Goal: Obtain resource: Download file/media

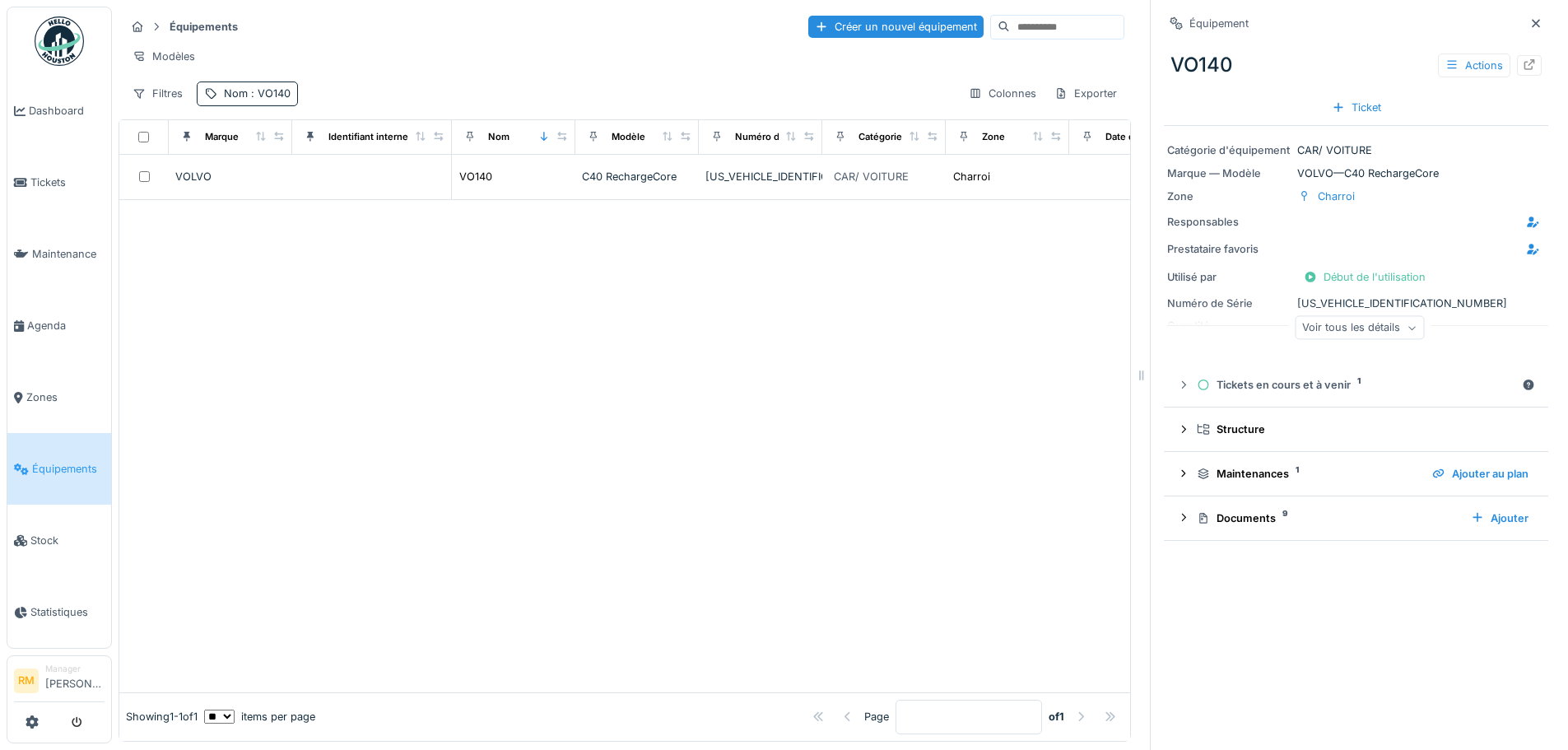
click at [277, 99] on span ": VO140" at bounding box center [269, 93] width 43 height 12
click at [330, 185] on input "*****" at bounding box center [286, 185] width 164 height 35
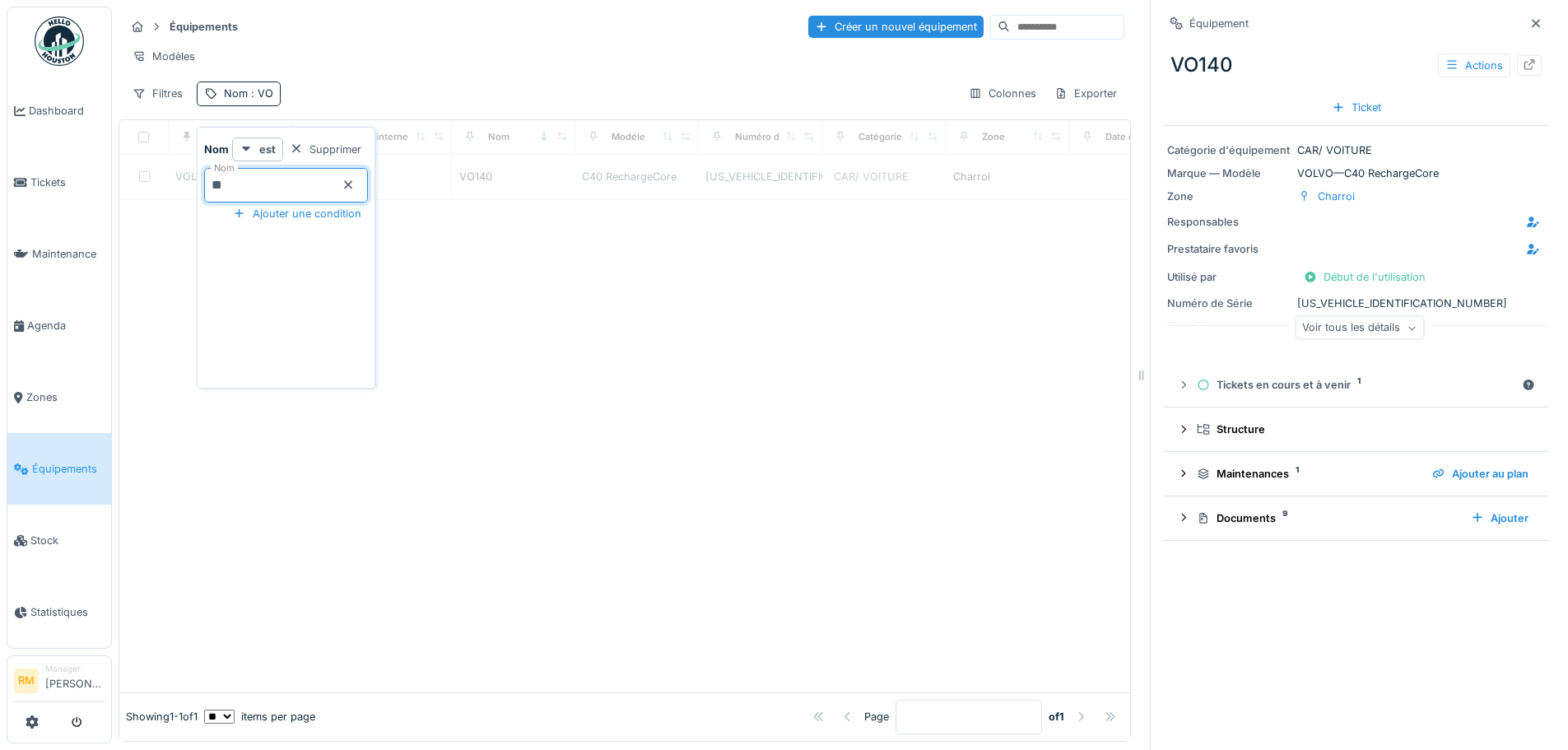
type input "**"
click at [484, 97] on div "Filtres Nom : VO Colonnes Exporter" at bounding box center [625, 93] width 999 height 23
click at [1529, 20] on icon at bounding box center [1535, 23] width 13 height 10
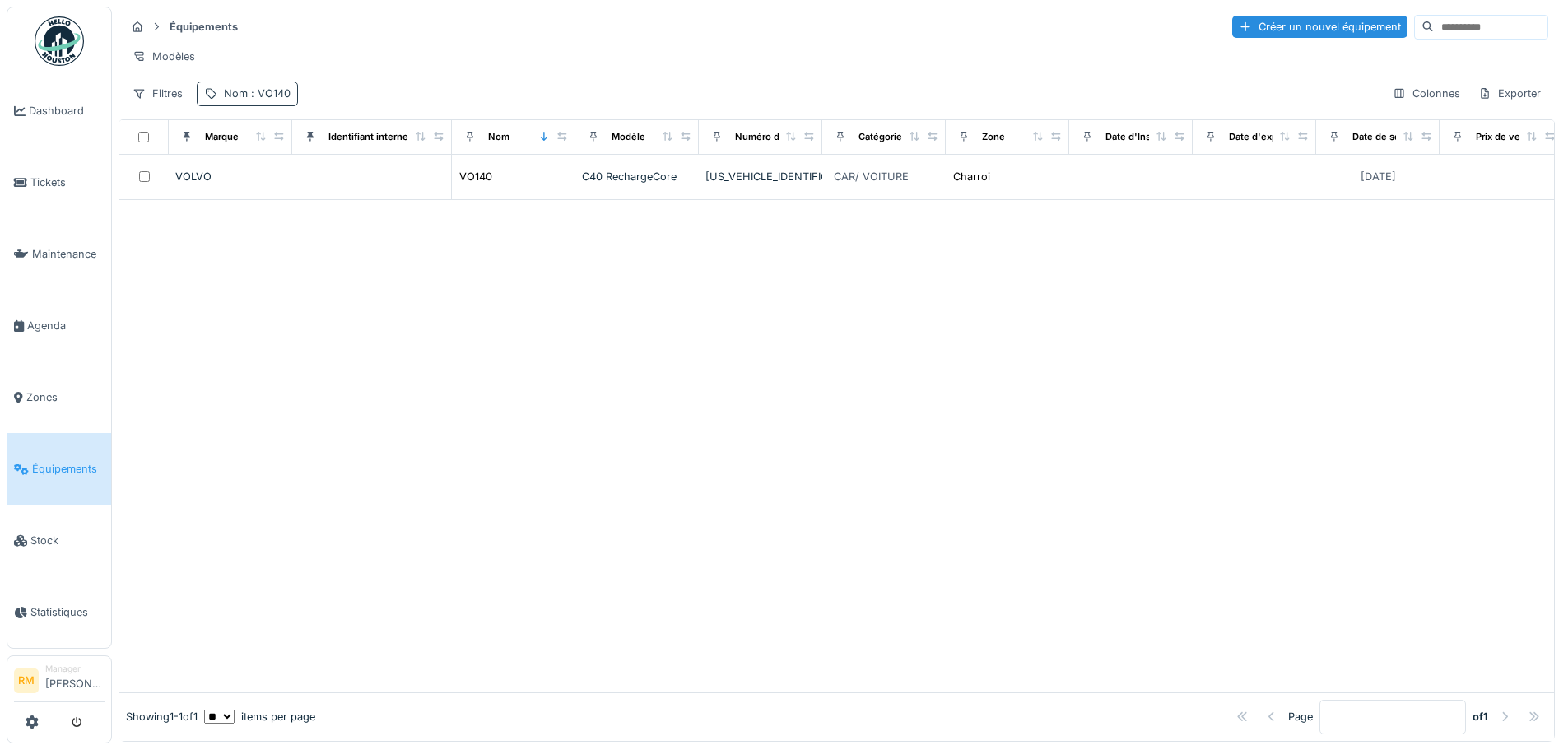
click at [265, 99] on span ": VO140" at bounding box center [269, 93] width 43 height 12
drag, startPoint x: 233, startPoint y: 185, endPoint x: 371, endPoint y: 180, distance: 138.1
click at [368, 180] on div "Nom *****" at bounding box center [286, 185] width 164 height 35
drag, startPoint x: 231, startPoint y: 184, endPoint x: 402, endPoint y: 185, distance: 171.0
click at [368, 184] on input "*****" at bounding box center [286, 185] width 164 height 35
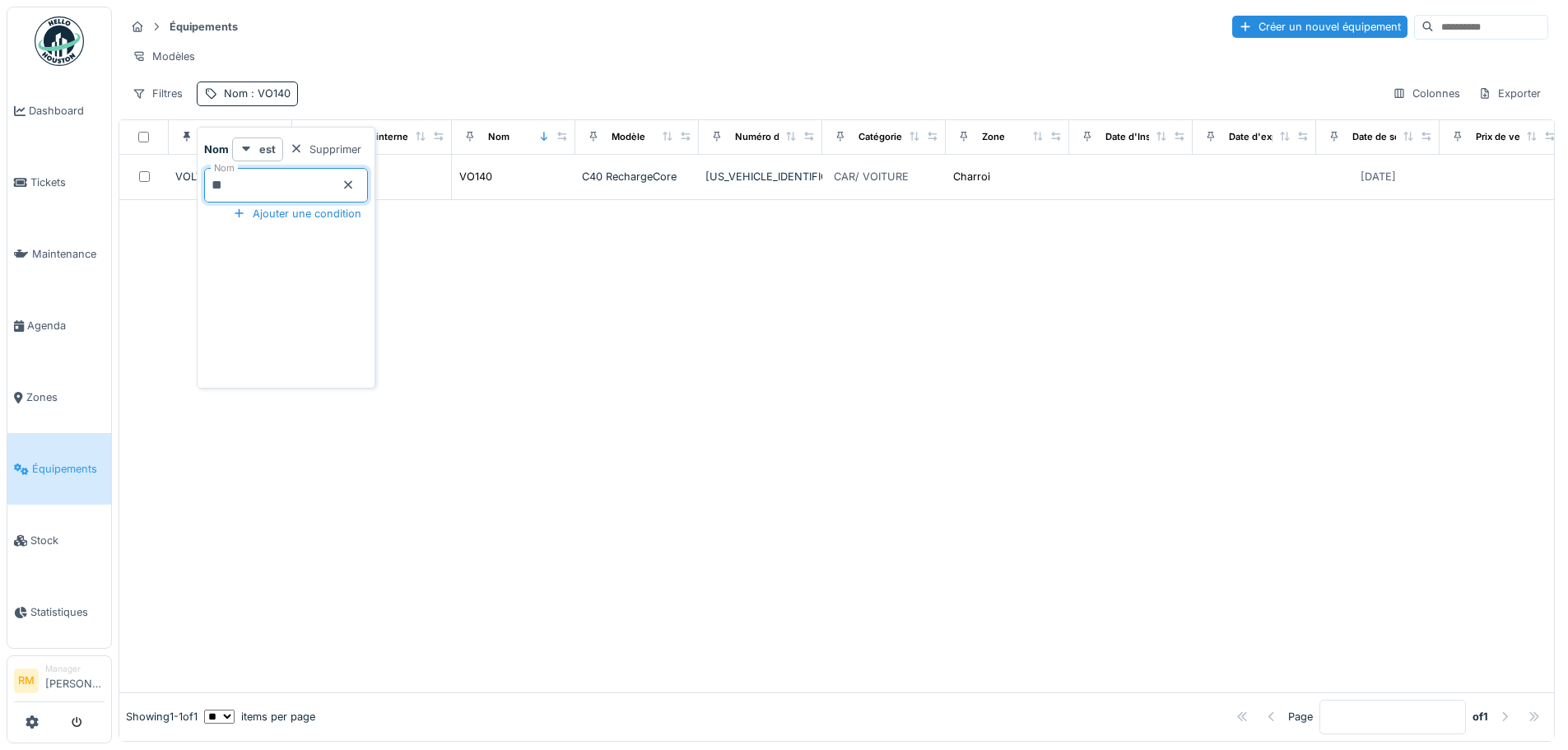
type input "**"
click at [453, 57] on div "Modèles" at bounding box center [836, 56] width 1423 height 23
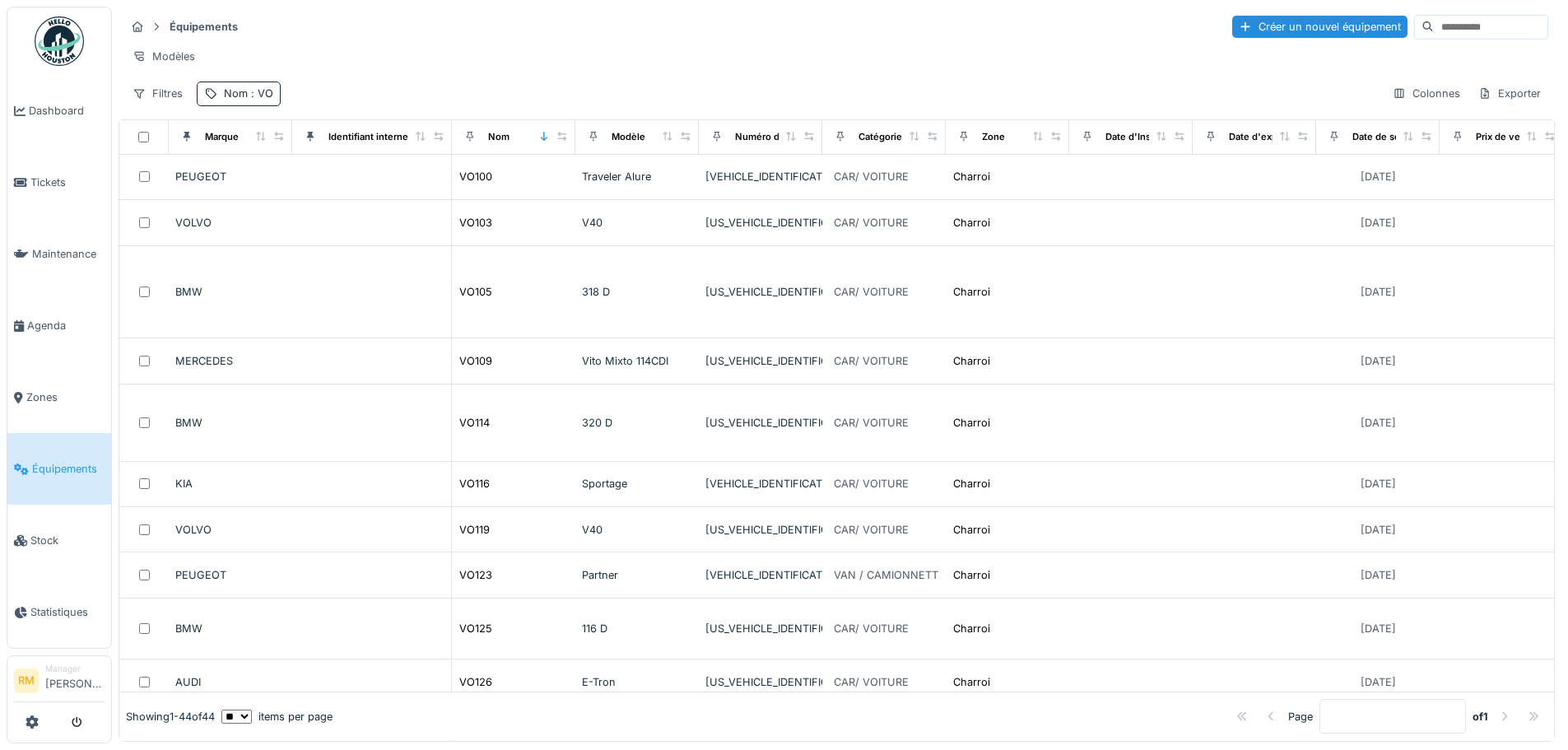
click at [371, 62] on div "Modèles" at bounding box center [836, 56] width 1423 height 23
click at [254, 99] on span ": VO" at bounding box center [260, 93] width 25 height 12
click at [341, 149] on div "Supprimer" at bounding box center [325, 150] width 84 height 23
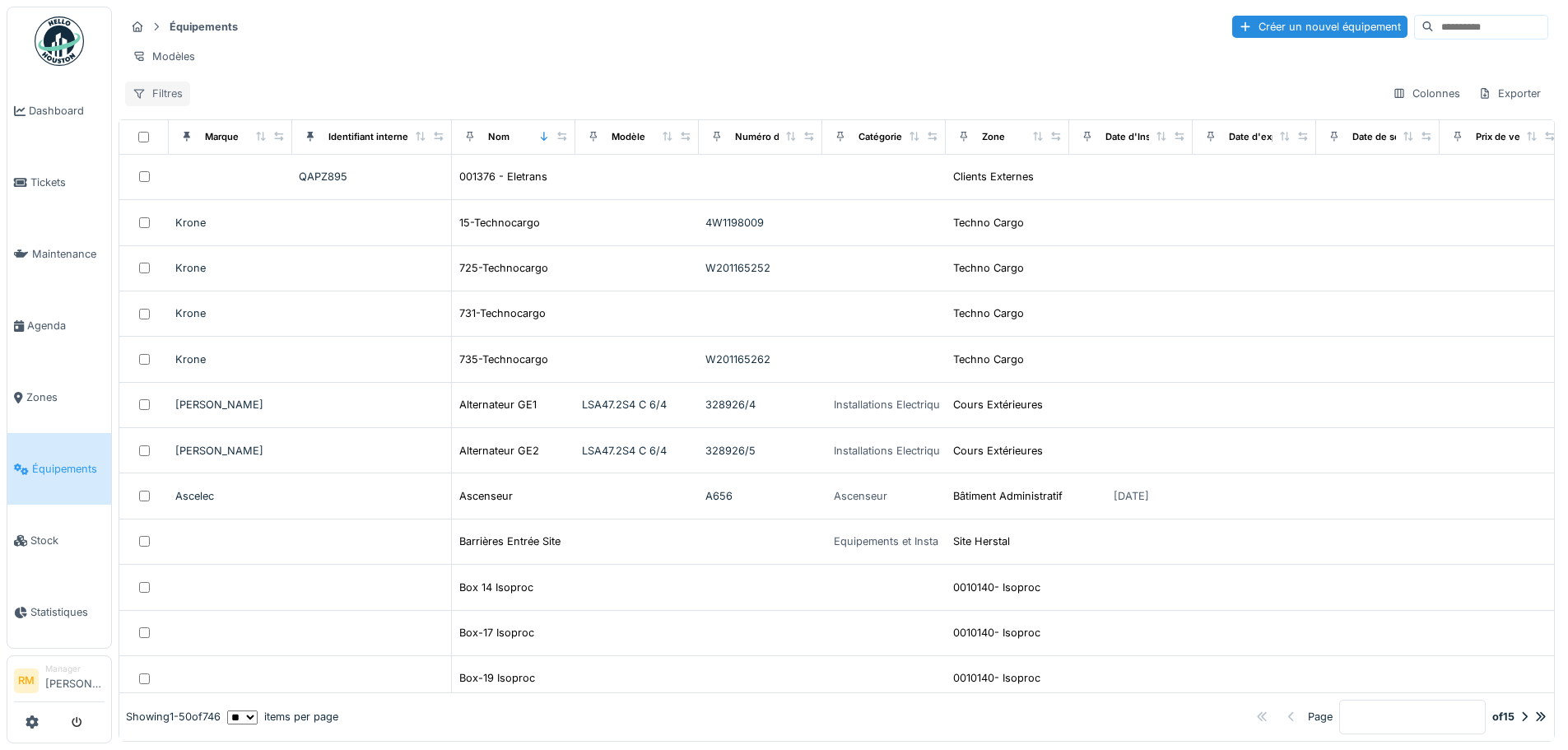
click at [169, 105] on div "Filtres" at bounding box center [157, 93] width 65 height 23
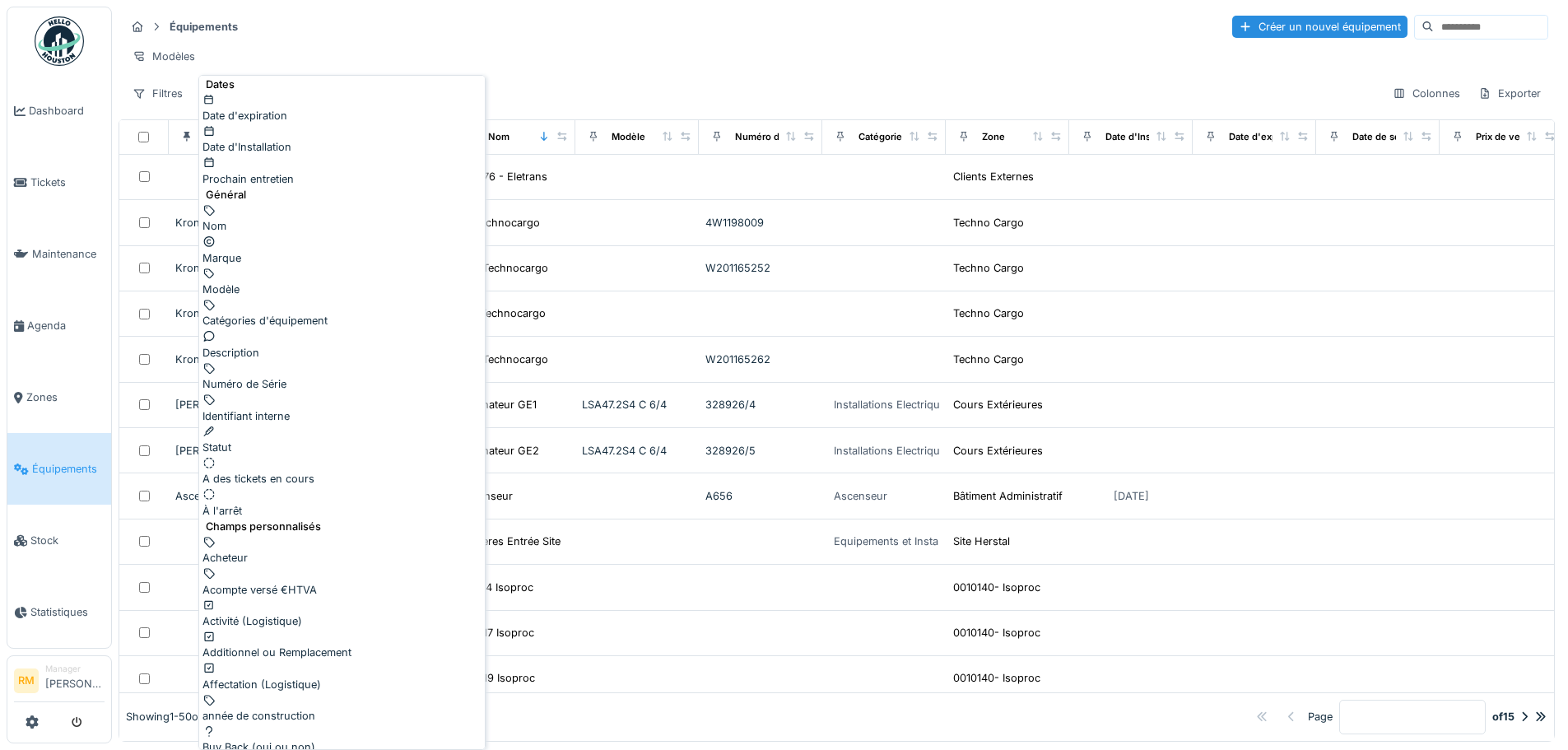
scroll to position [164, 0]
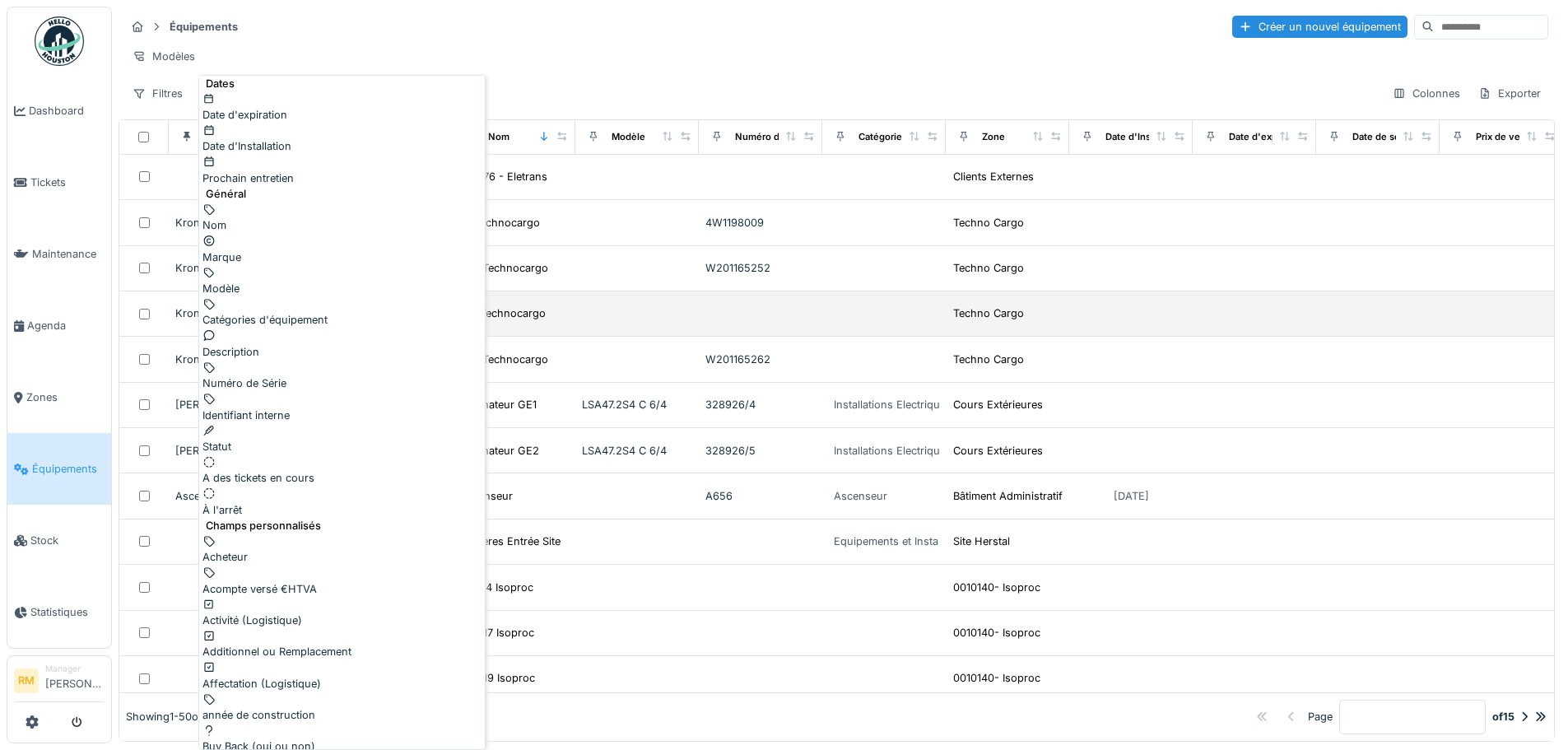
click at [298, 391] on div "Identifiant interne" at bounding box center [342, 406] width 279 height 31
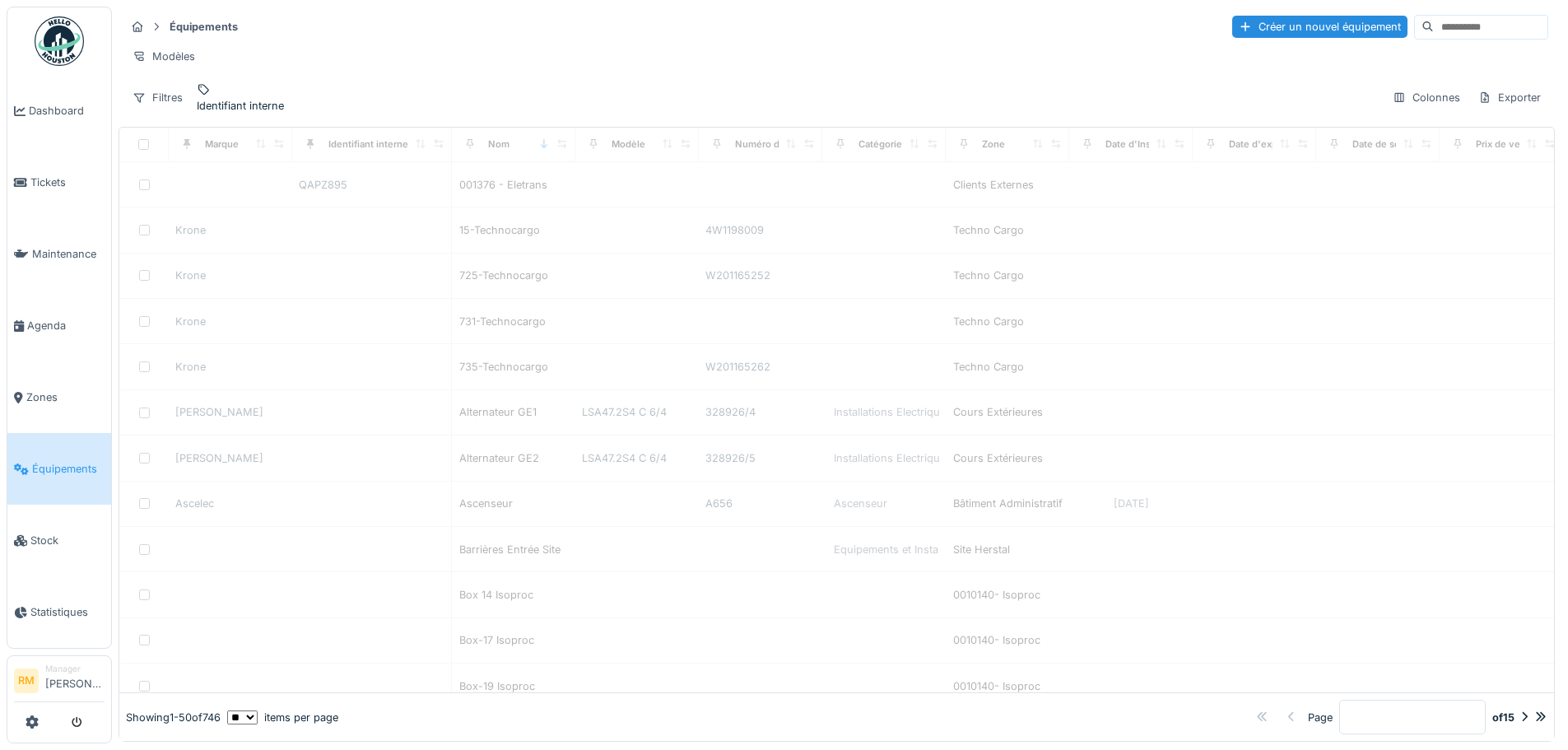
click at [256, 98] on div "Identifiant interne" at bounding box center [240, 106] width 87 height 16
click at [250, 184] on label "Identifiant interne" at bounding box center [248, 176] width 87 height 16
click at [250, 187] on interne_Y1NDk "Identifiant interne" at bounding box center [321, 201] width 234 height 35
type interne_Y1NDk "**"
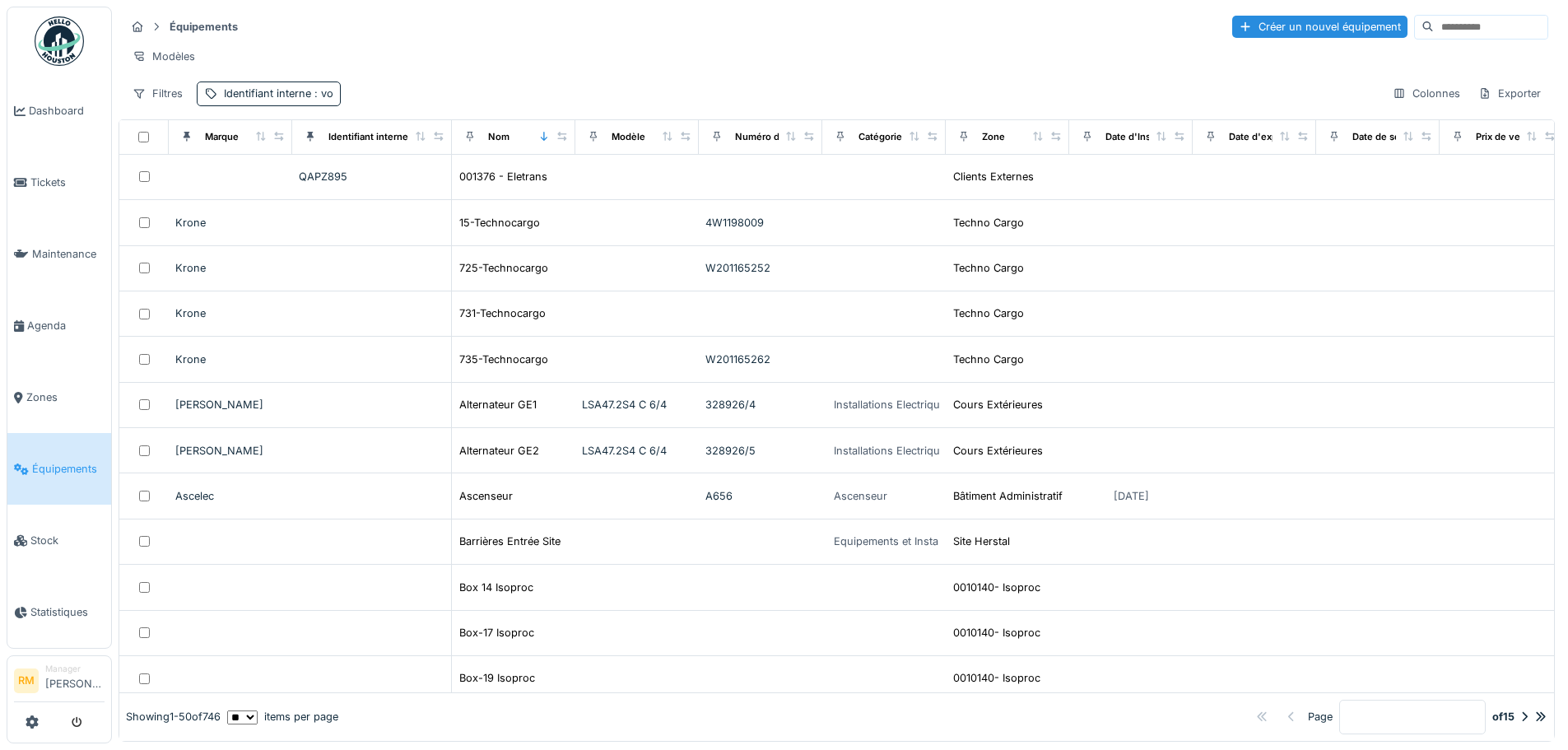
click at [463, 53] on div "Modèles" at bounding box center [836, 56] width 1423 height 23
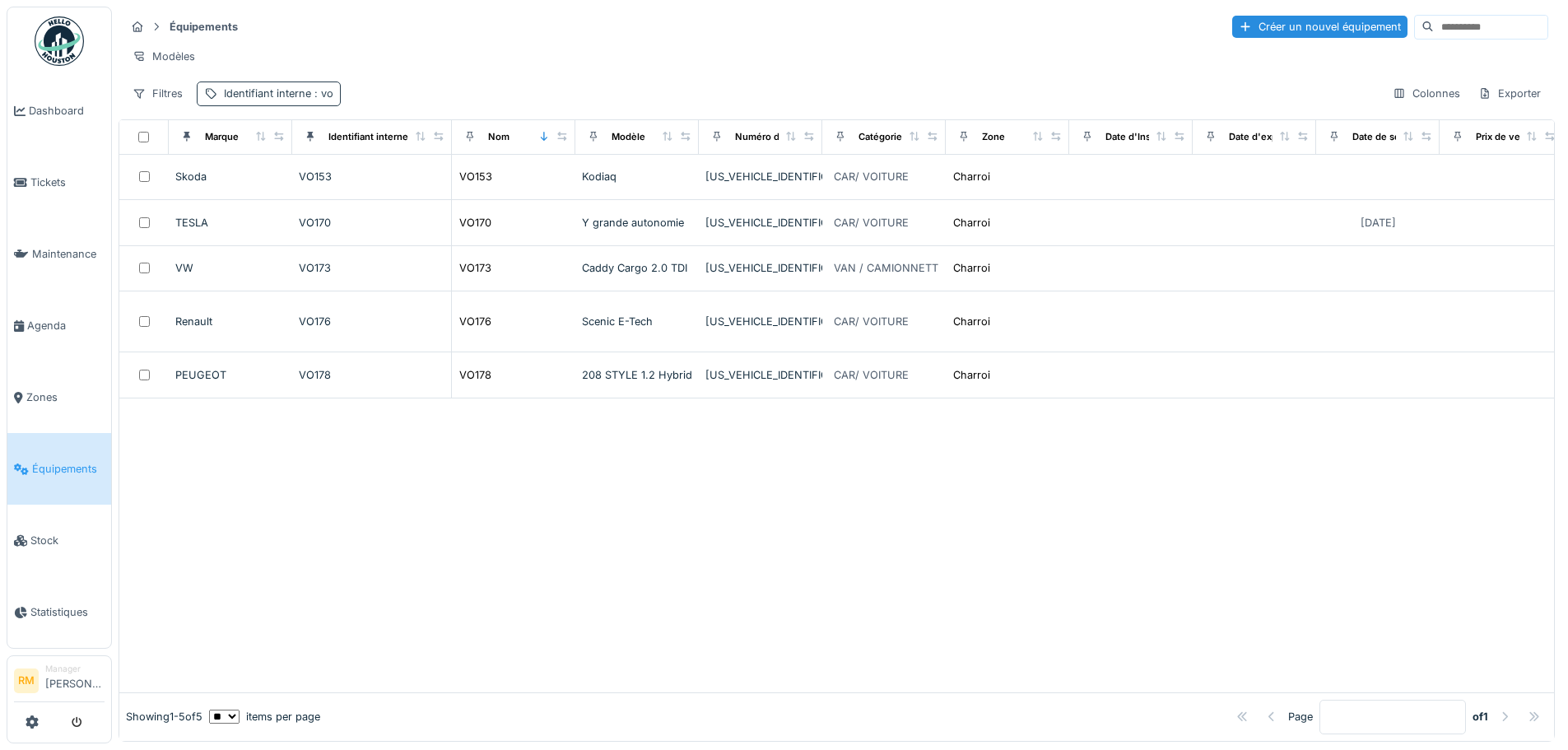
click at [283, 101] on div "Identifiant interne : vo" at bounding box center [278, 93] width 110 height 16
click at [385, 142] on div "Supprimer" at bounding box center [392, 150] width 84 height 23
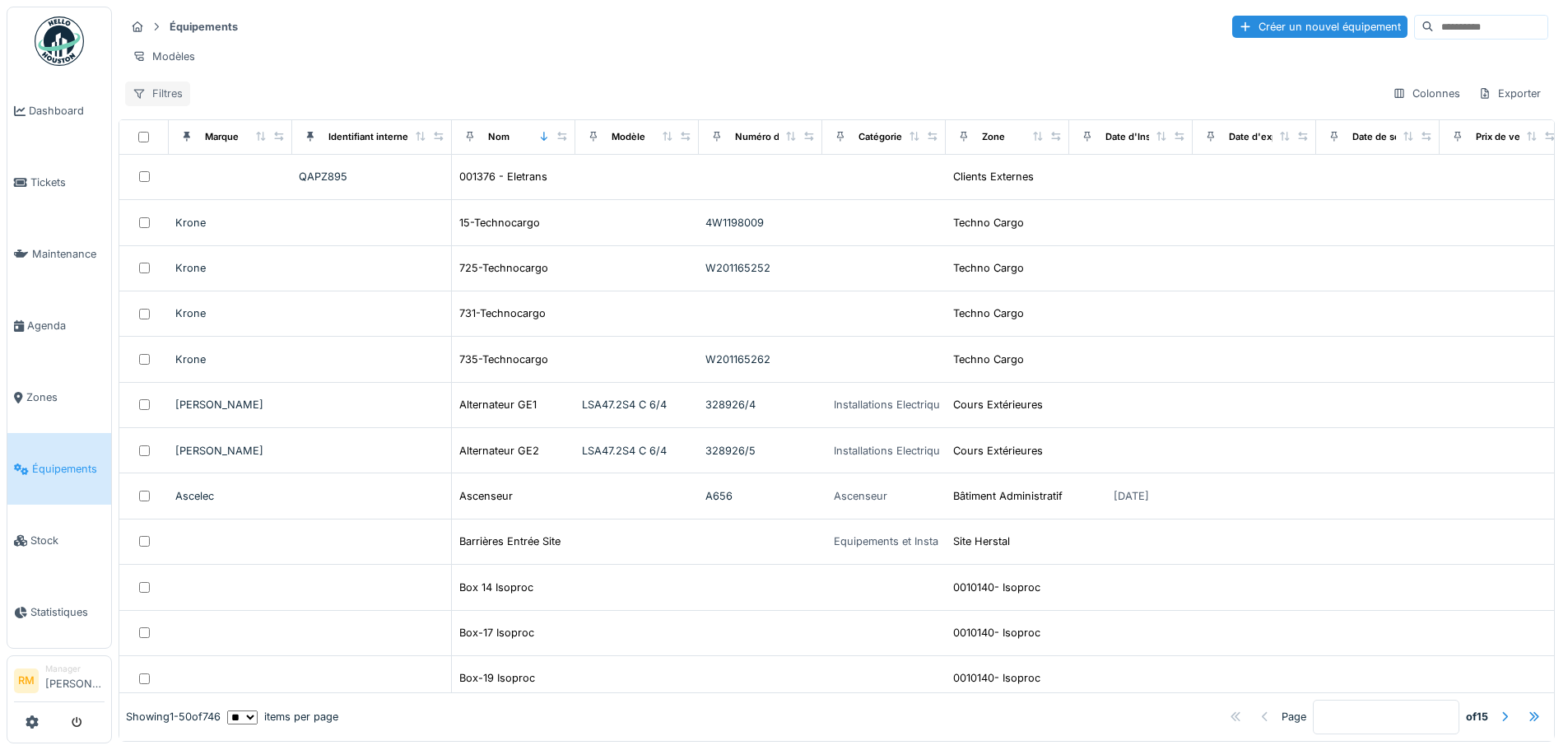
click at [167, 105] on div "Filtres" at bounding box center [157, 93] width 65 height 23
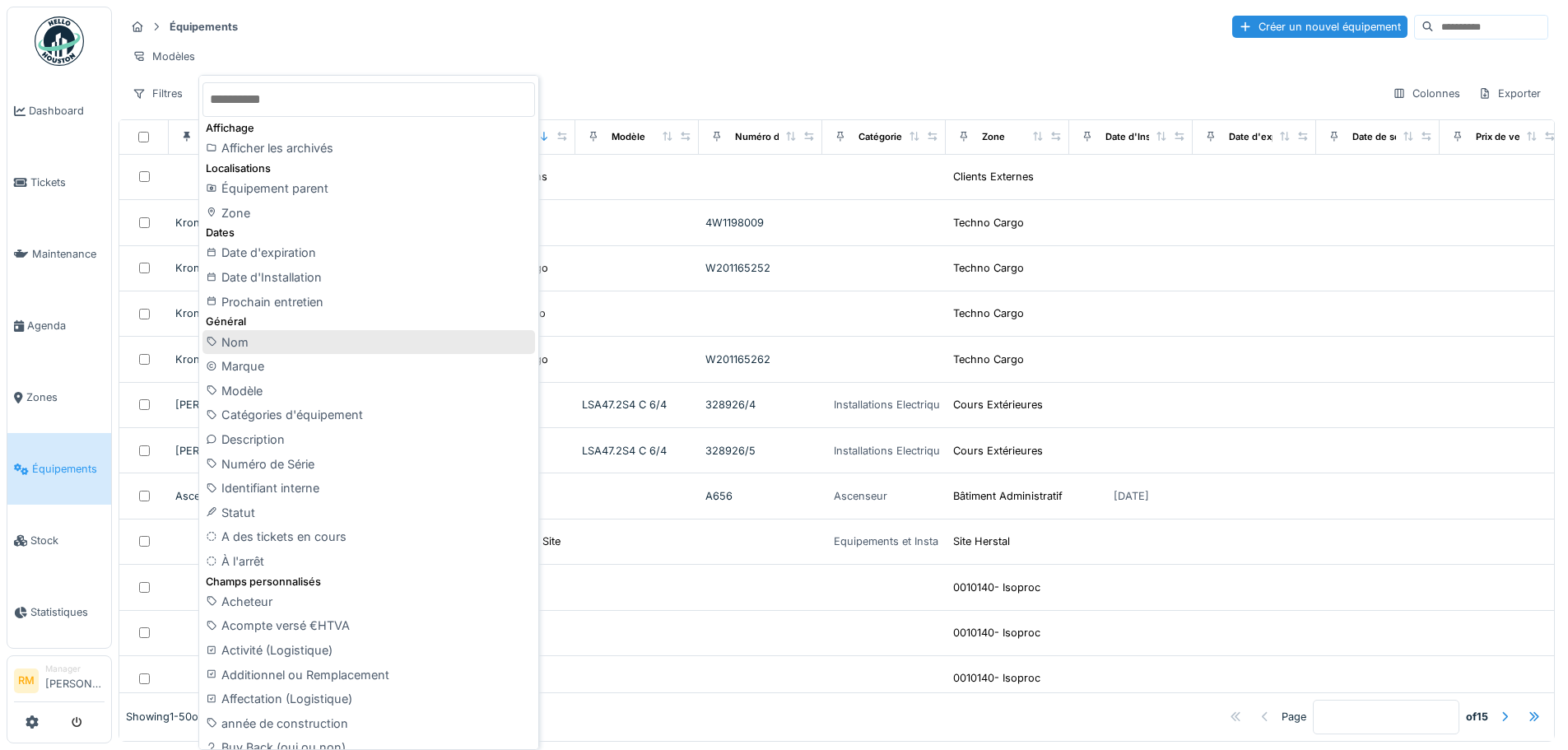
click at [256, 337] on div "Nom" at bounding box center [369, 342] width 332 height 24
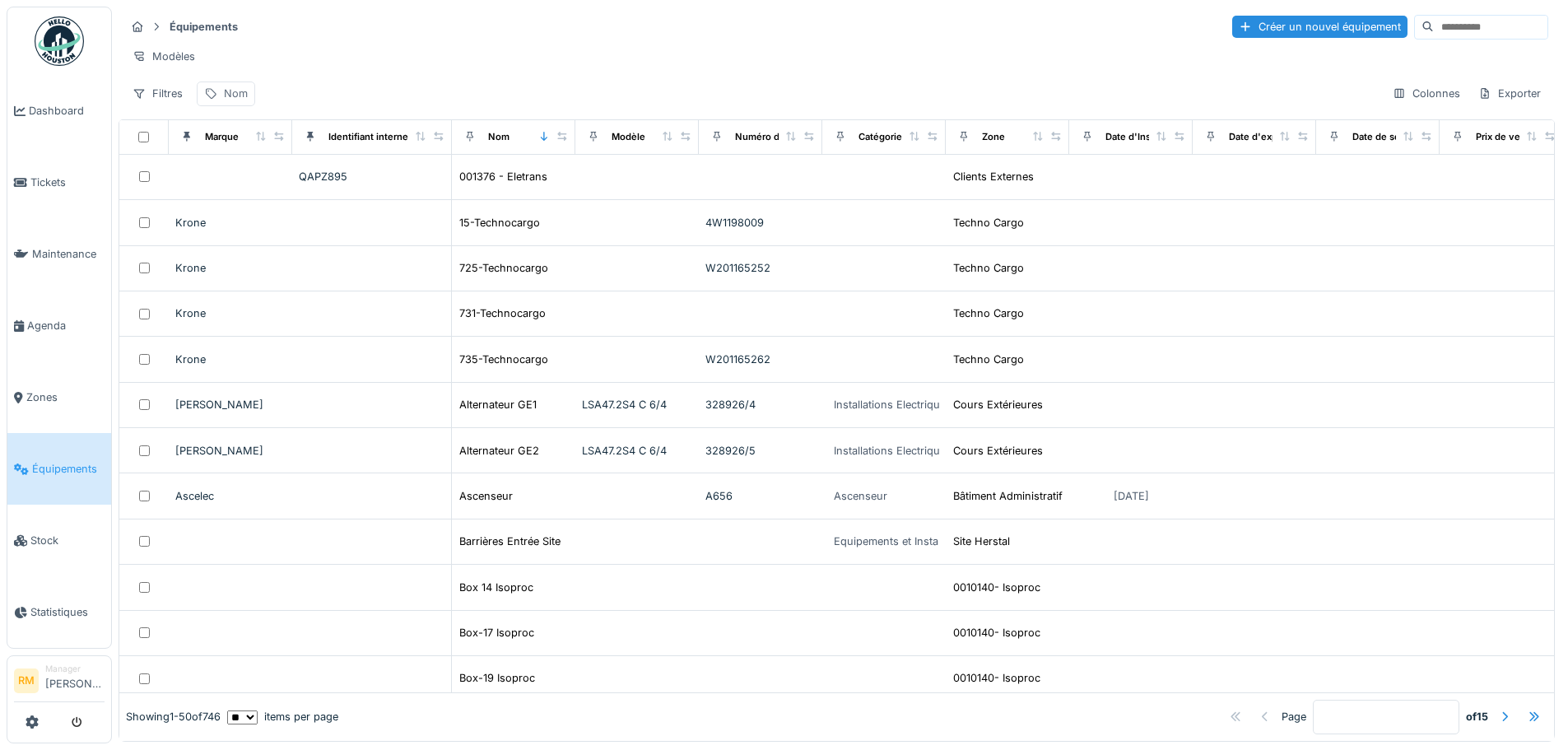
click at [238, 101] on div "Nom" at bounding box center [235, 93] width 23 height 16
click at [255, 184] on input "Nom" at bounding box center [290, 201] width 171 height 35
type input "**"
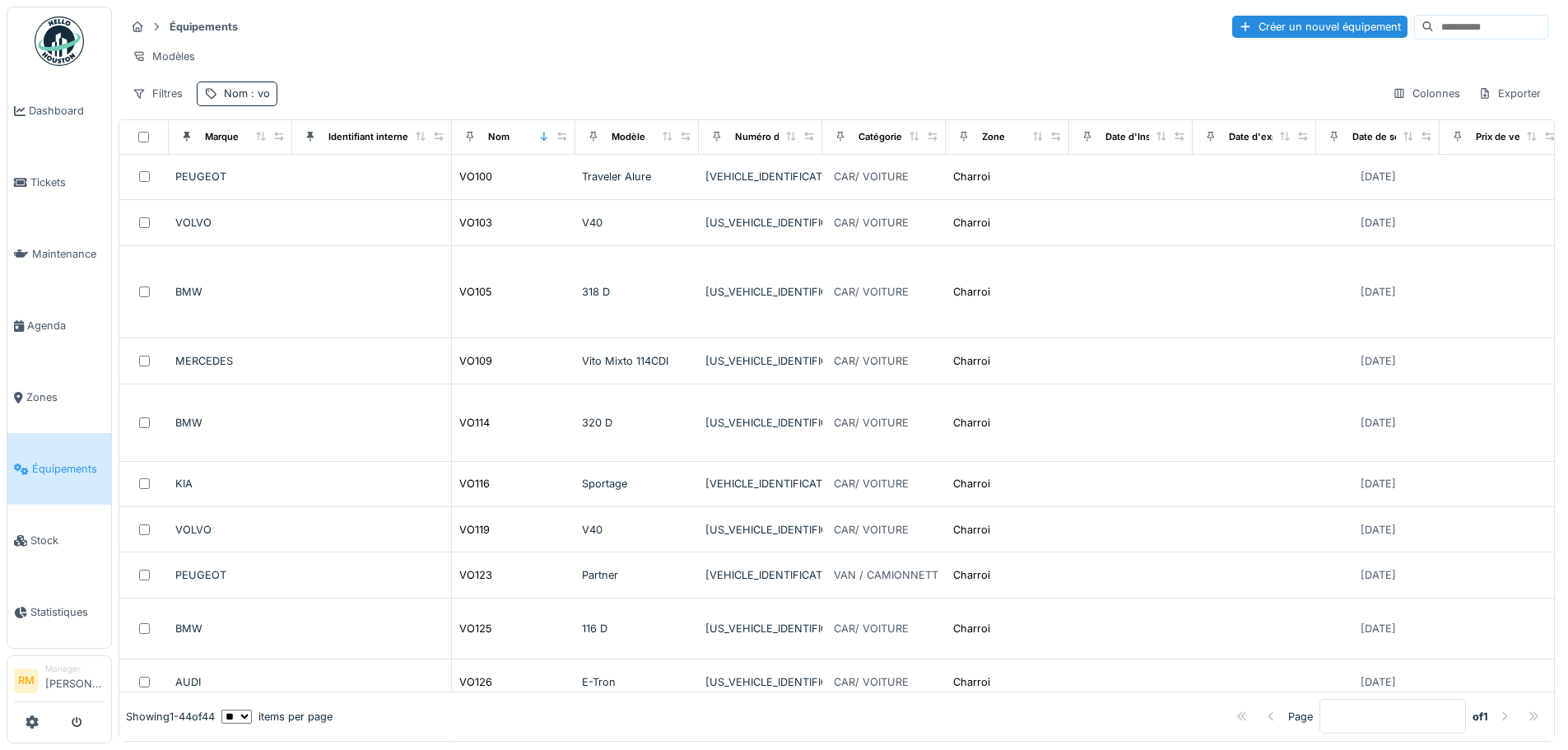
click at [558, 25] on div "Équipements Créer un nouvel équipement" at bounding box center [836, 26] width 1423 height 27
click at [1387, 103] on div "Colonnes" at bounding box center [1426, 93] width 83 height 23
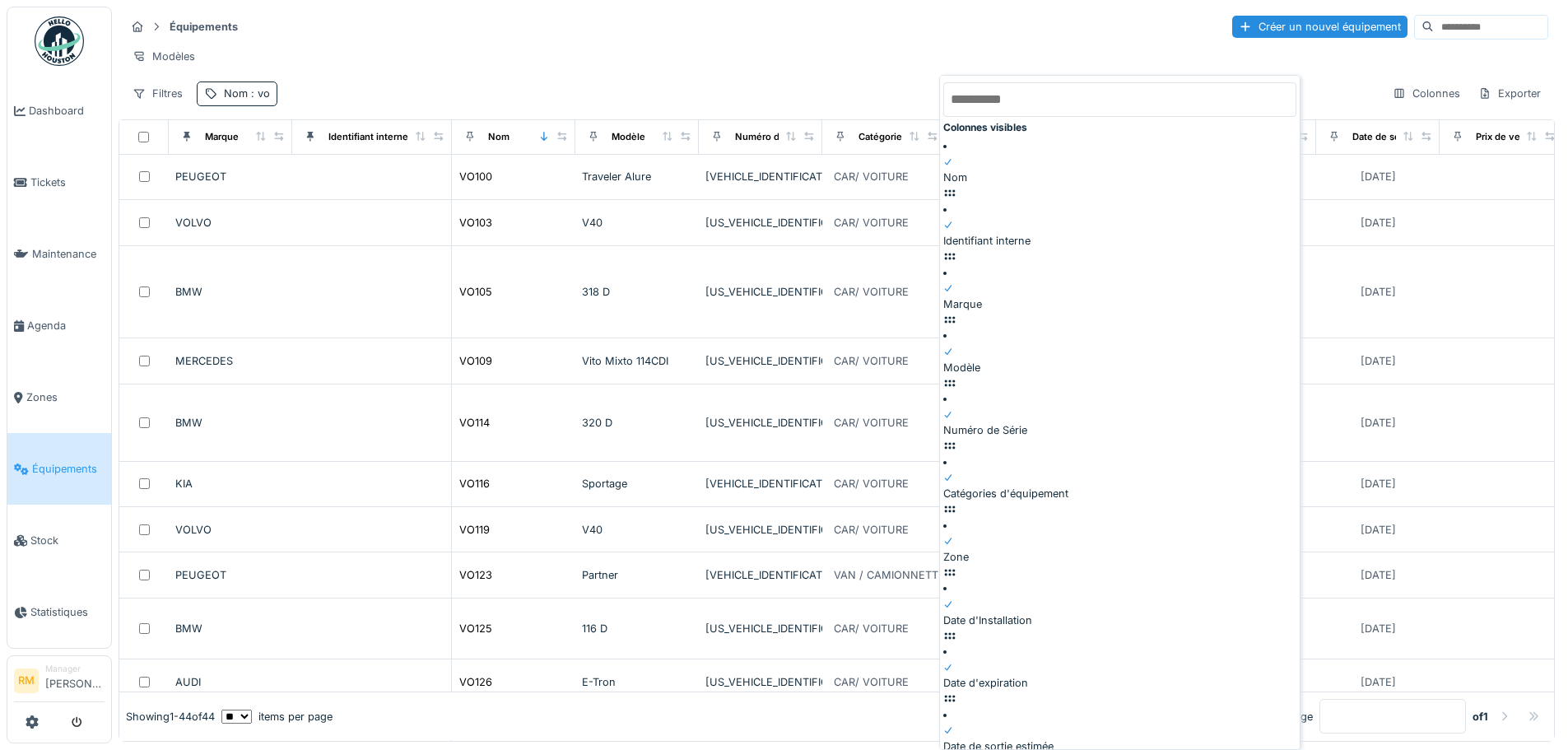
click at [1008, 233] on div "Identifiant interne" at bounding box center [987, 241] width 87 height 16
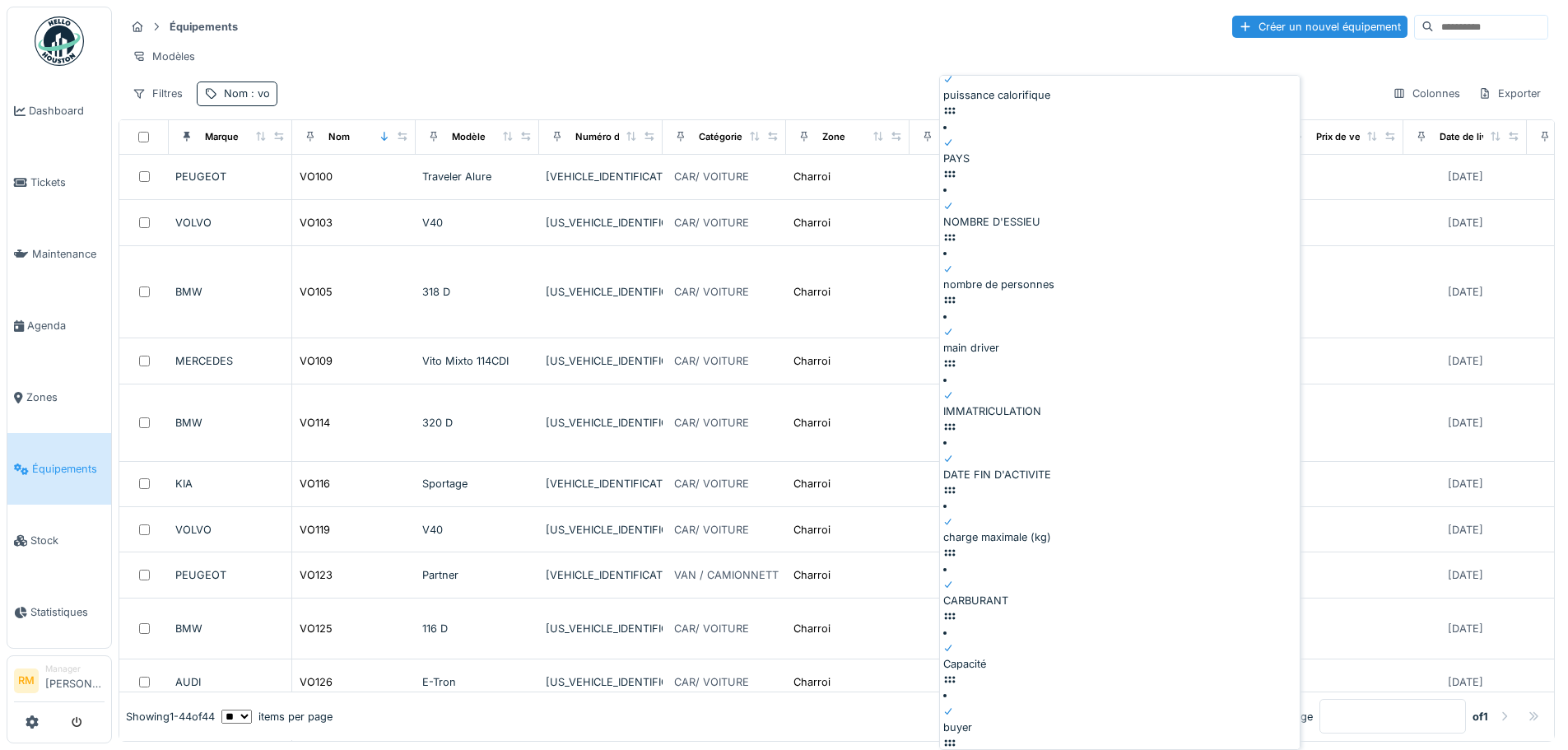
scroll to position [2434, 0]
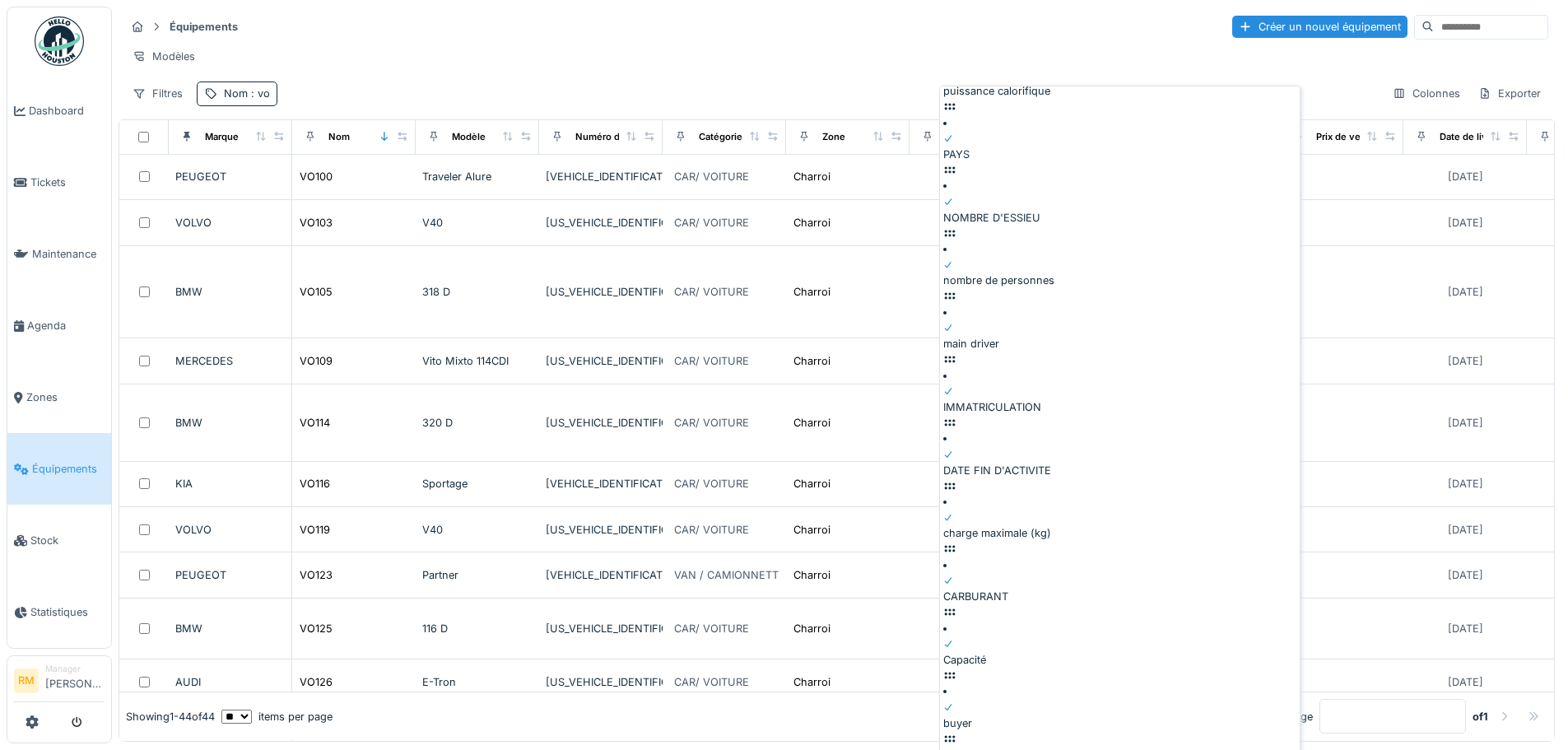
scroll to position [10, 0]
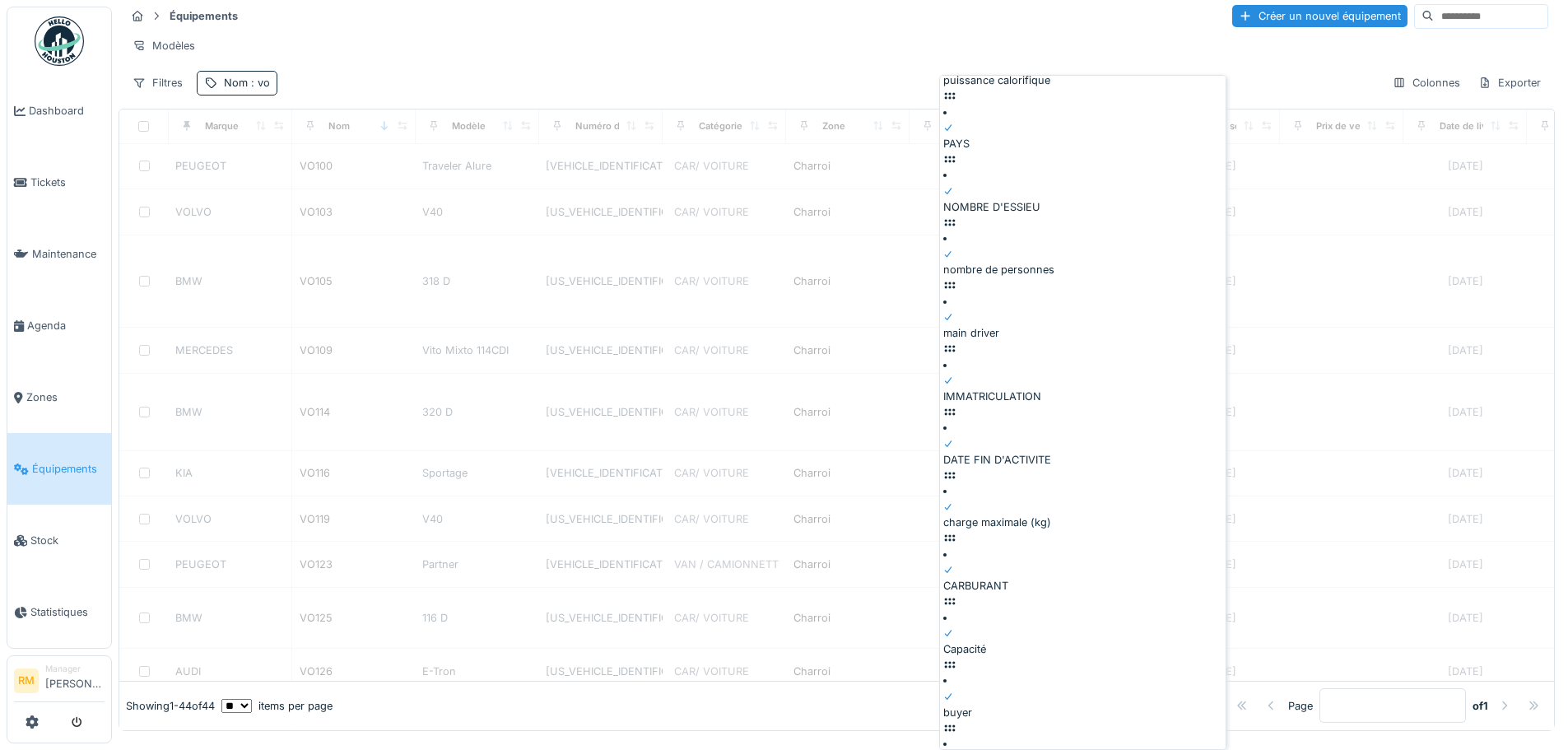
scroll to position [2412, 0]
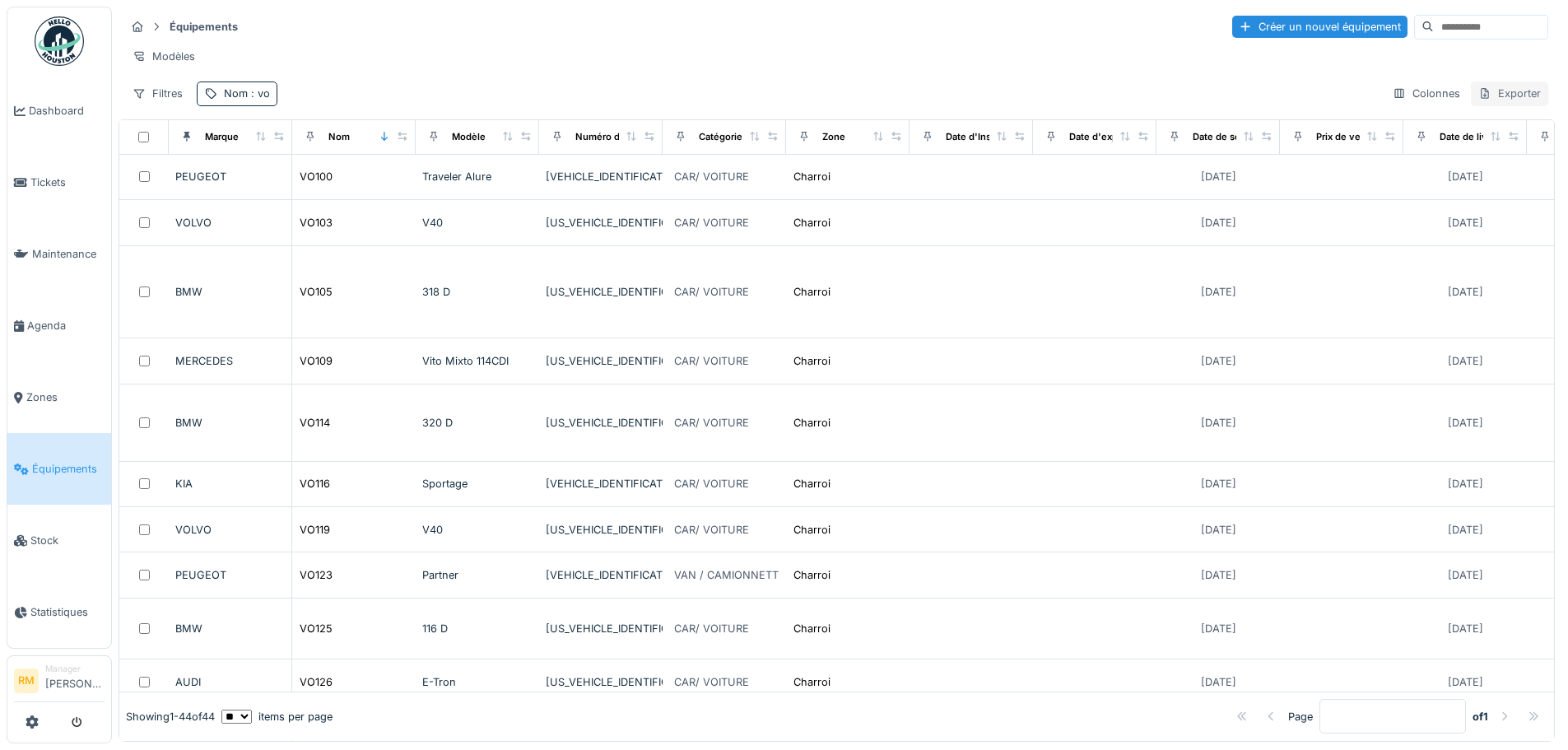
click at [1495, 91] on div "Exporter" at bounding box center [1509, 93] width 77 height 23
click at [1444, 158] on div "Export Excel" at bounding box center [1437, 167] width 141 height 24
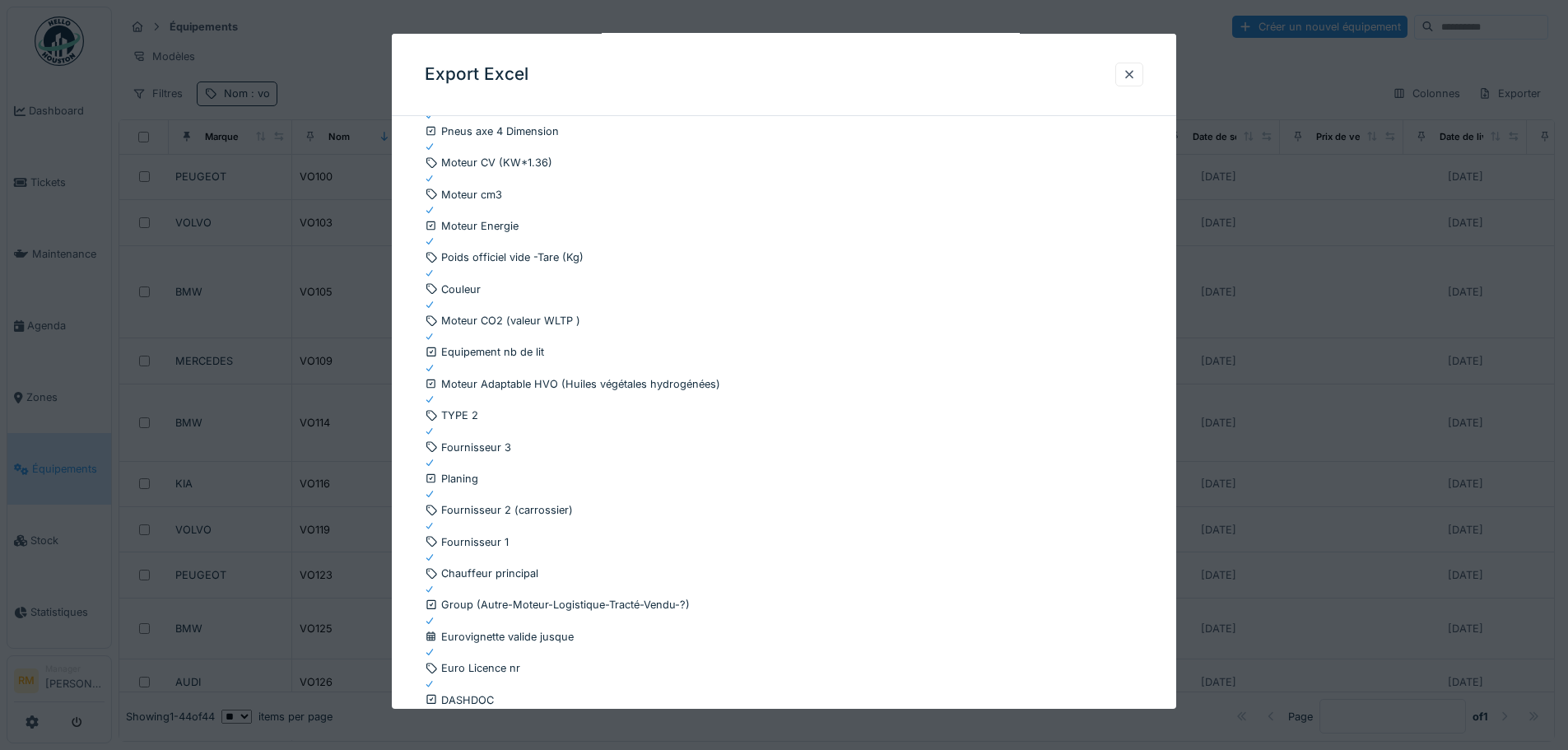
scroll to position [2238, 0]
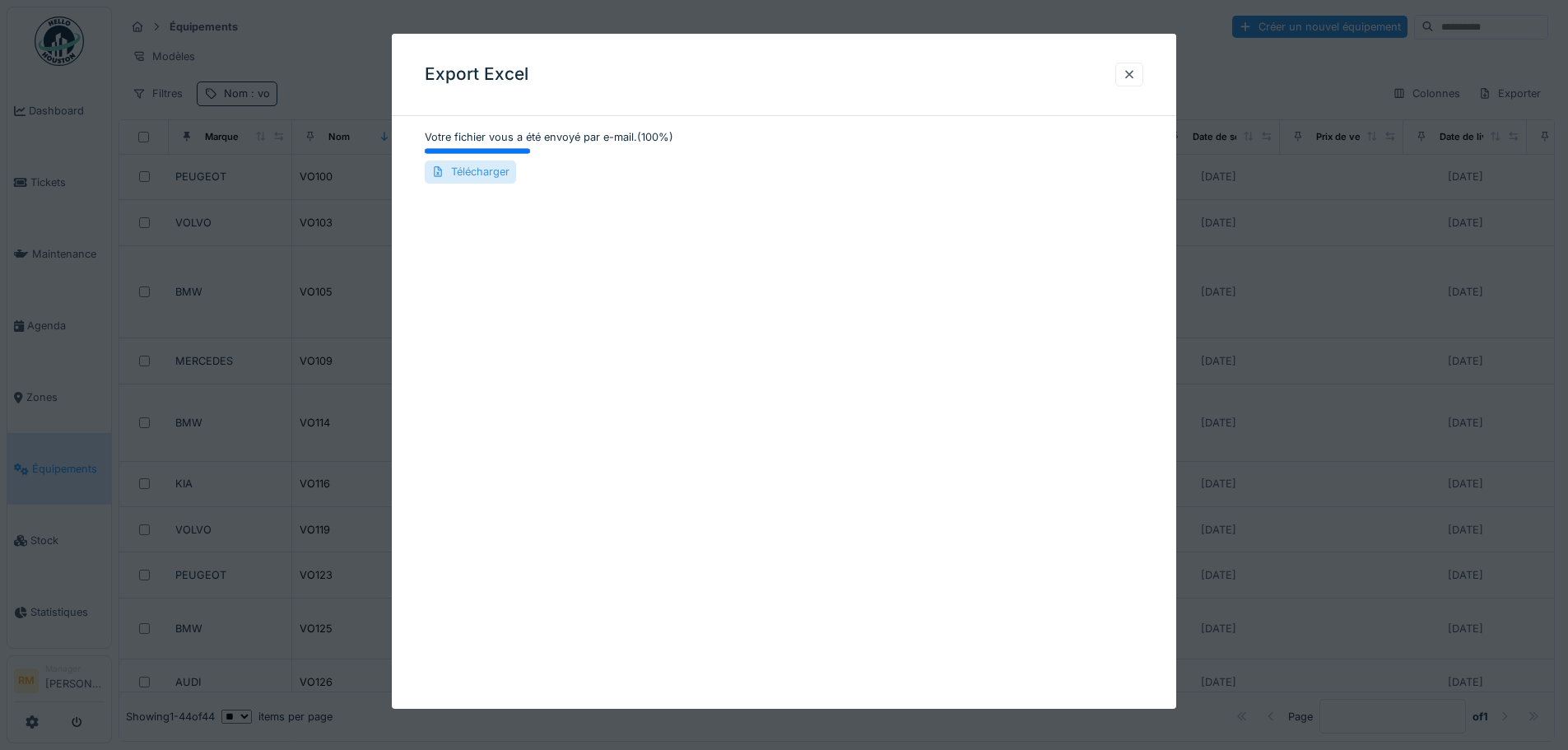
click at [459, 166] on div "Télécharger" at bounding box center [470, 171] width 91 height 23
click at [1136, 71] on div at bounding box center [1129, 75] width 13 height 16
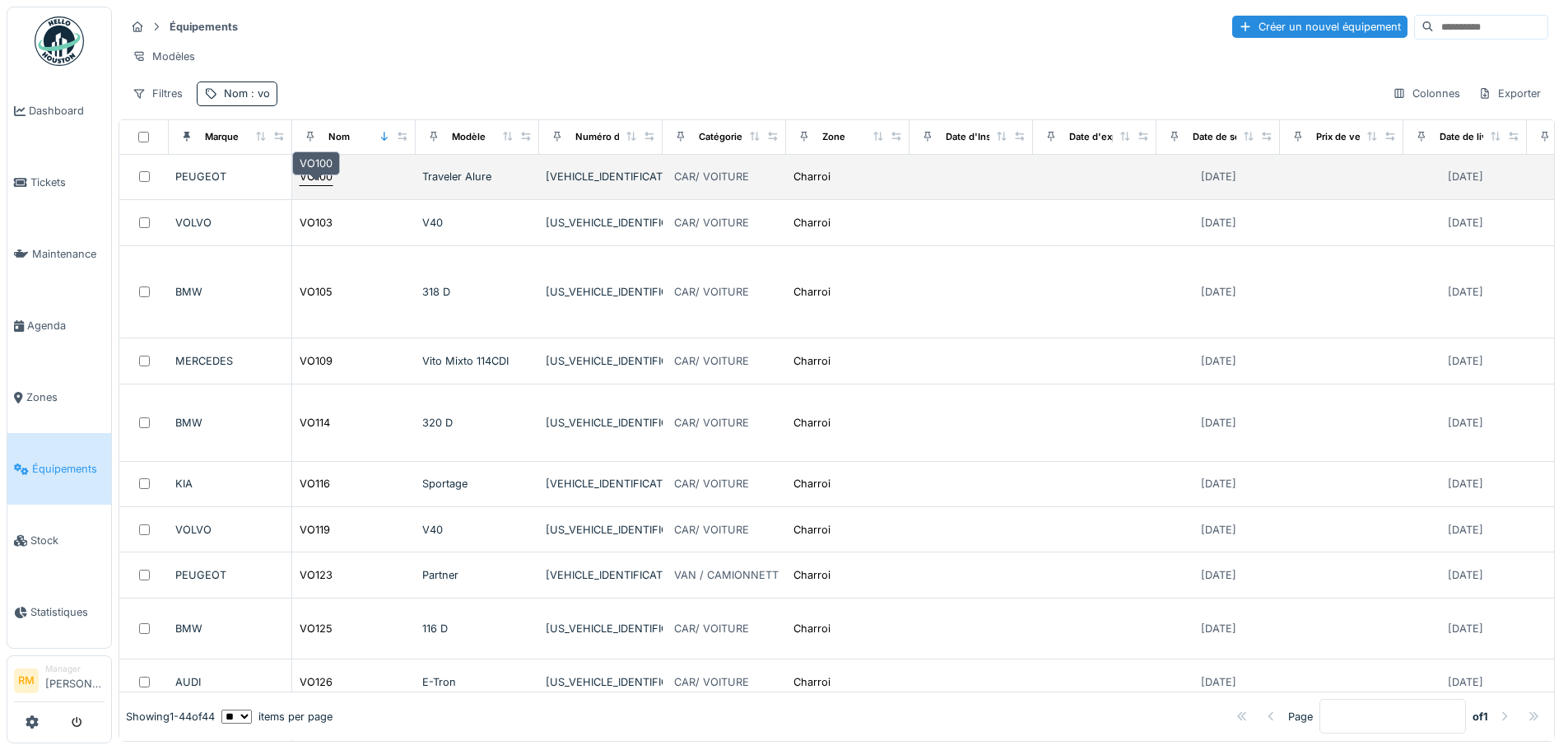
click at [324, 184] on div "VO100" at bounding box center [316, 177] width 33 height 16
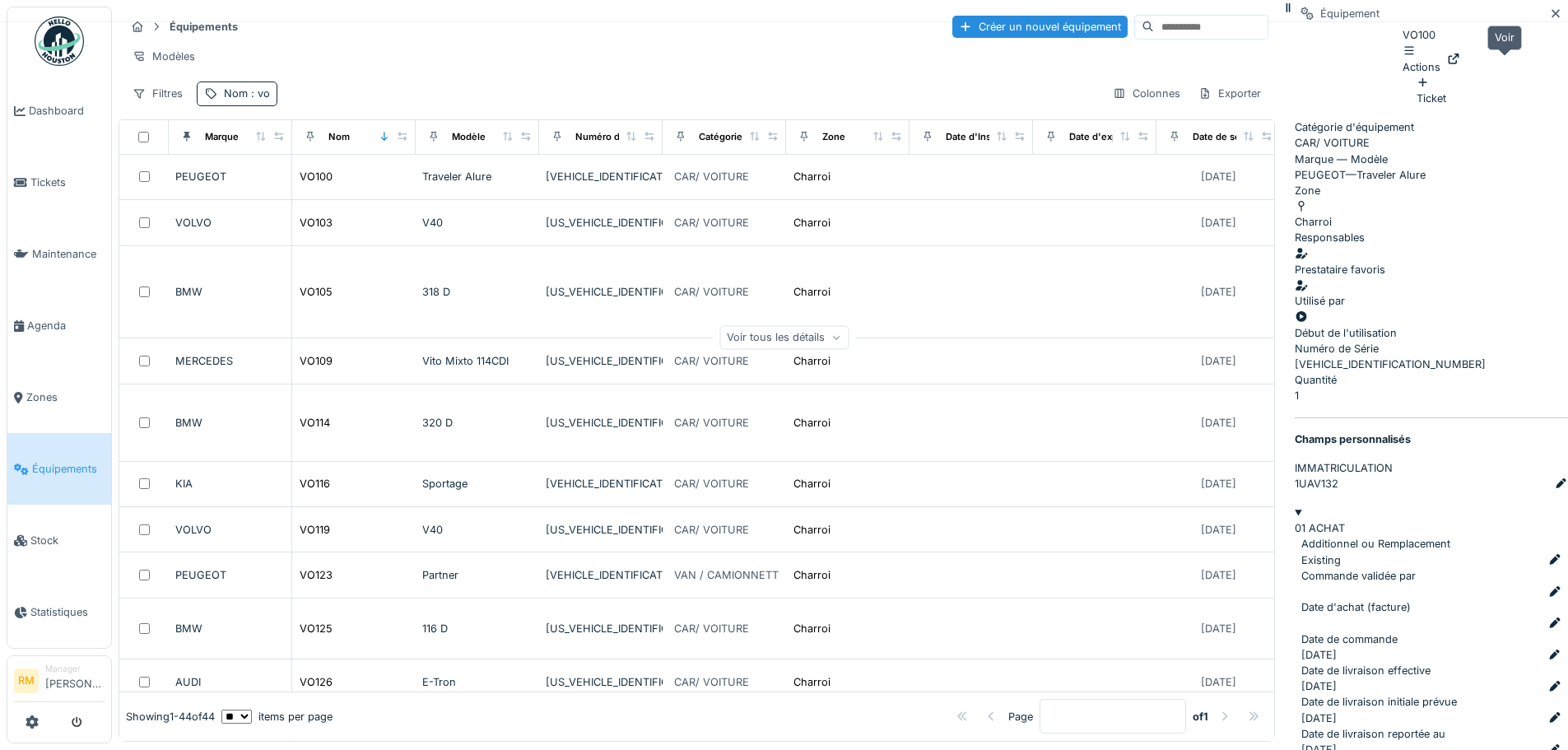
click at [1459, 60] on icon at bounding box center [1454, 58] width 10 height 10
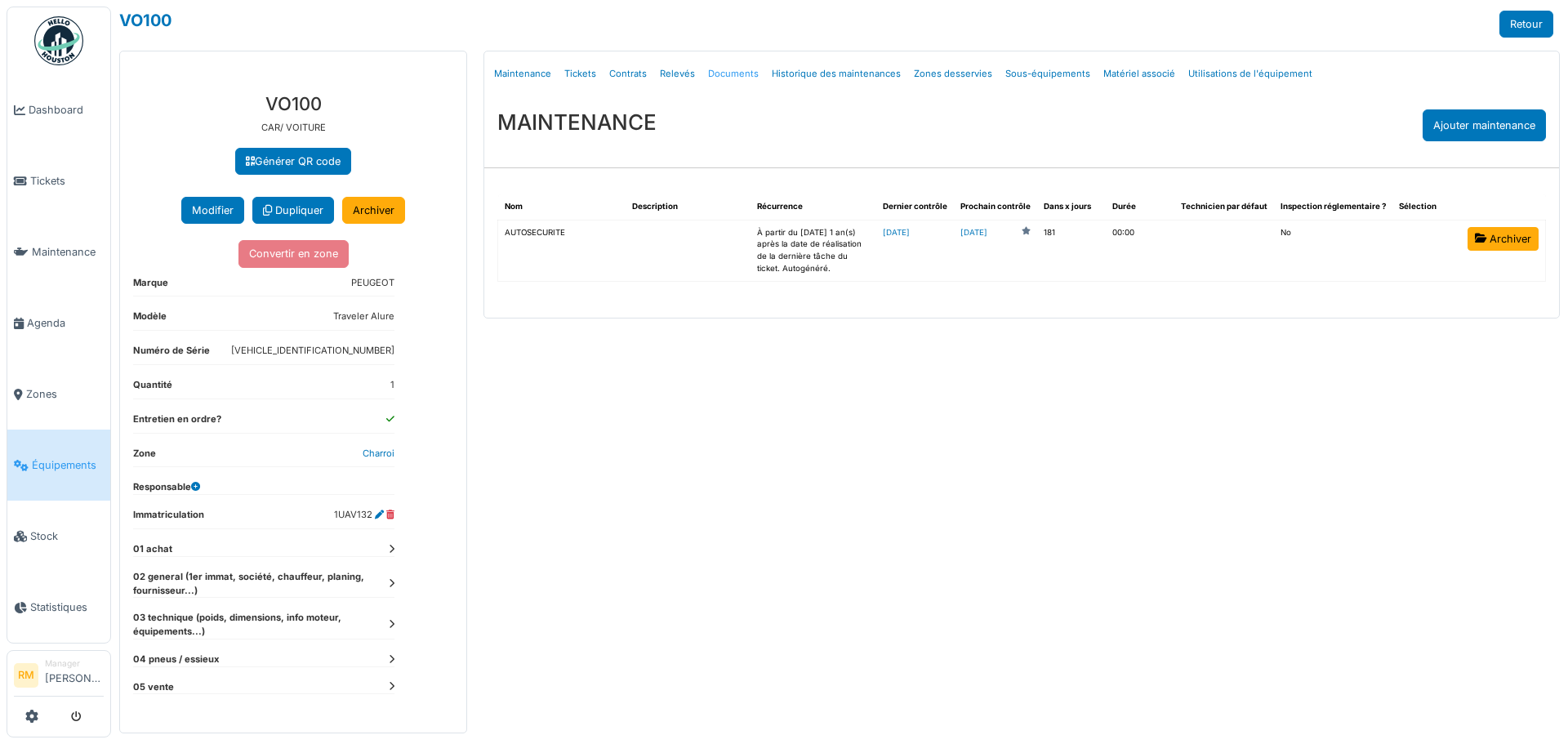
click at [743, 81] on link "Documents" at bounding box center [733, 73] width 64 height 38
select select "***"
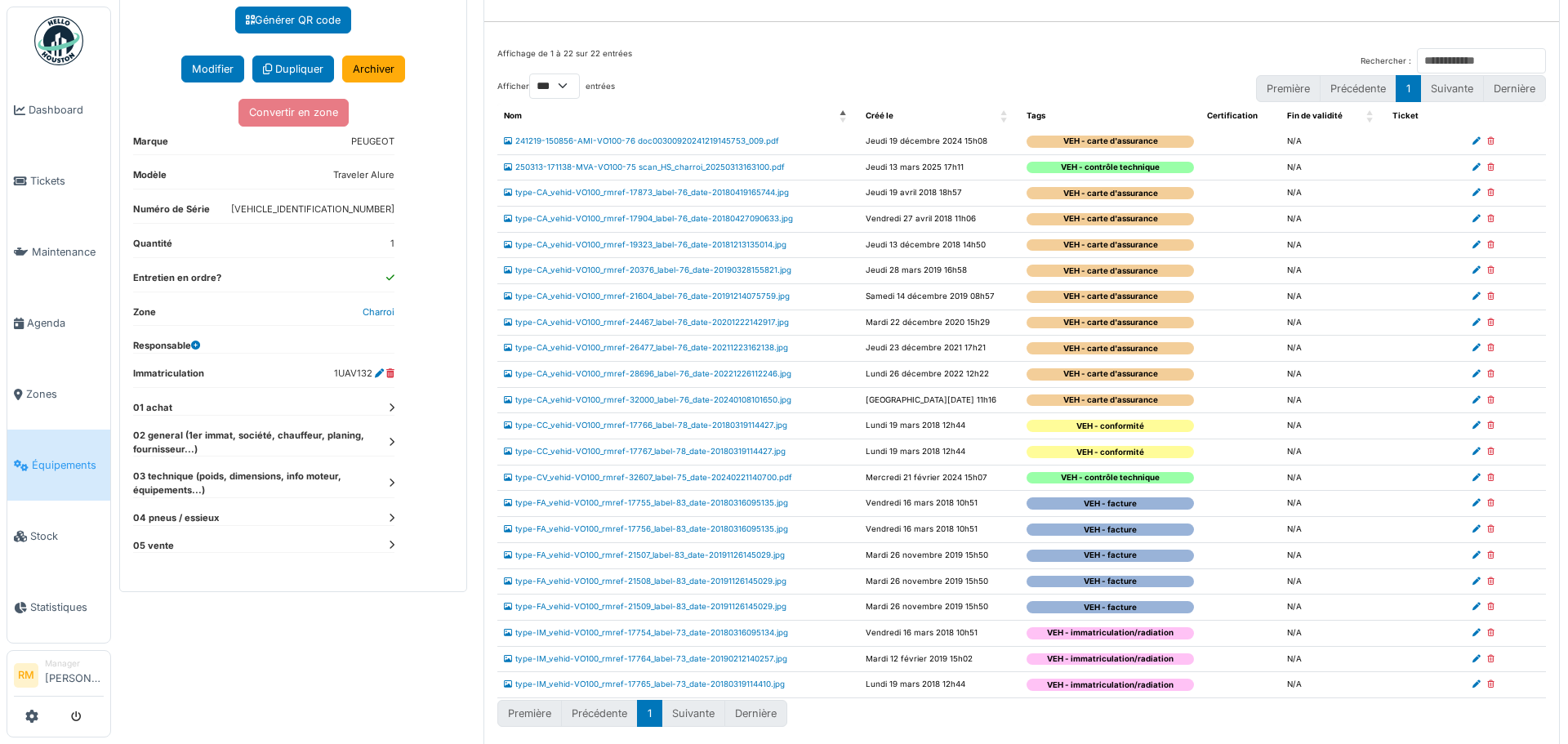
scroll to position [148, 0]
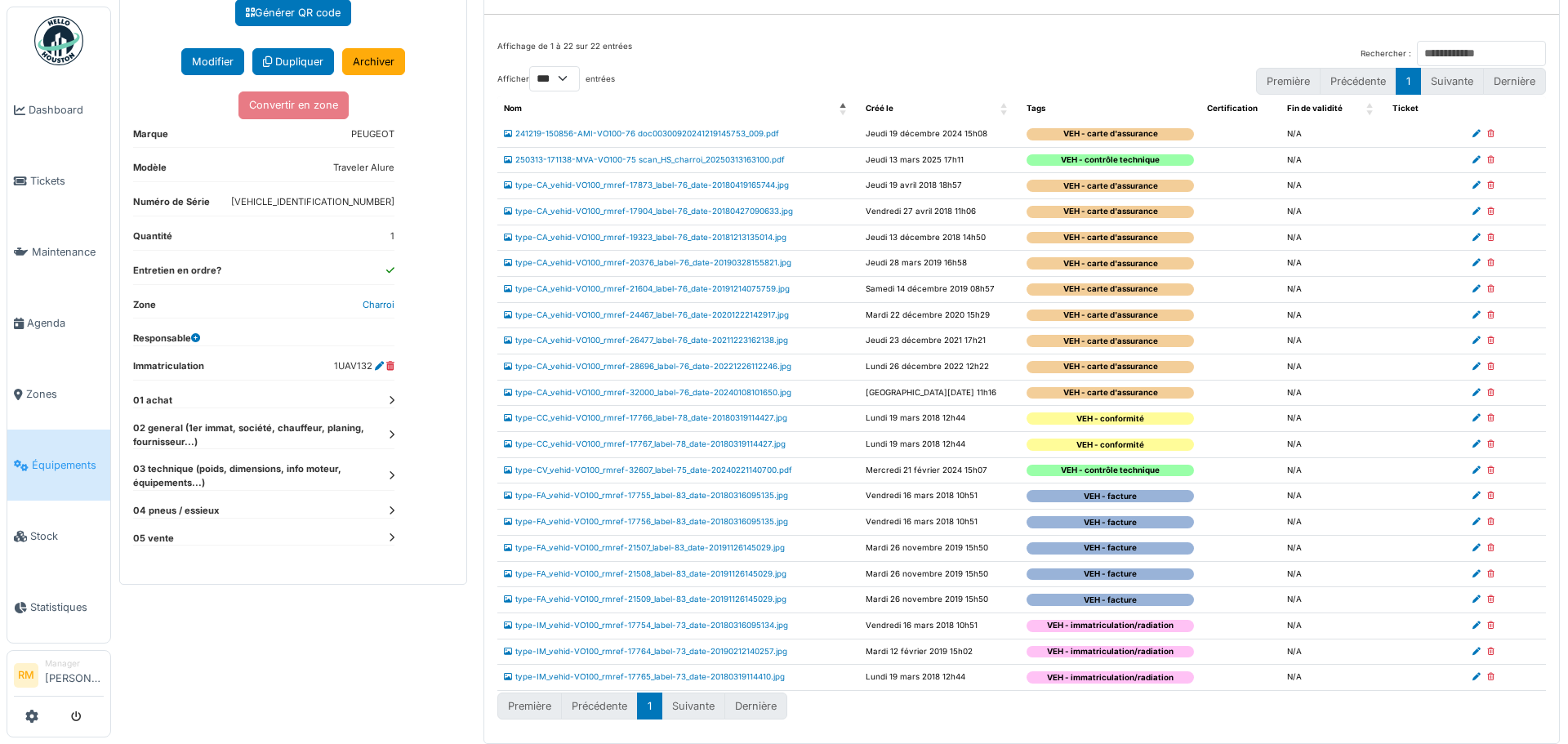
click at [759, 606] on td "type-FA_vehid-VO100_rmref-21509_label-83_date-20191126145029.jpg" at bounding box center [678, 600] width 362 height 26
click at [760, 598] on link "type-FA_vehid-VO100_rmref-21509_label-83_date-20191126145029.jpg" at bounding box center [645, 599] width 282 height 9
click at [745, 598] on link "type-FA_vehid-VO100_rmref-21509_label-83_date-20191126145029.jpg" at bounding box center [645, 599] width 282 height 9
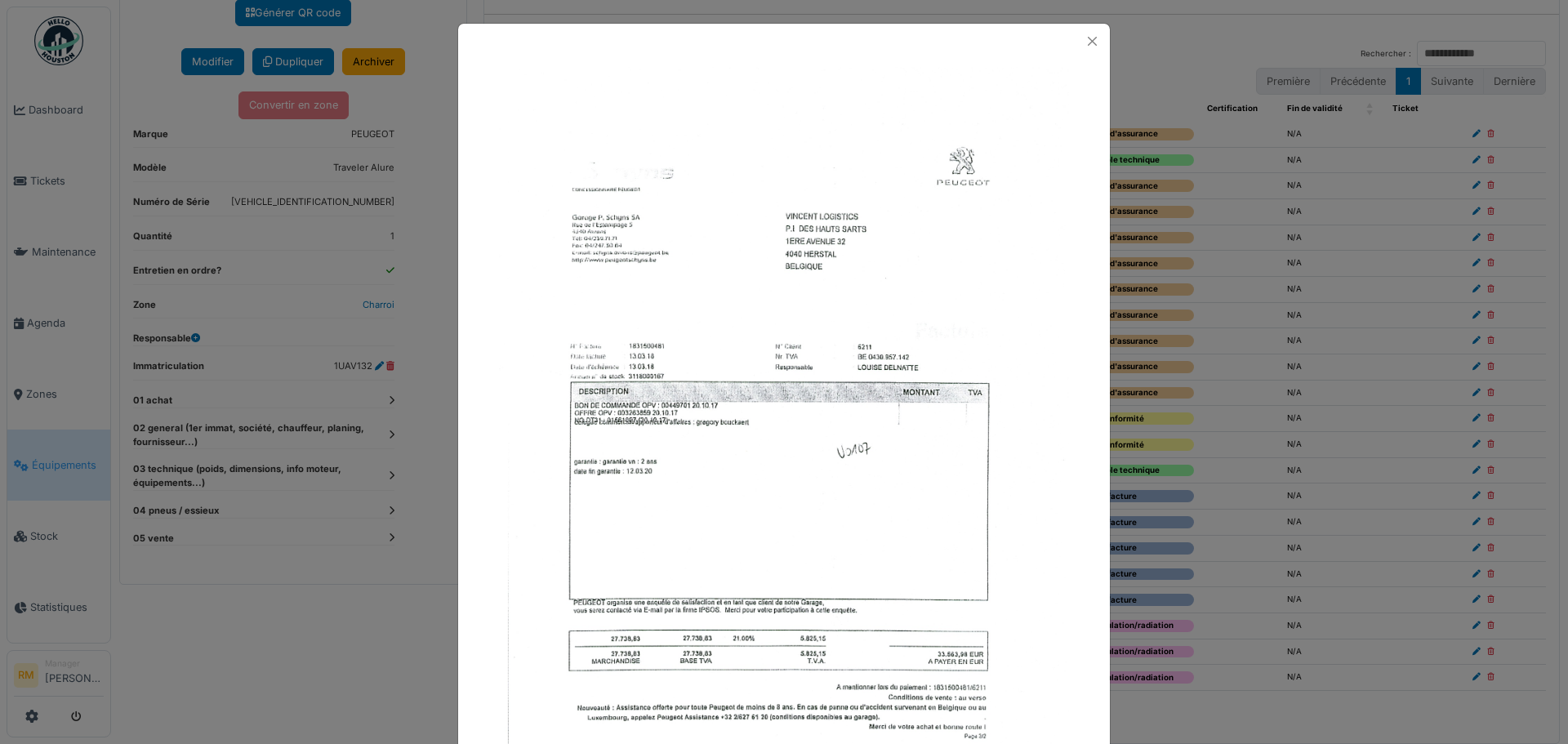
click at [735, 436] on img at bounding box center [784, 470] width 570 height 807
click at [1086, 35] on button "Close" at bounding box center [1092, 41] width 22 height 22
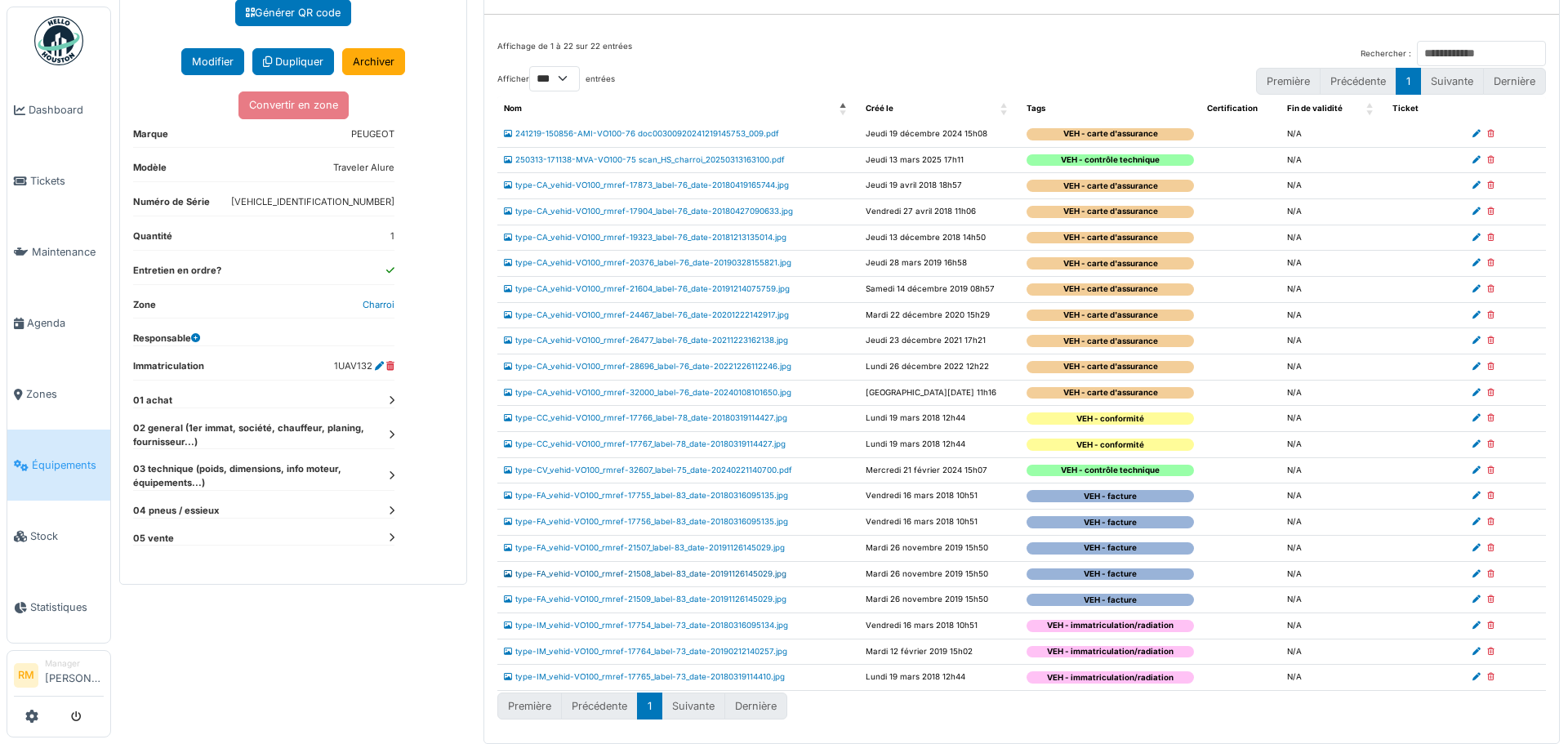
click at [743, 572] on link "type-FA_vehid-VO100_rmref-21508_label-83_date-20191126145029.jpg" at bounding box center [645, 573] width 282 height 9
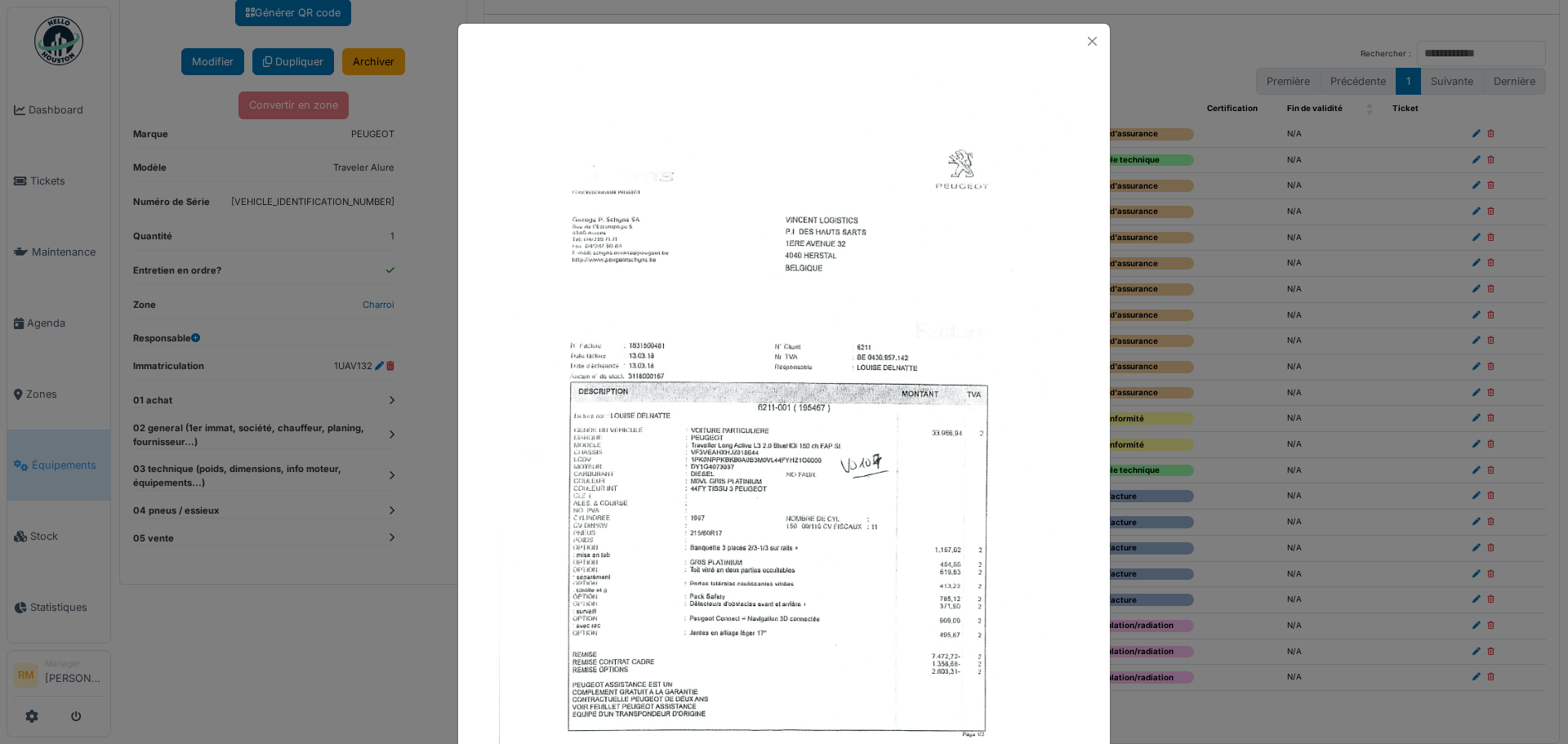
click at [726, 394] on img at bounding box center [784, 470] width 570 height 807
click at [1087, 39] on button "Close" at bounding box center [1092, 41] width 22 height 22
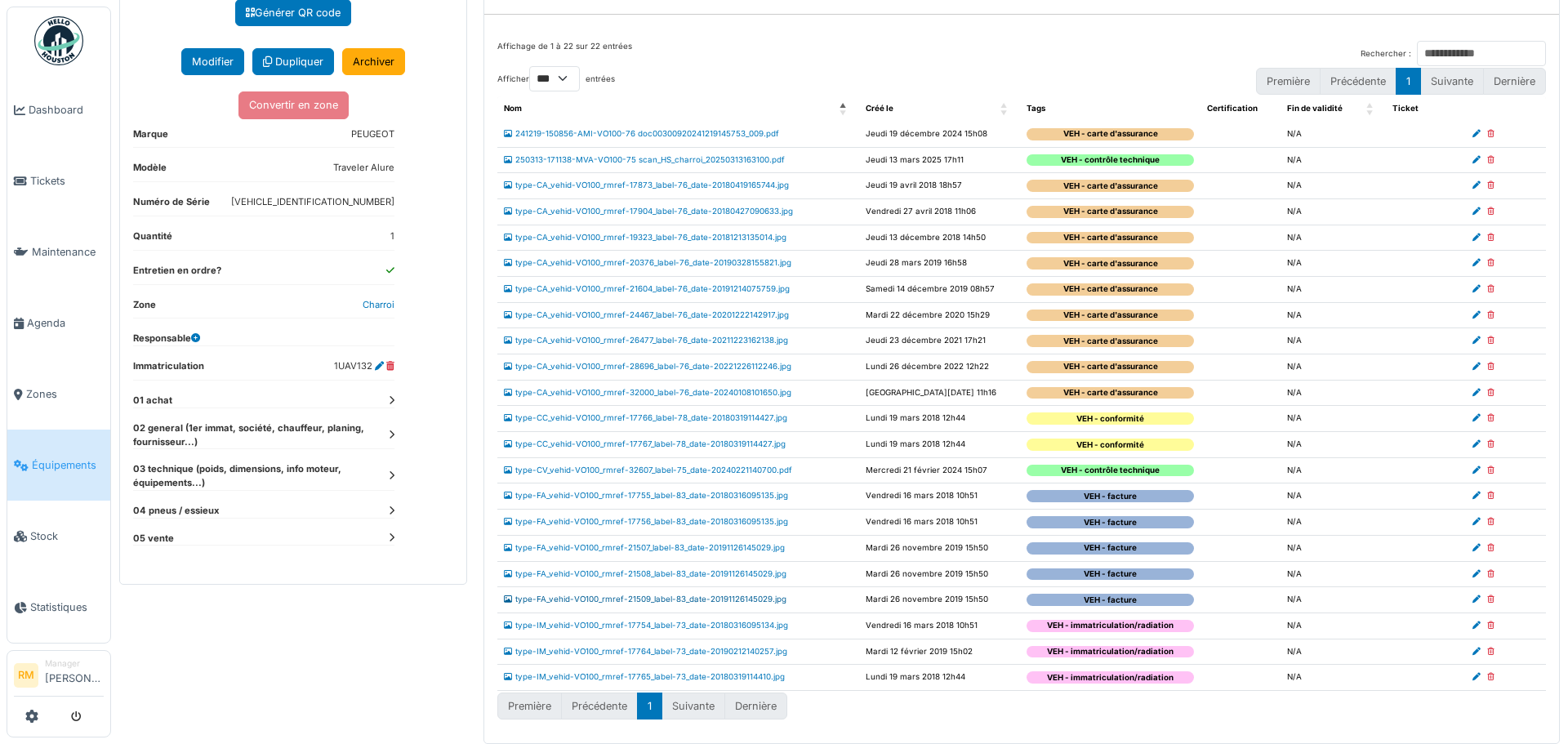
click at [765, 600] on link "type-FA_vehid-VO100_rmref-21509_label-83_date-20191126145029.jpg" at bounding box center [645, 599] width 282 height 9
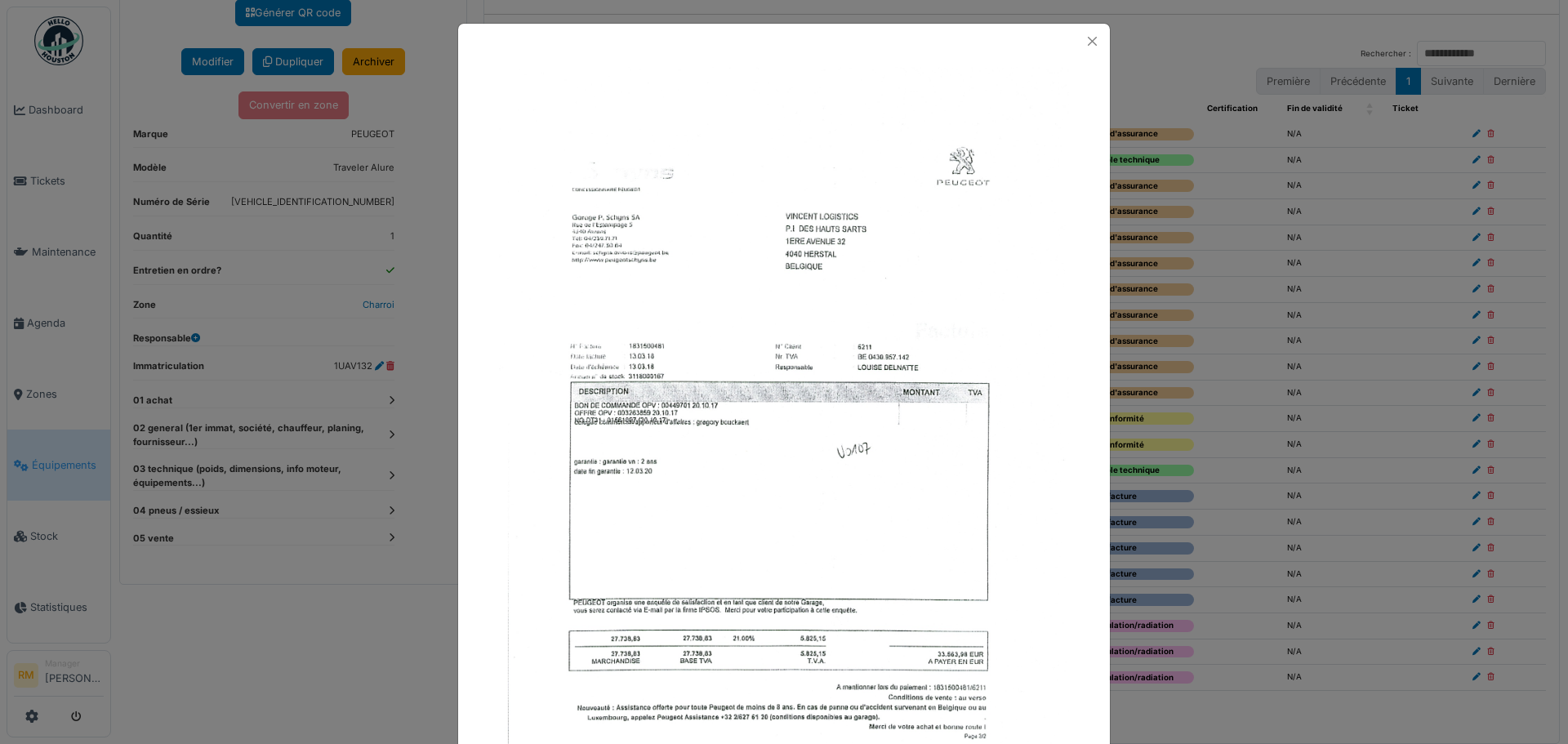
click at [717, 383] on img at bounding box center [784, 470] width 570 height 807
click at [1086, 38] on button "Close" at bounding box center [1092, 41] width 22 height 22
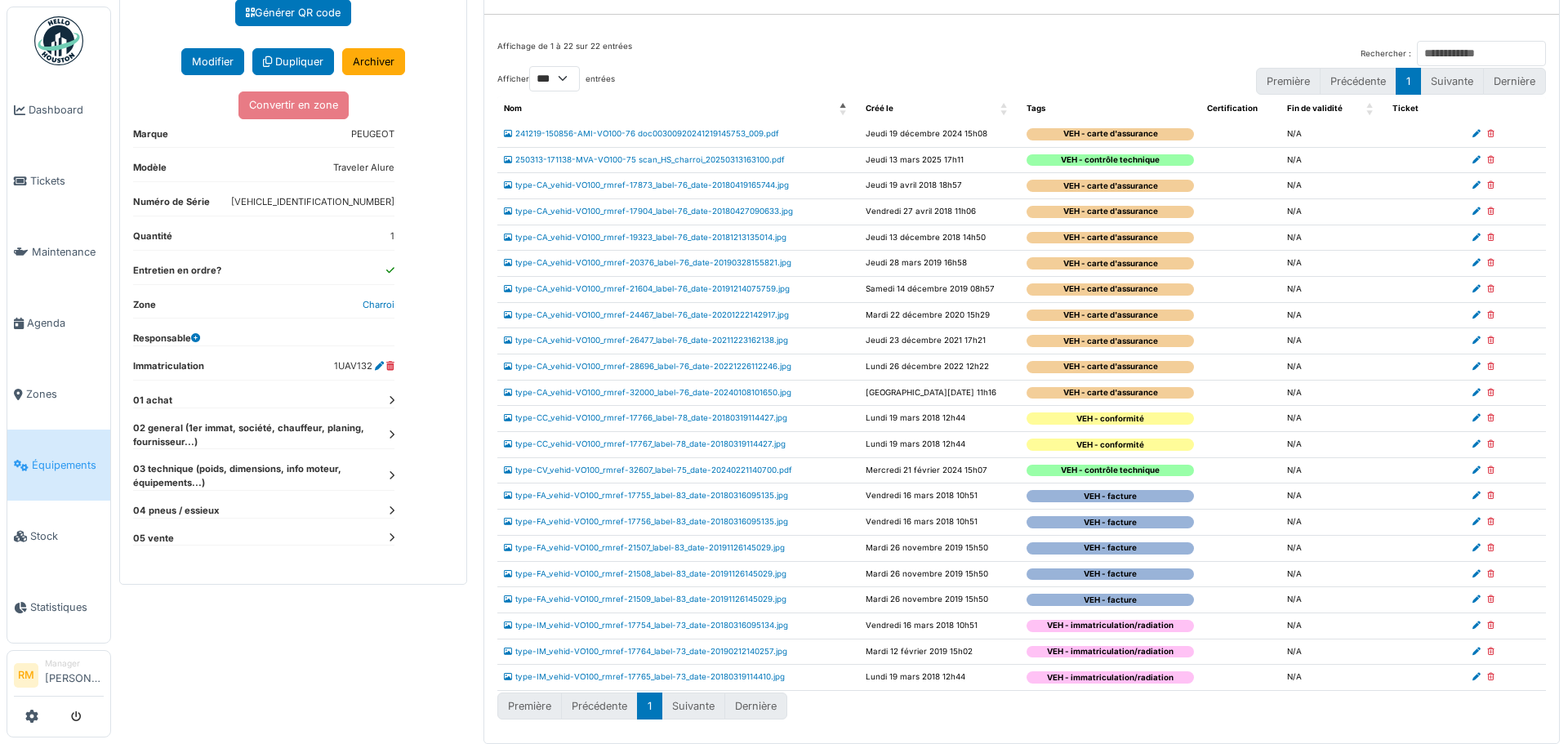
click at [741, 542] on td "type-FA_vehid-VO100_rmref-21507_label-83_date-20191126145029.jpg" at bounding box center [678, 547] width 362 height 26
click at [743, 547] on link "type-FA_vehid-VO100_rmref-21507_label-83_date-20191126145029.jpg" at bounding box center [644, 547] width 281 height 9
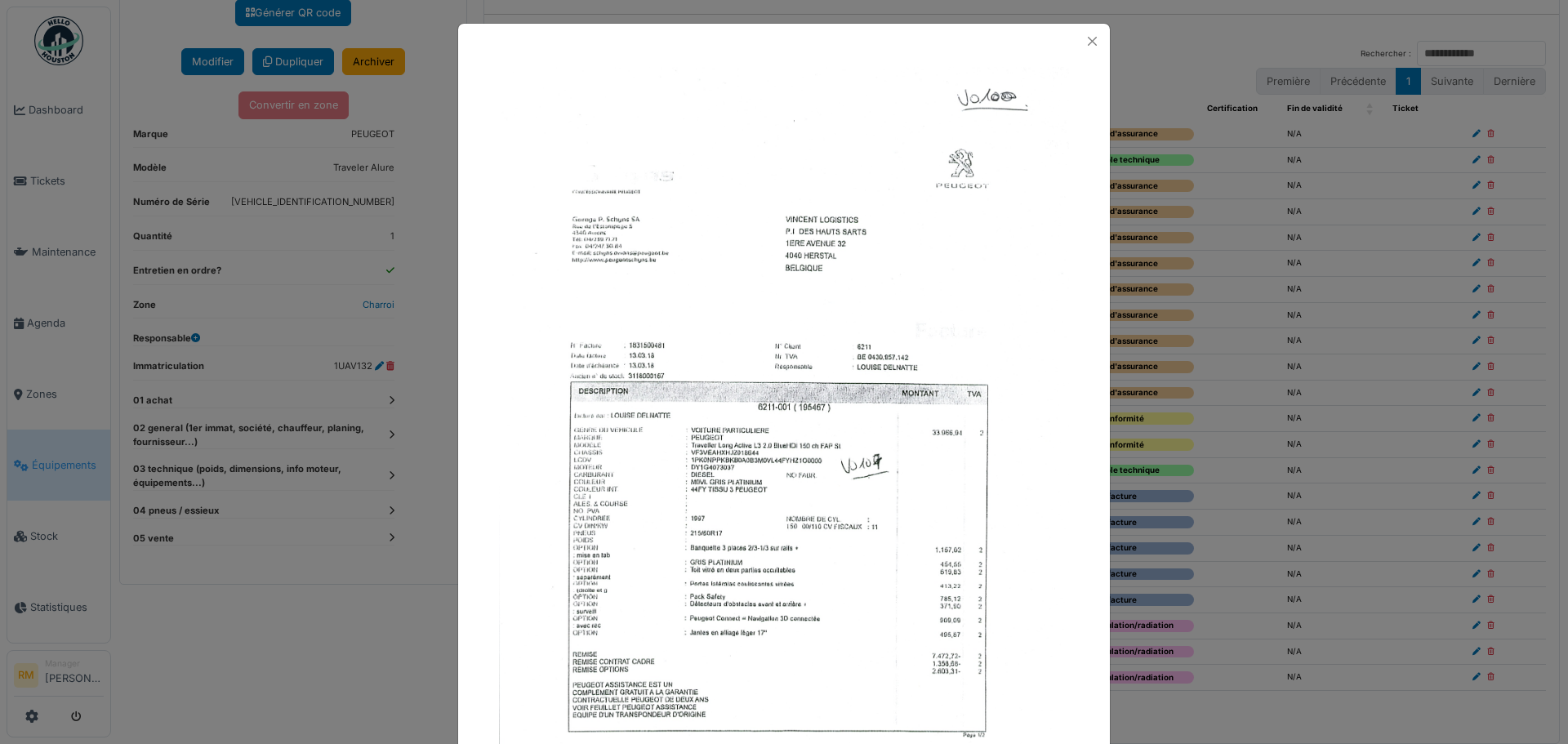
click at [801, 445] on img at bounding box center [784, 470] width 570 height 807
click at [1085, 40] on button "Close" at bounding box center [1092, 41] width 22 height 22
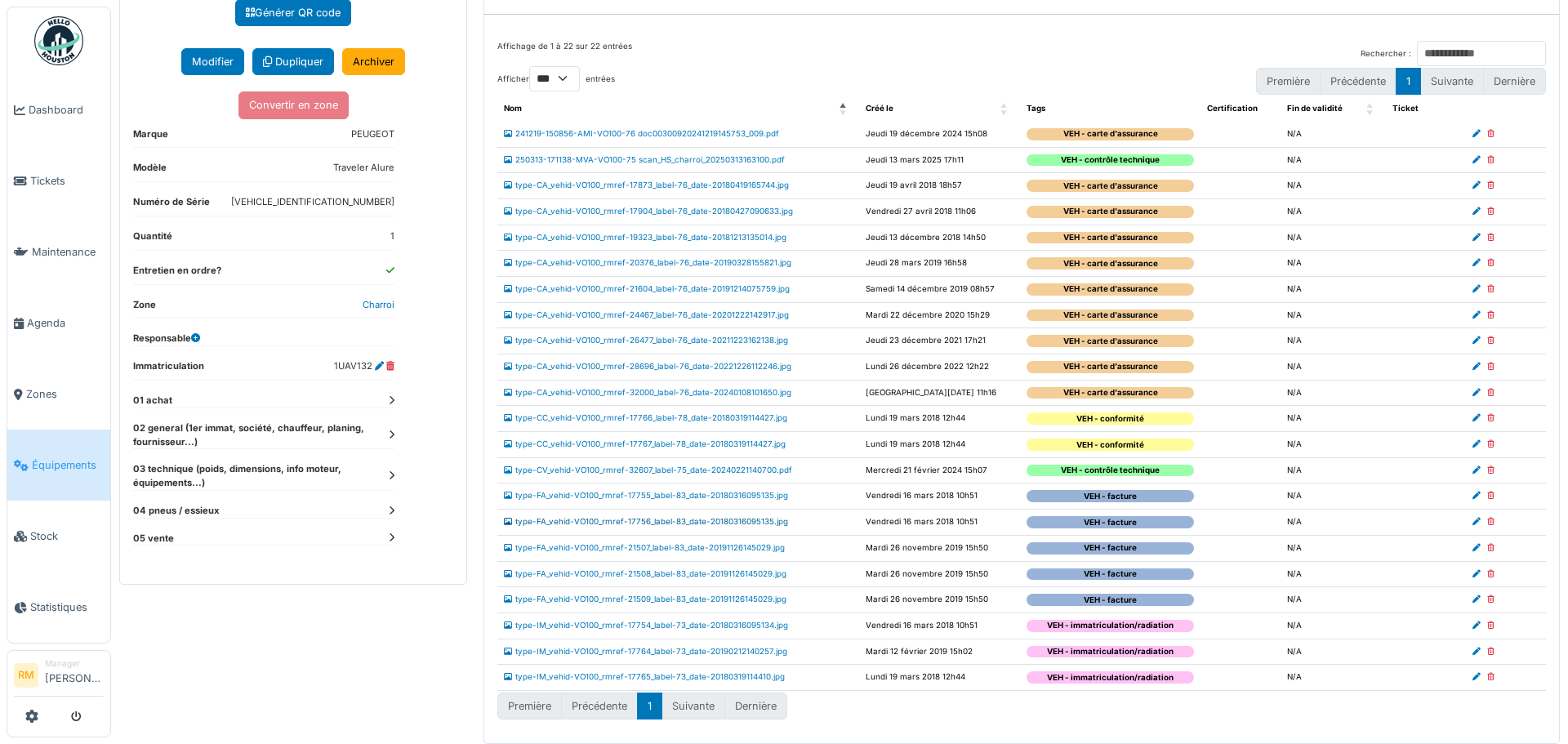
click at [736, 519] on link "type-FA_vehid-VO100_rmref-17756_label-83_date-20180316095135.jpg" at bounding box center [646, 521] width 284 height 9
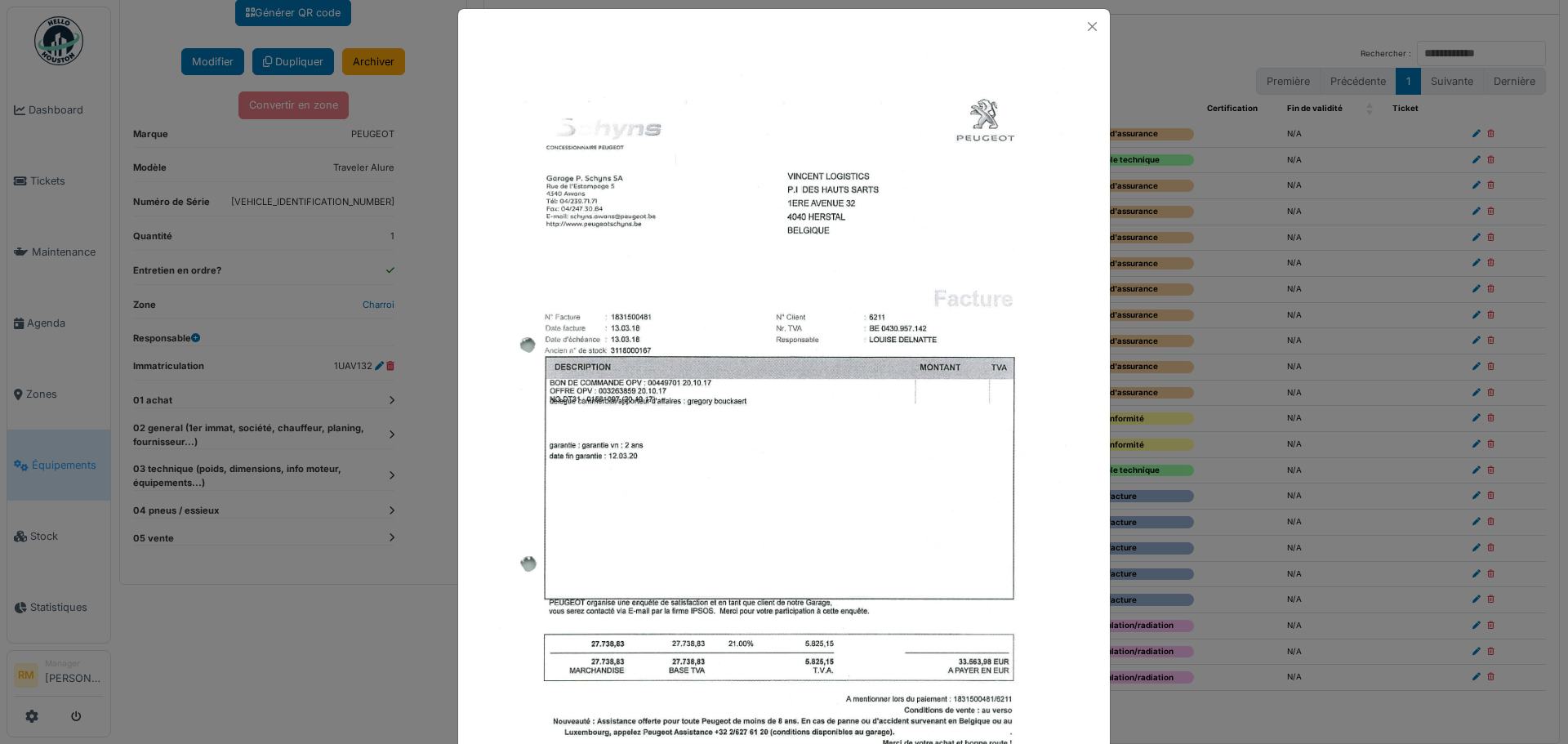
scroll to position [0, 0]
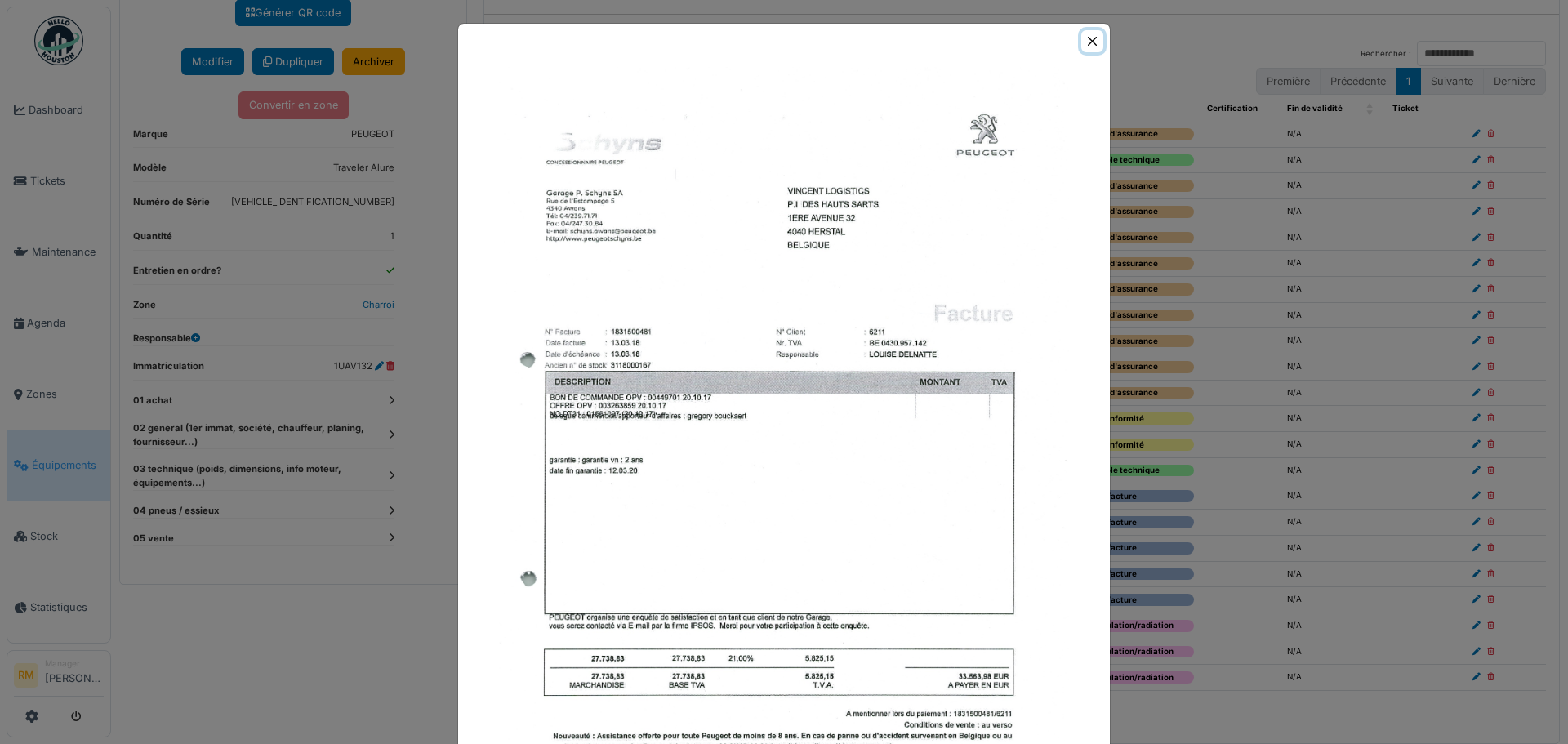
click at [1081, 44] on button "Close" at bounding box center [1092, 41] width 22 height 22
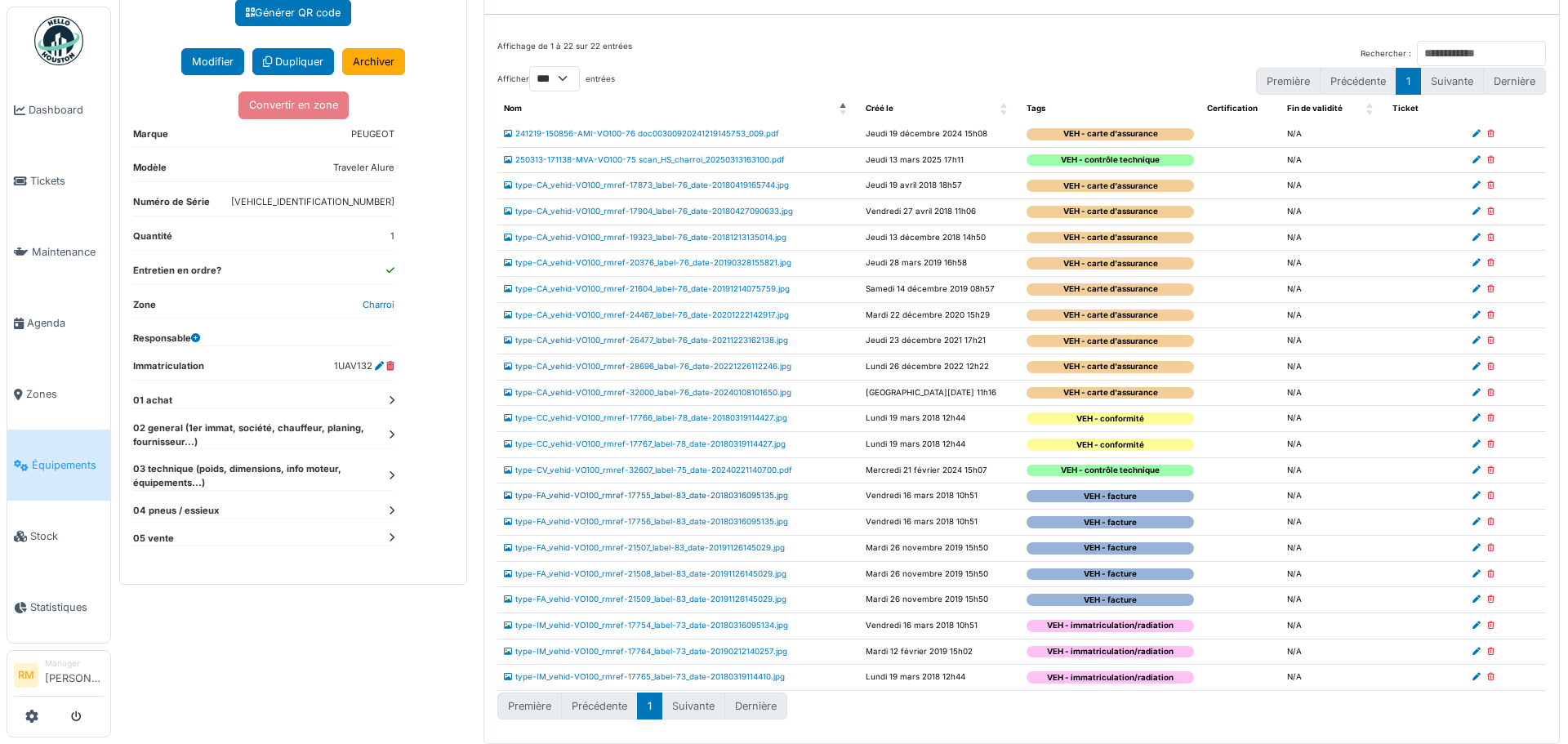
click at [759, 492] on link "type-FA_vehid-VO100_rmref-17755_label-83_date-20180316095135.jpg" at bounding box center [646, 495] width 284 height 9
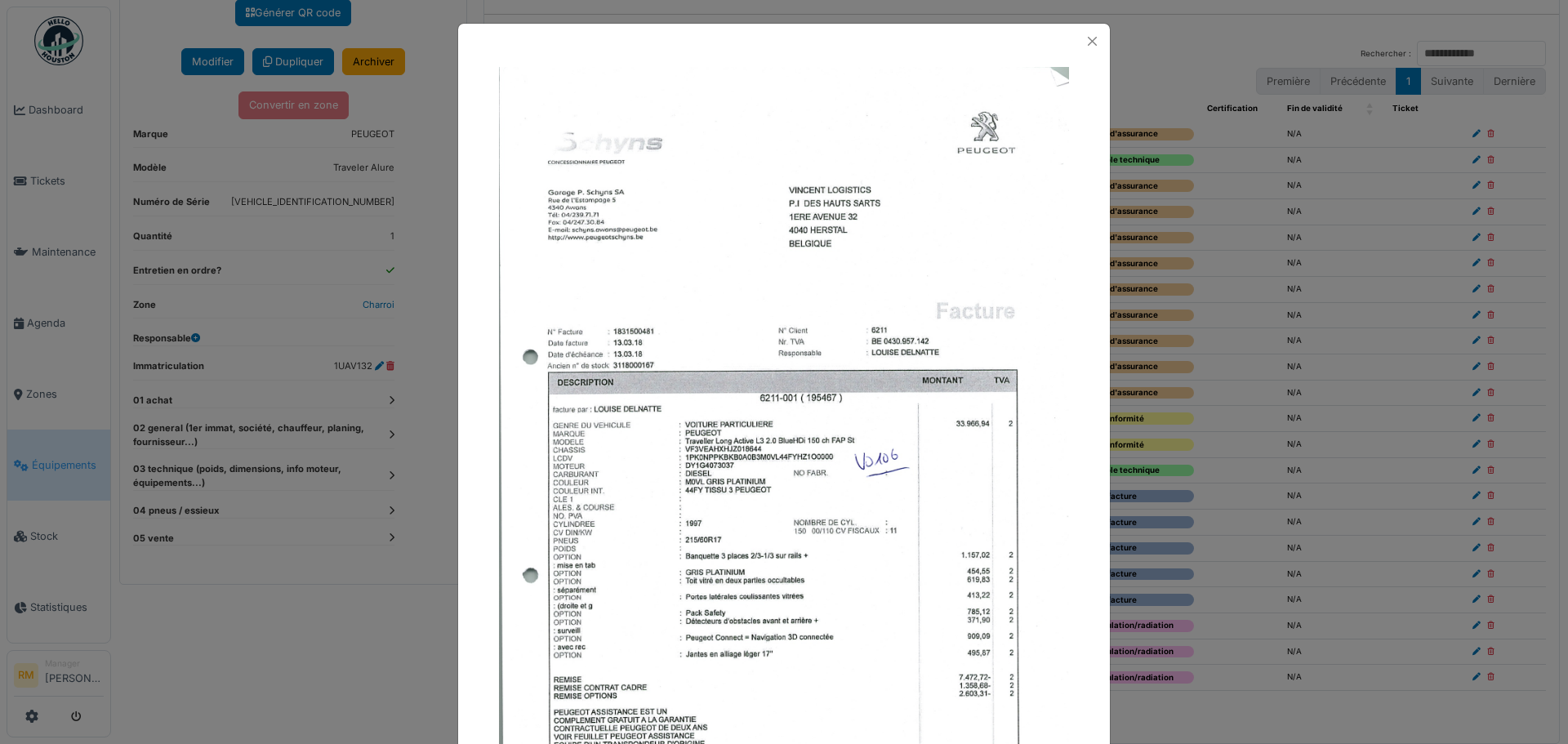
click at [749, 482] on img at bounding box center [784, 472] width 570 height 810
click at [1081, 37] on button "Close" at bounding box center [1092, 41] width 22 height 22
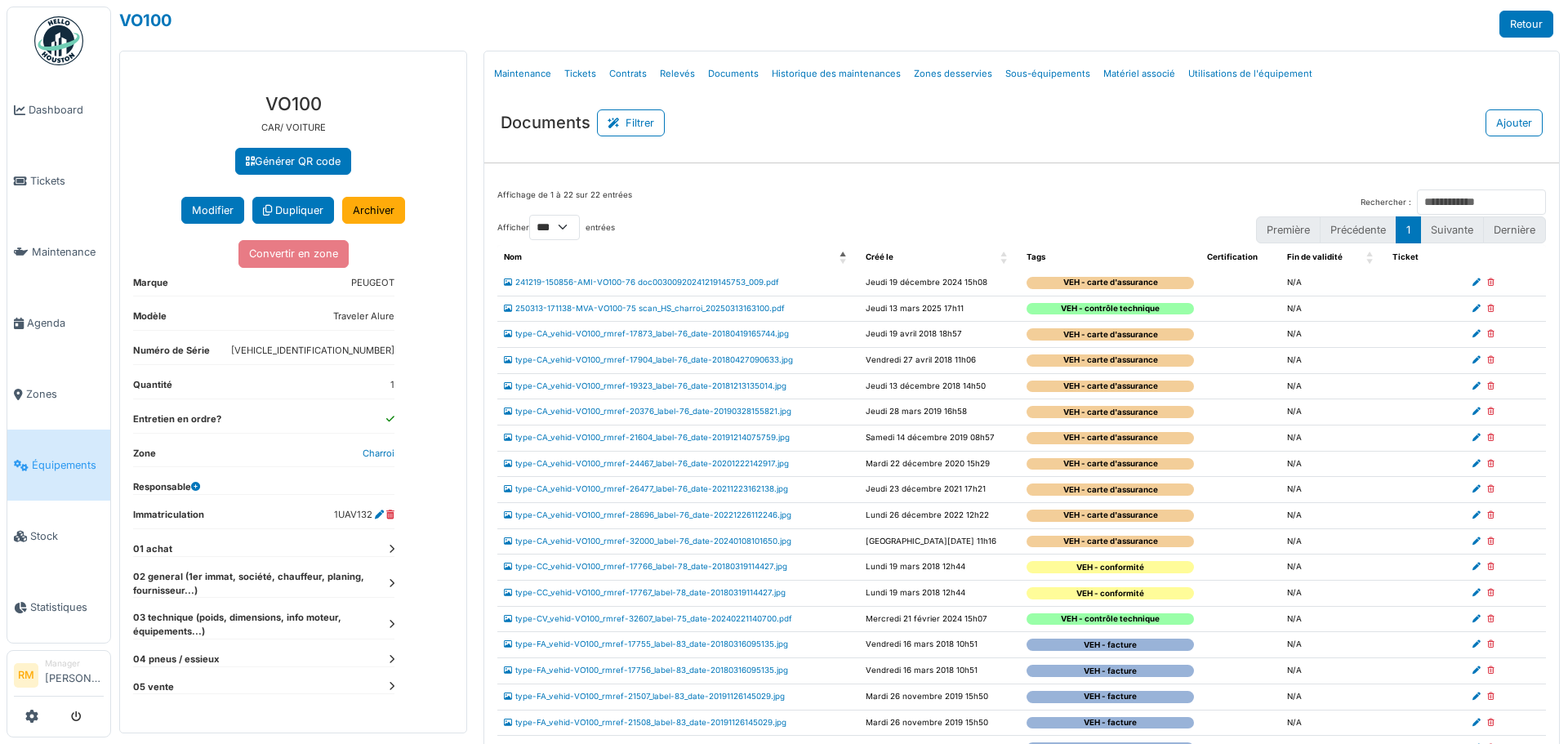
click at [53, 457] on span "Équipements" at bounding box center [67, 465] width 72 height 16
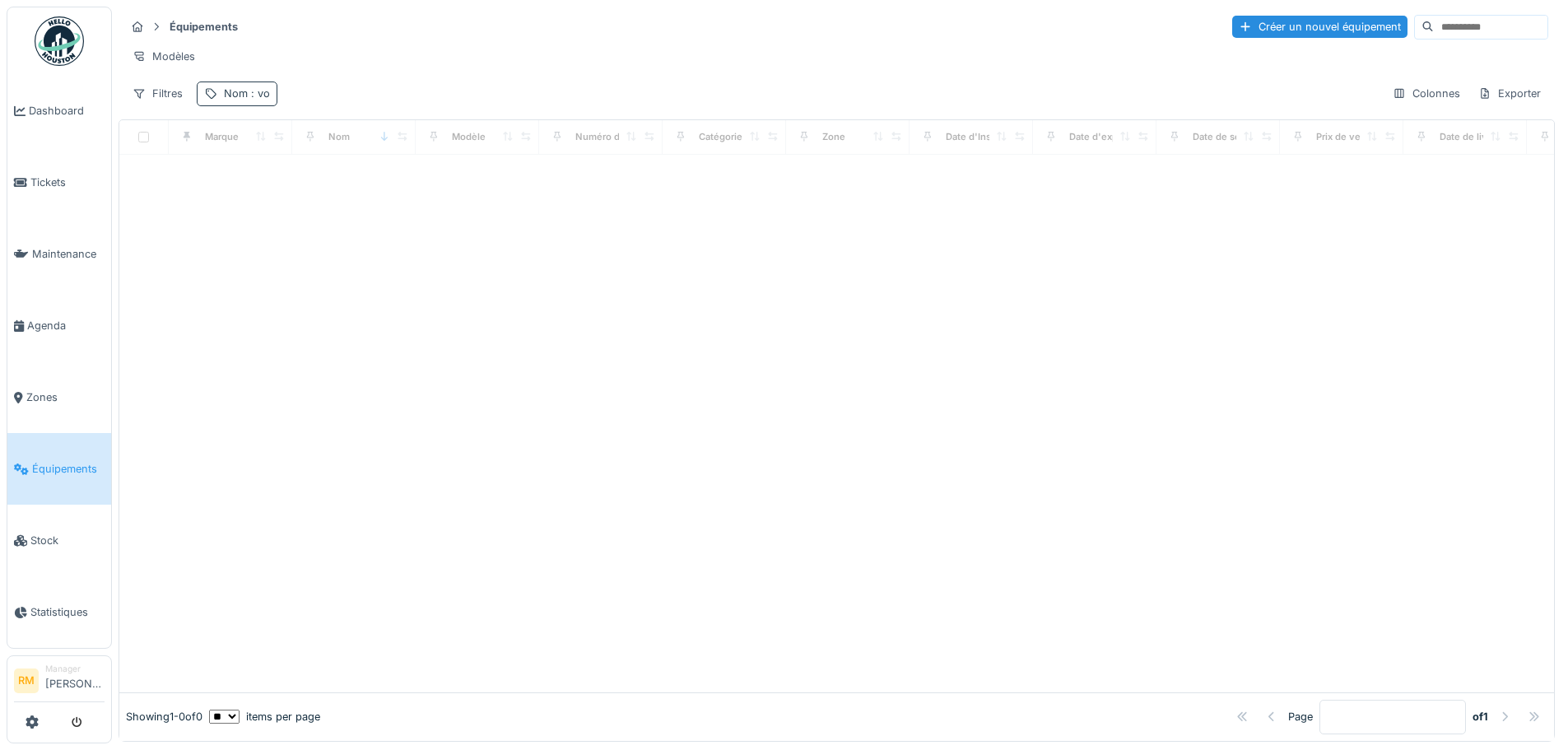
click at [245, 101] on div "Nom : vo" at bounding box center [246, 93] width 46 height 16
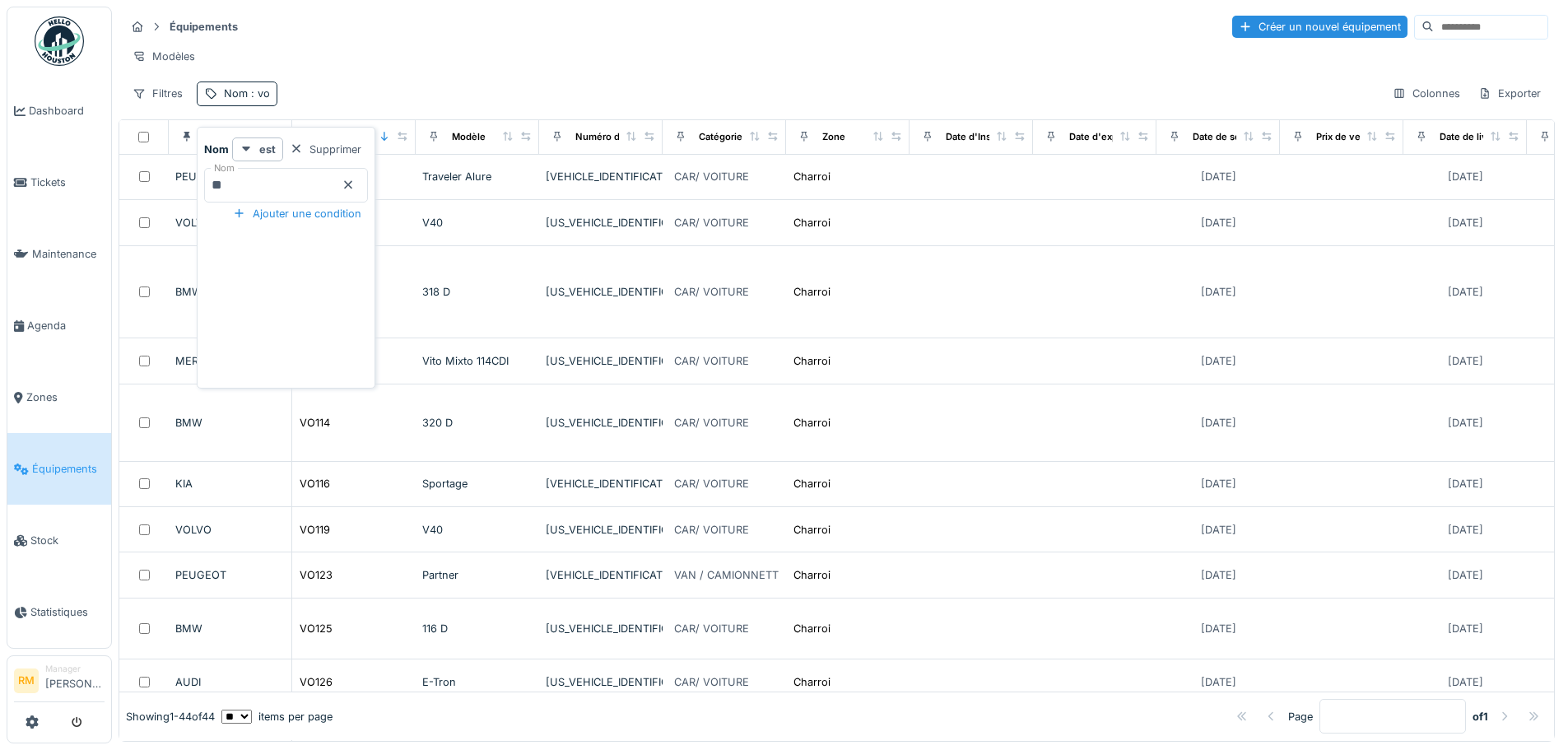
click at [251, 191] on input "**" at bounding box center [286, 185] width 164 height 35
type input "*****"
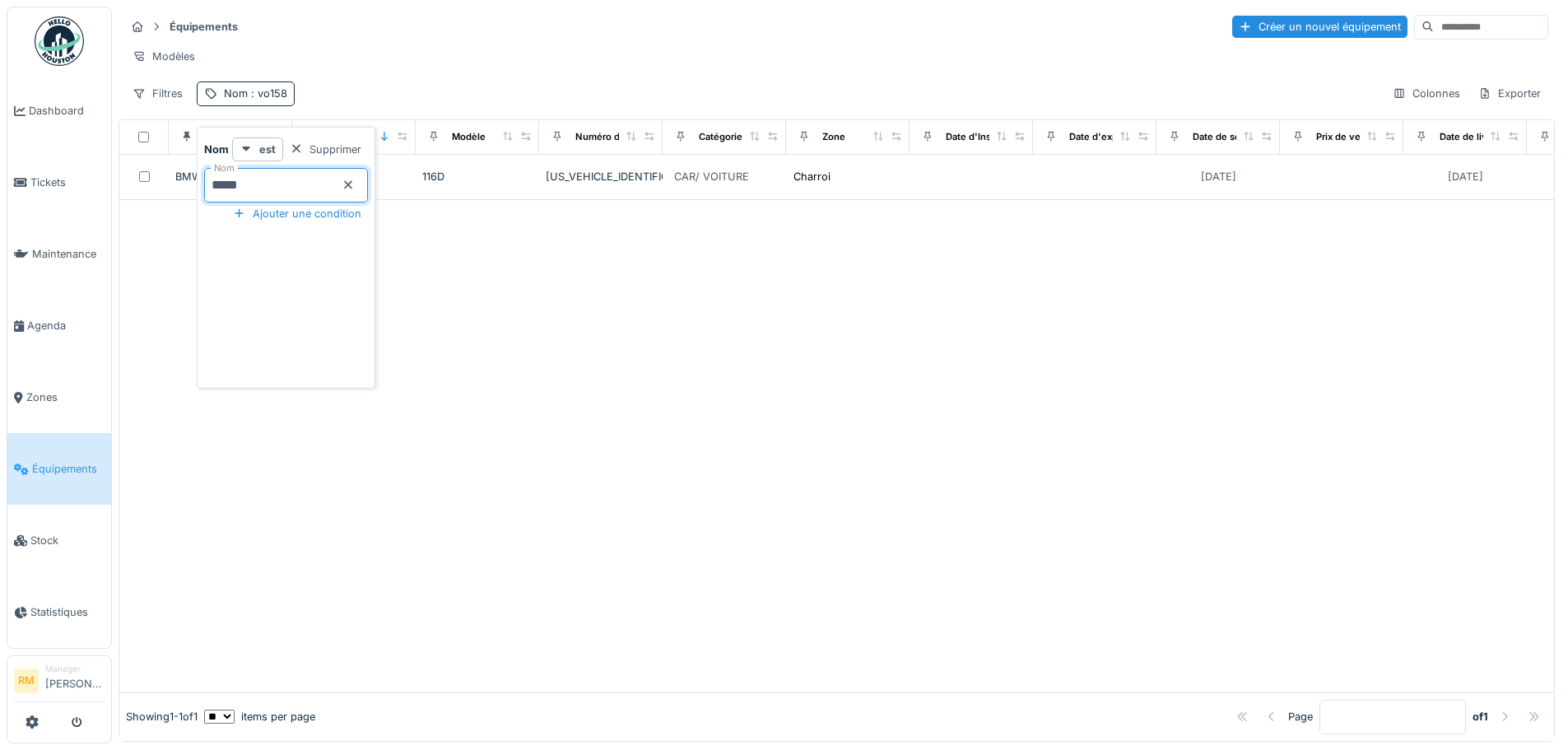
click at [474, 94] on div "Filtres Nom : vo158 Colonnes Exporter" at bounding box center [836, 93] width 1423 height 23
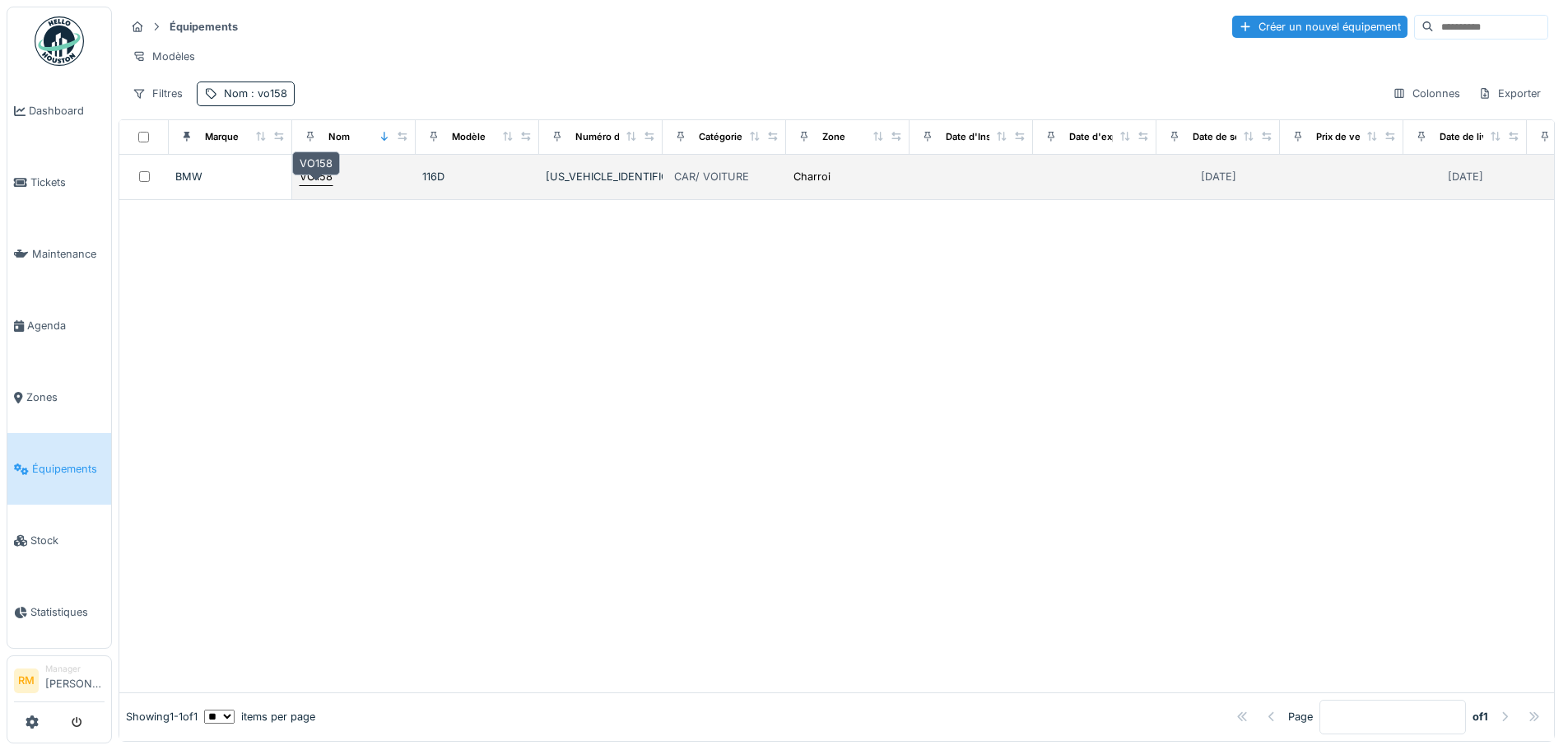
click at [331, 184] on div "VO158" at bounding box center [316, 177] width 33 height 16
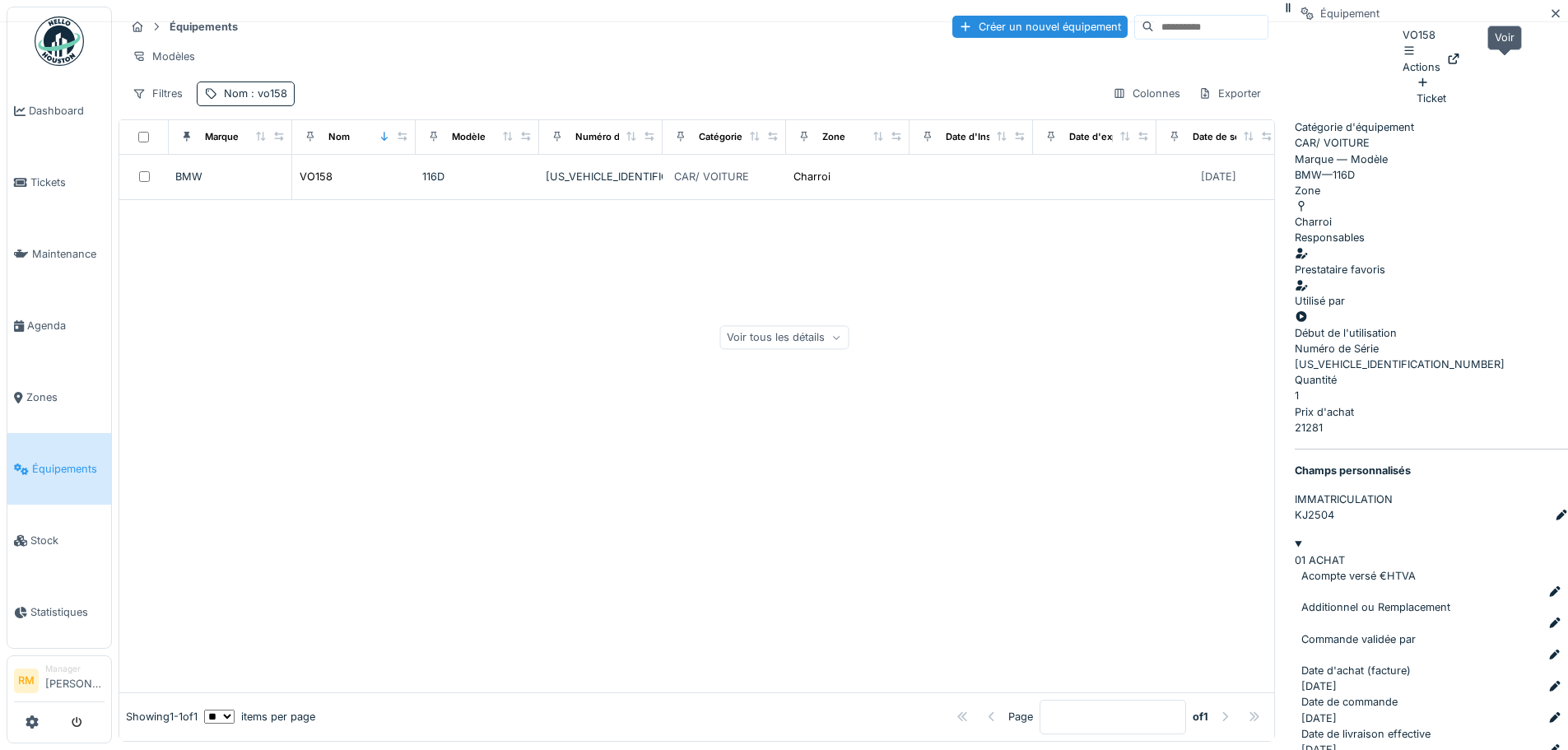
click at [1460, 64] on icon at bounding box center [1453, 58] width 13 height 10
click at [267, 99] on span ": vo158" at bounding box center [267, 93] width 39 height 12
click at [256, 188] on input "*****" at bounding box center [286, 185] width 164 height 35
type input "*****"
click at [688, 370] on div at bounding box center [696, 446] width 1155 height 492
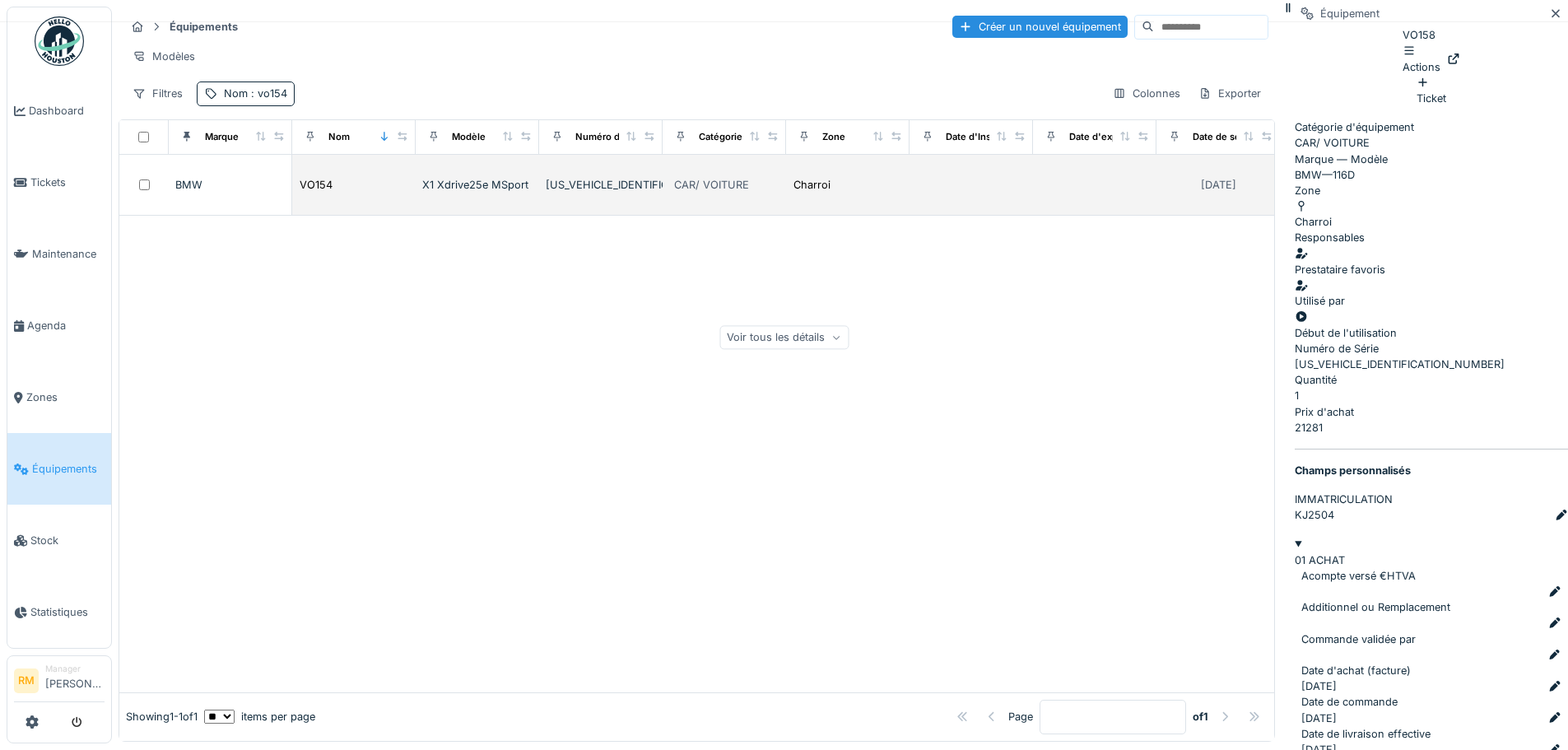
click at [291, 196] on td "BMW" at bounding box center [231, 185] width 124 height 62
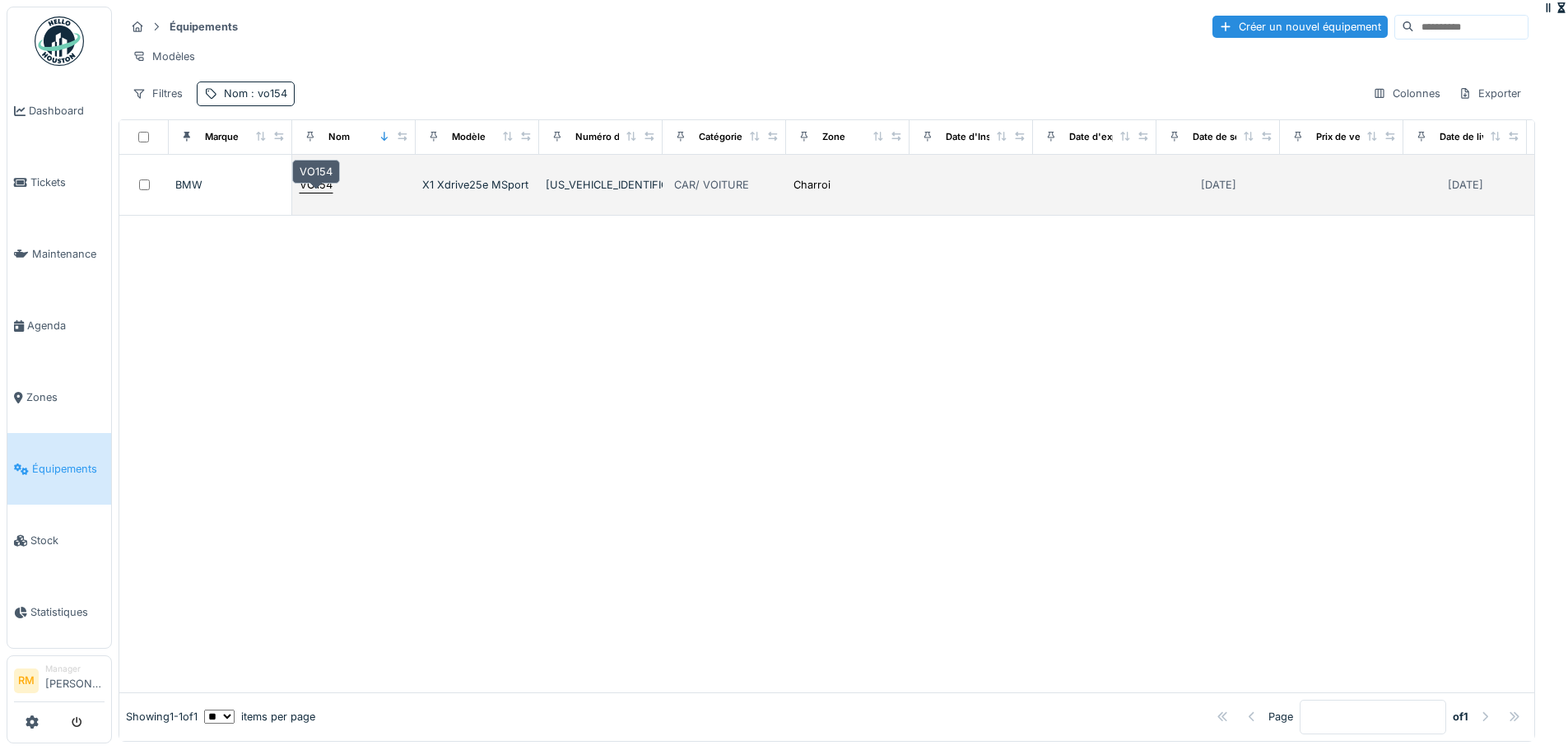
click at [307, 192] on div "VO154" at bounding box center [316, 184] width 33 height 16
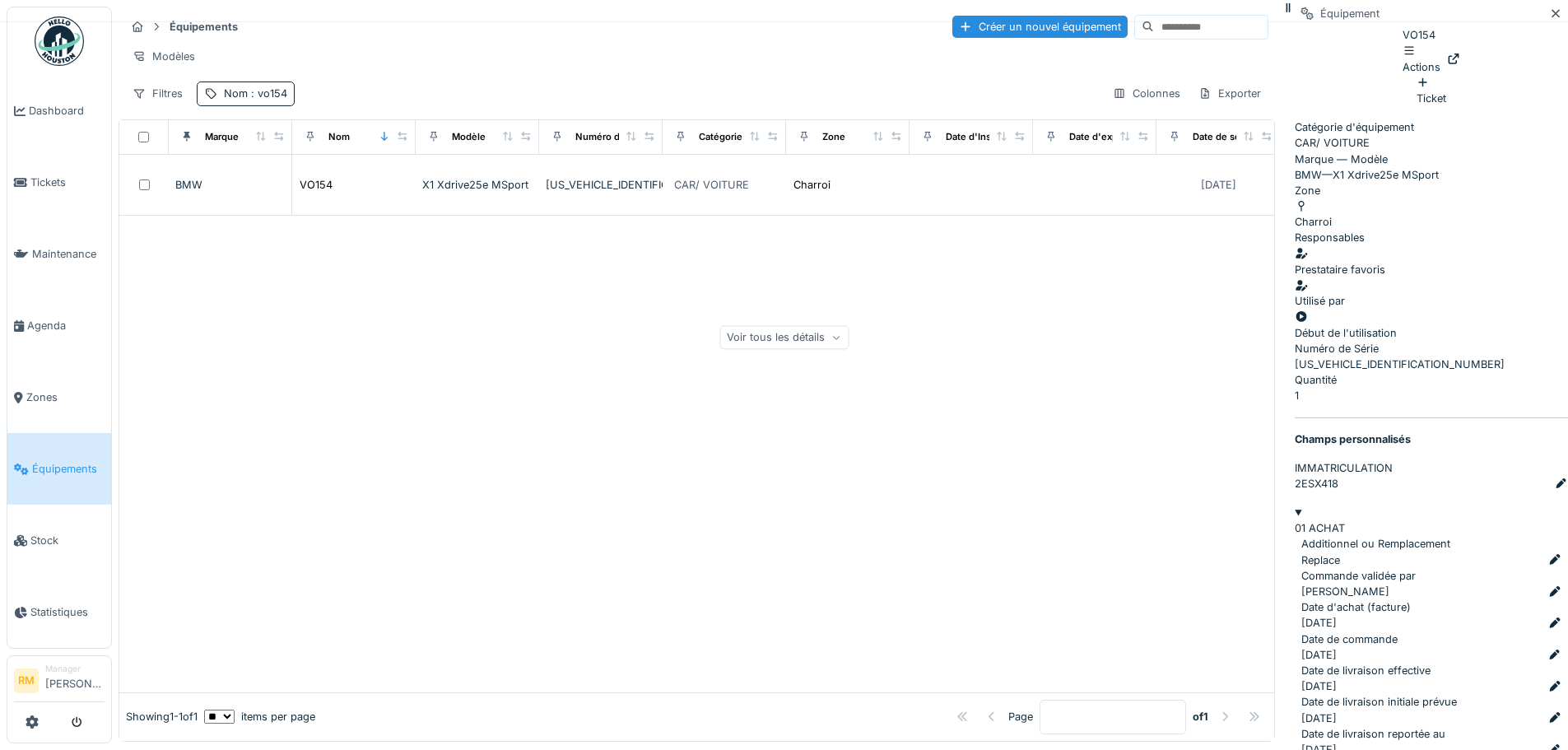
click at [1460, 53] on div "Actions" at bounding box center [1431, 58] width 57 height 31
click at [1460, 64] on icon at bounding box center [1453, 58] width 13 height 10
click at [285, 99] on span ": vo154" at bounding box center [267, 93] width 39 height 12
click at [265, 188] on input "*****" at bounding box center [286, 185] width 164 height 35
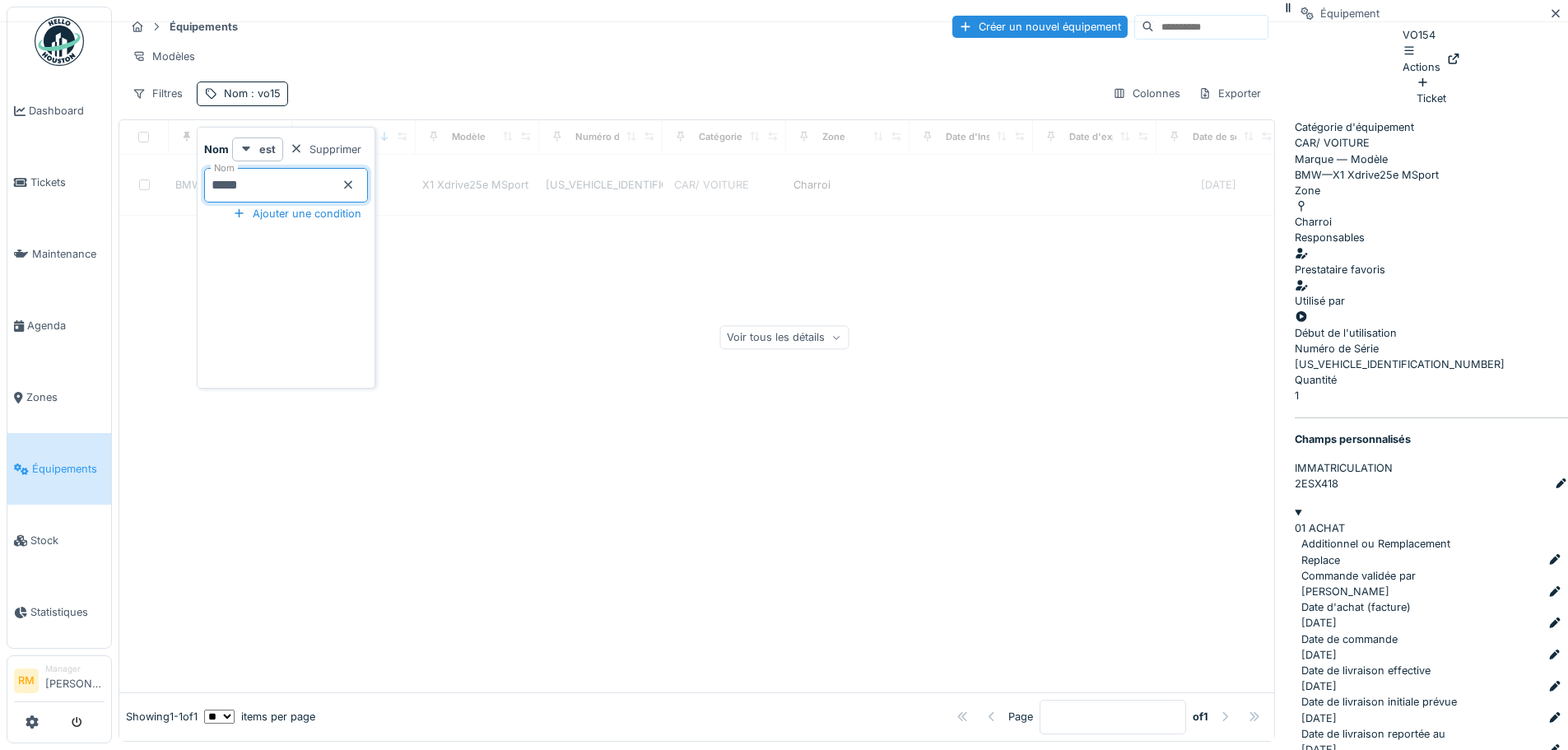
type input "*****"
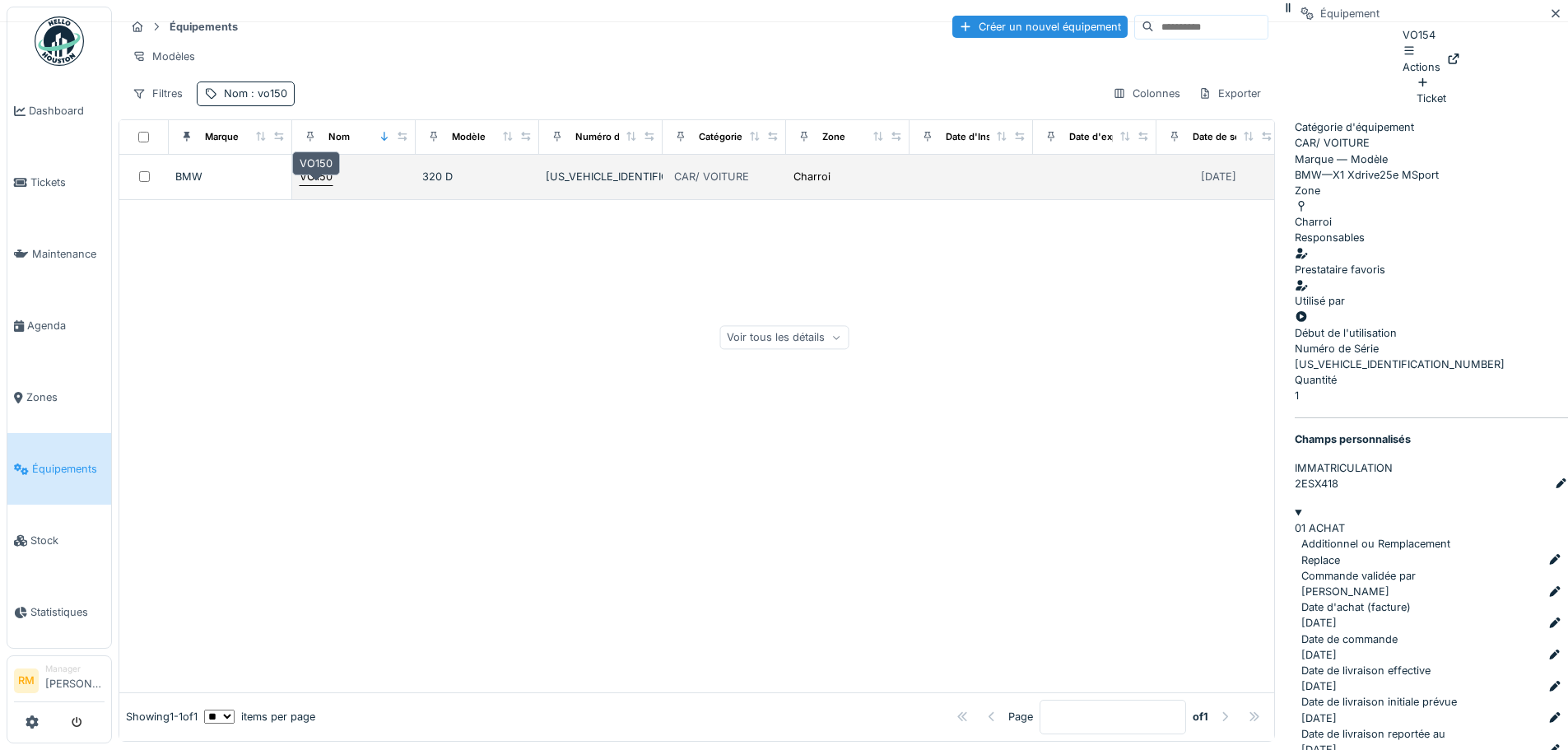
click at [325, 184] on div "VO150" at bounding box center [316, 177] width 33 height 16
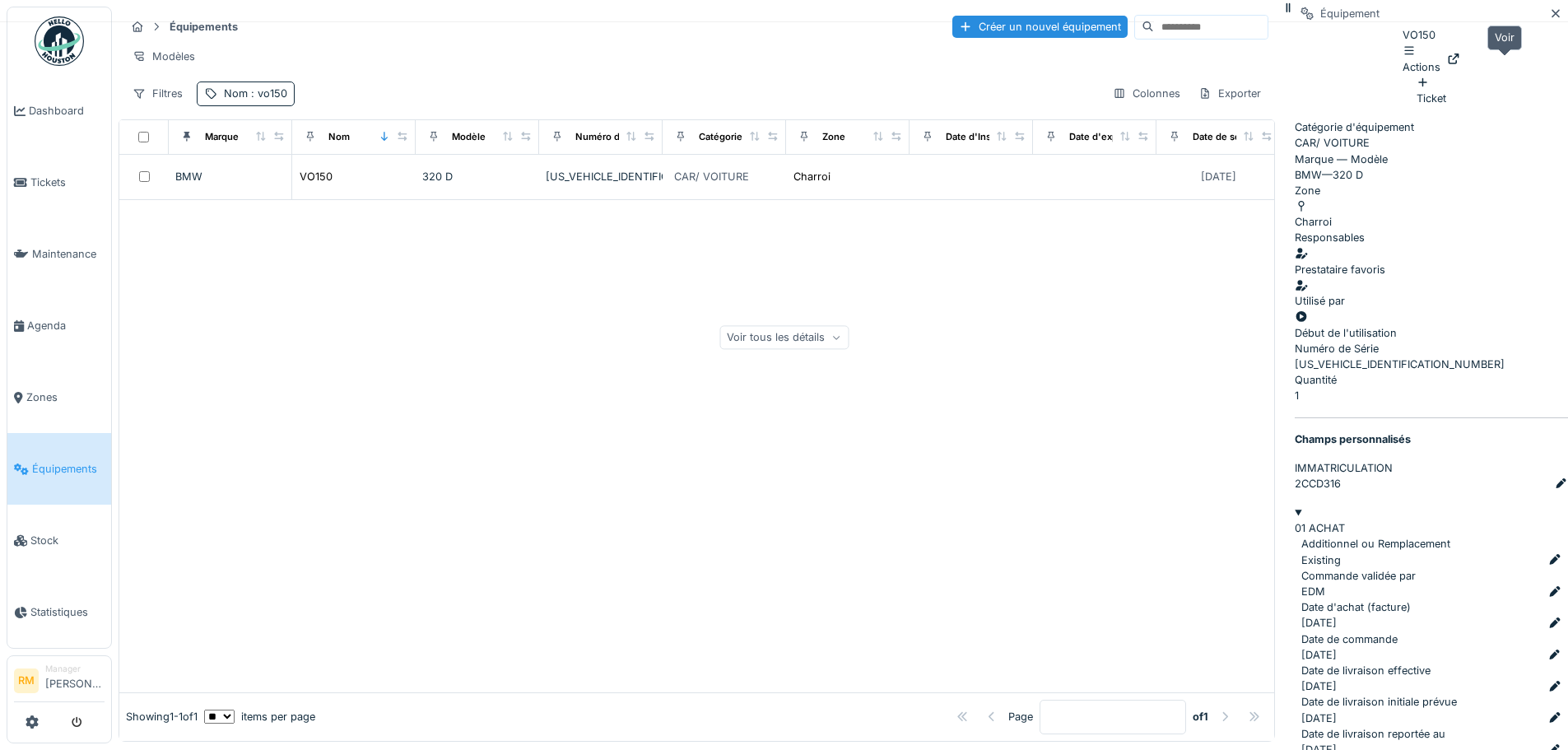
click at [1460, 67] on div at bounding box center [1453, 59] width 13 height 16
click at [269, 99] on span ": vo150" at bounding box center [267, 93] width 39 height 12
click at [267, 184] on input "*****" at bounding box center [286, 185] width 164 height 35
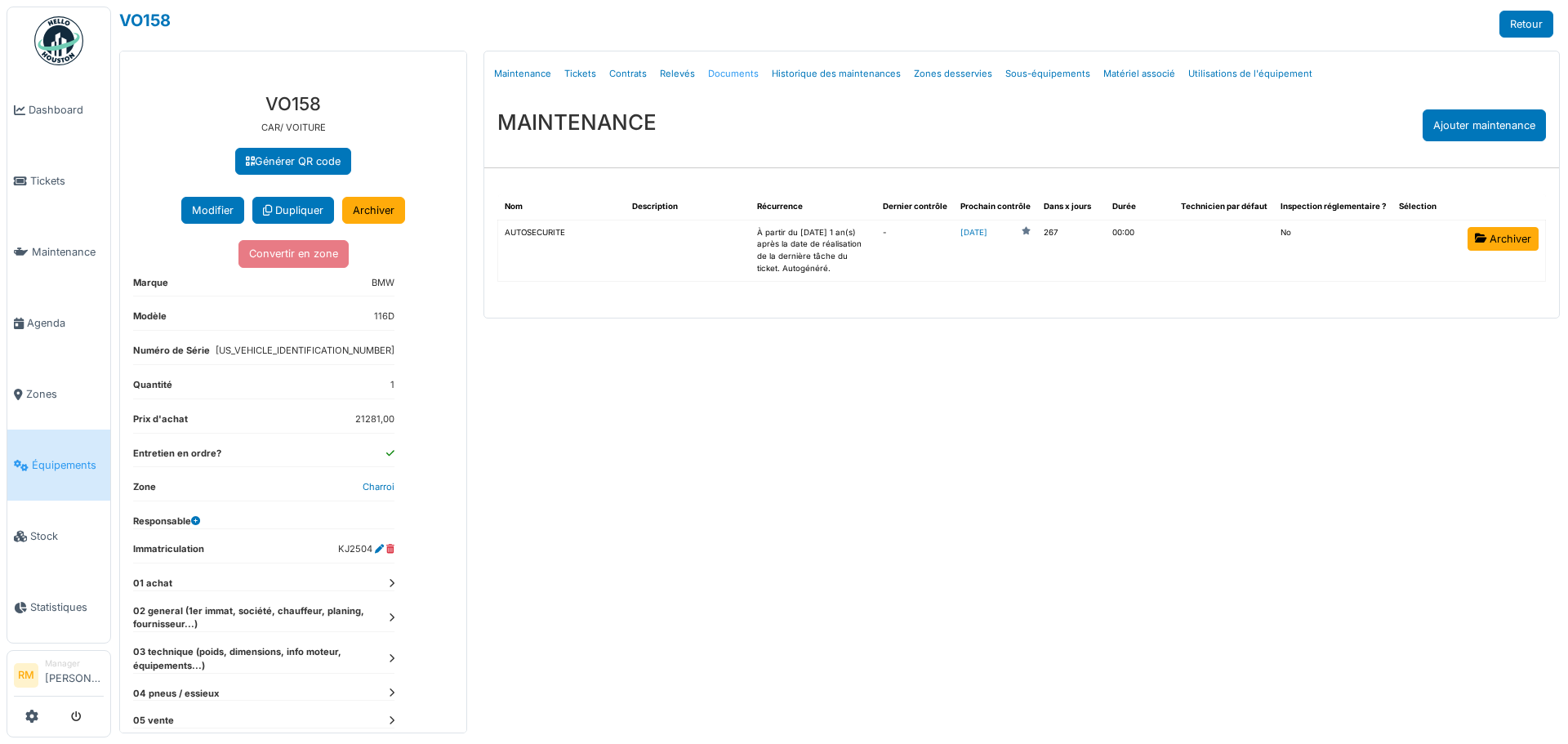
click at [723, 73] on link "Documents" at bounding box center [733, 73] width 64 height 38
select select "***"
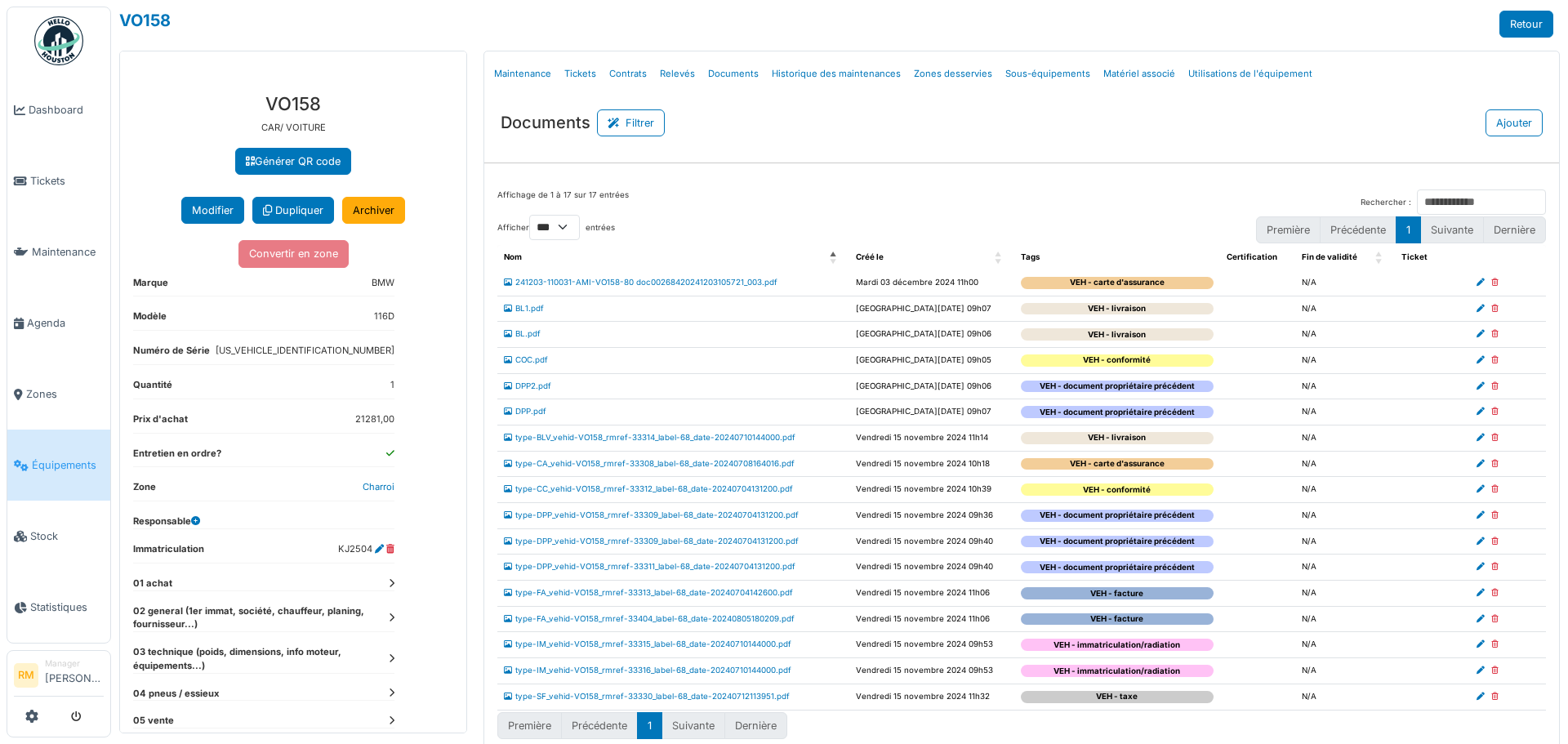
scroll to position [20, 0]
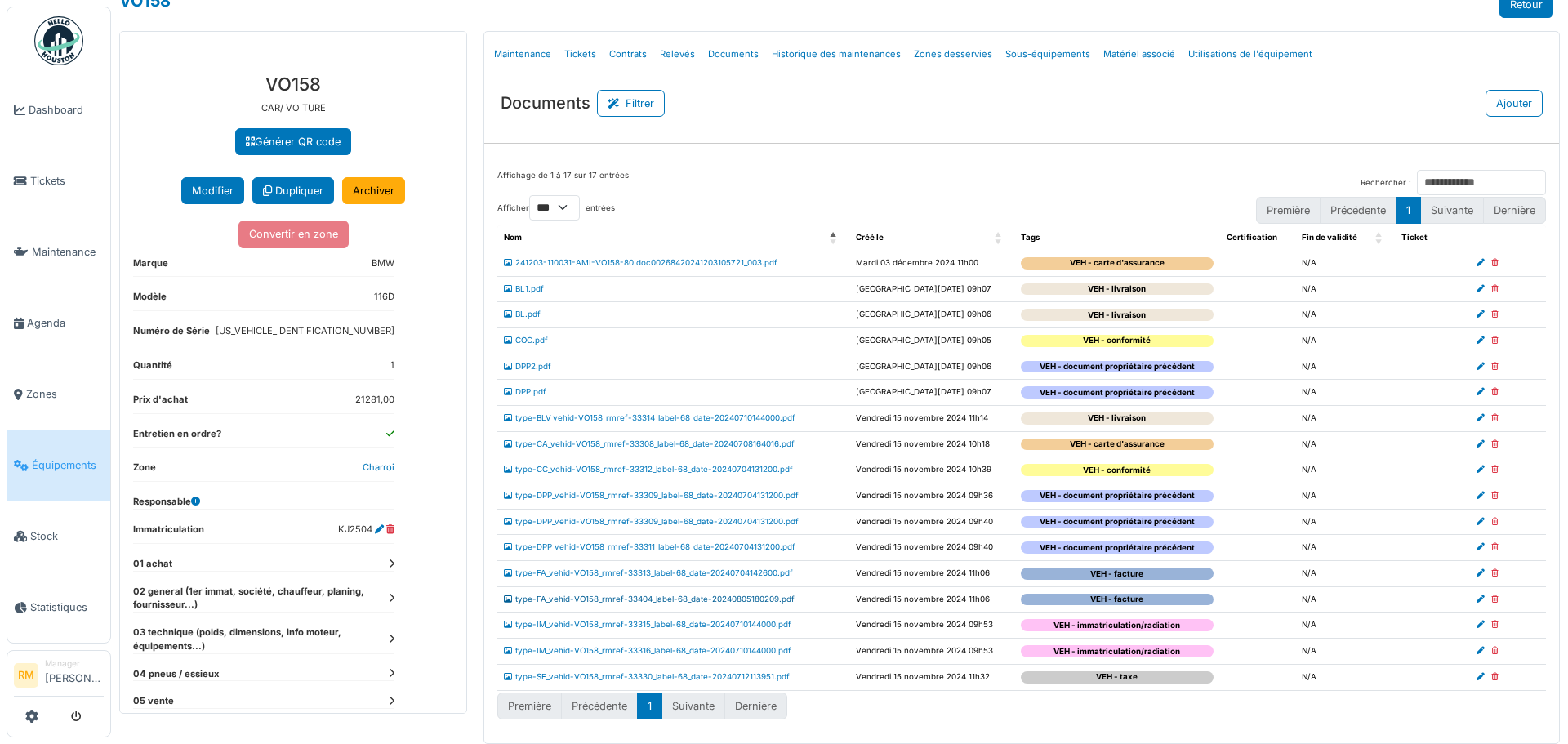
click at [760, 602] on link "type-FA_vehid-VO158_rmref-33404_label-68_date-20240805180209.pdf" at bounding box center [649, 599] width 291 height 9
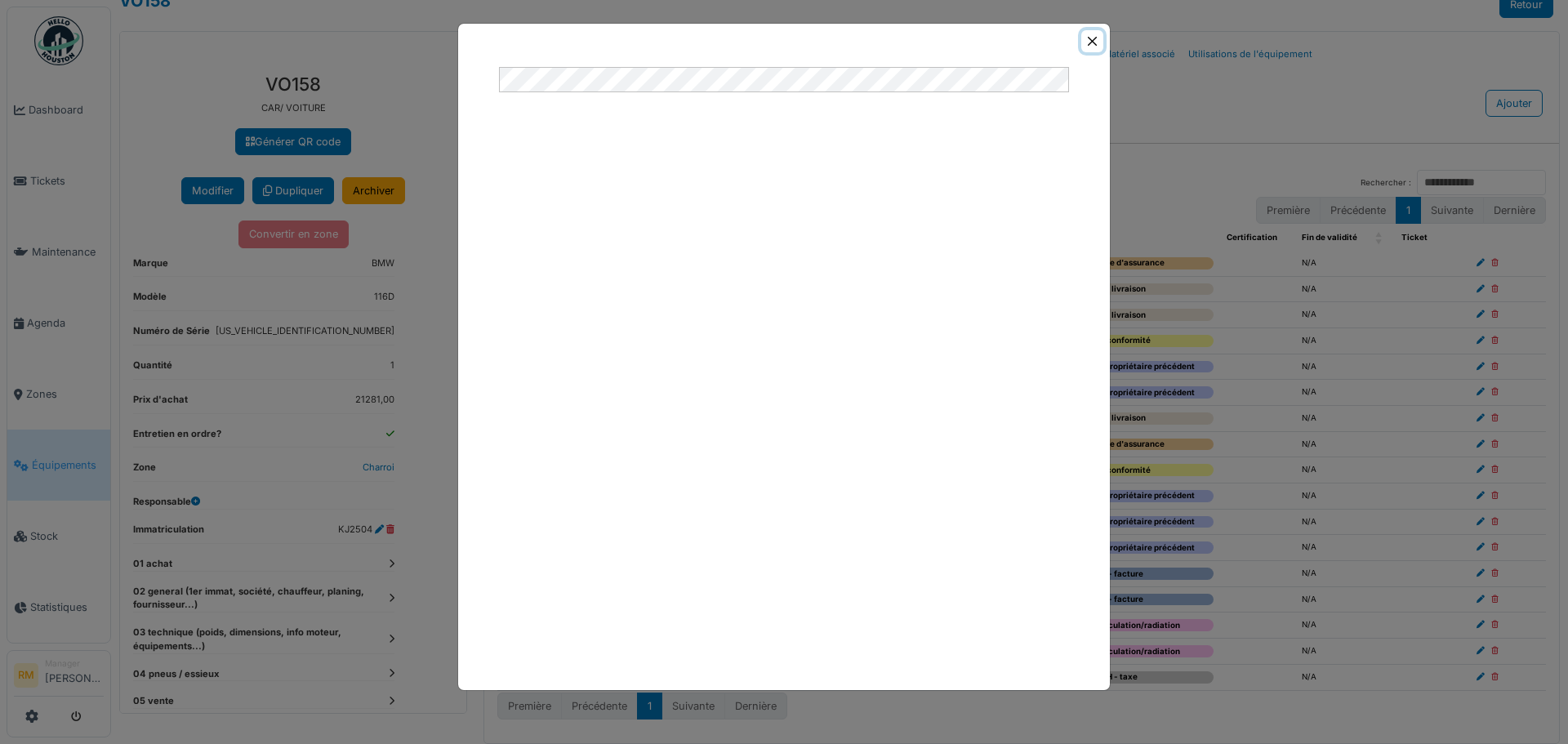
click at [1084, 35] on button "Close" at bounding box center [1092, 41] width 22 height 22
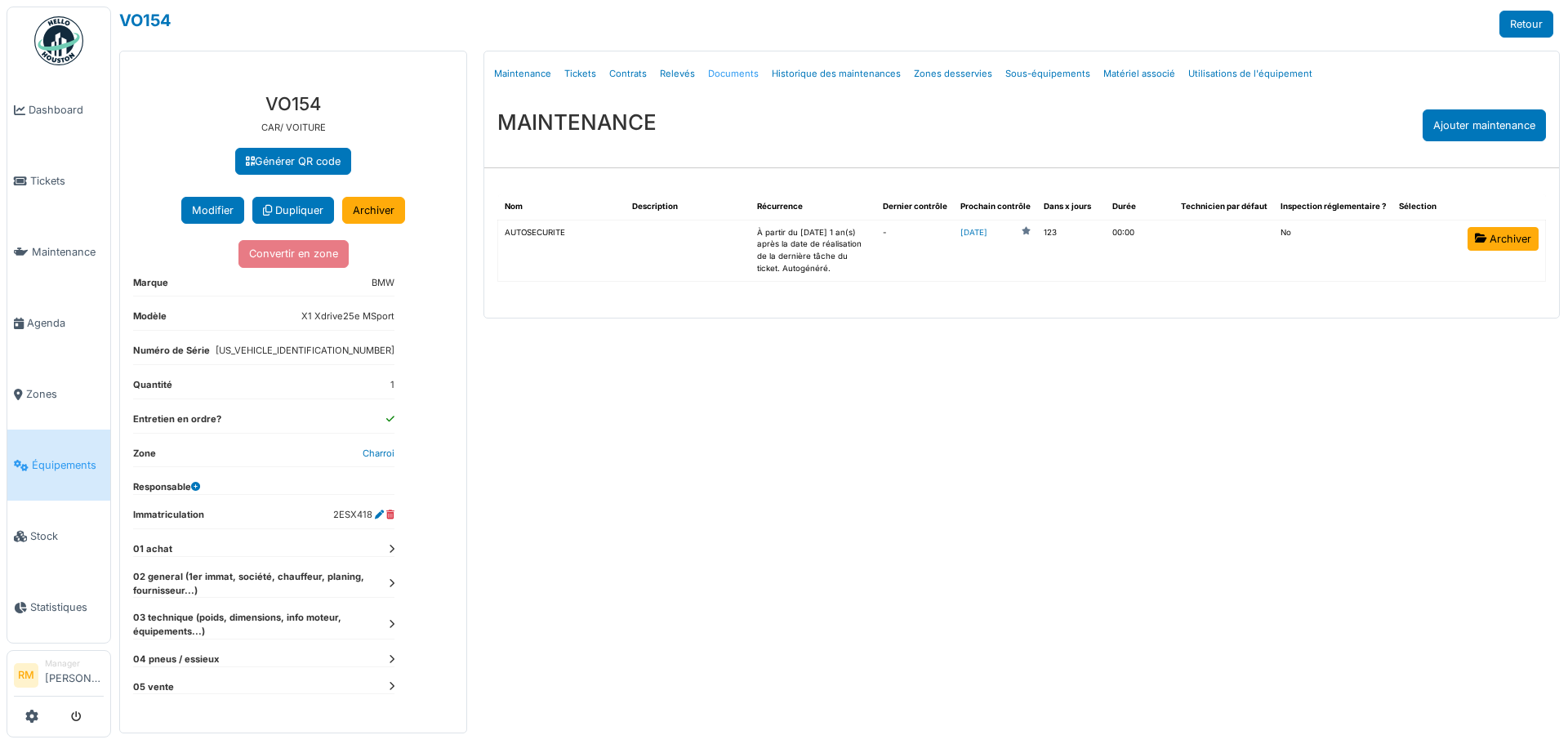
click at [738, 79] on link "Documents" at bounding box center [733, 73] width 64 height 38
select select "***"
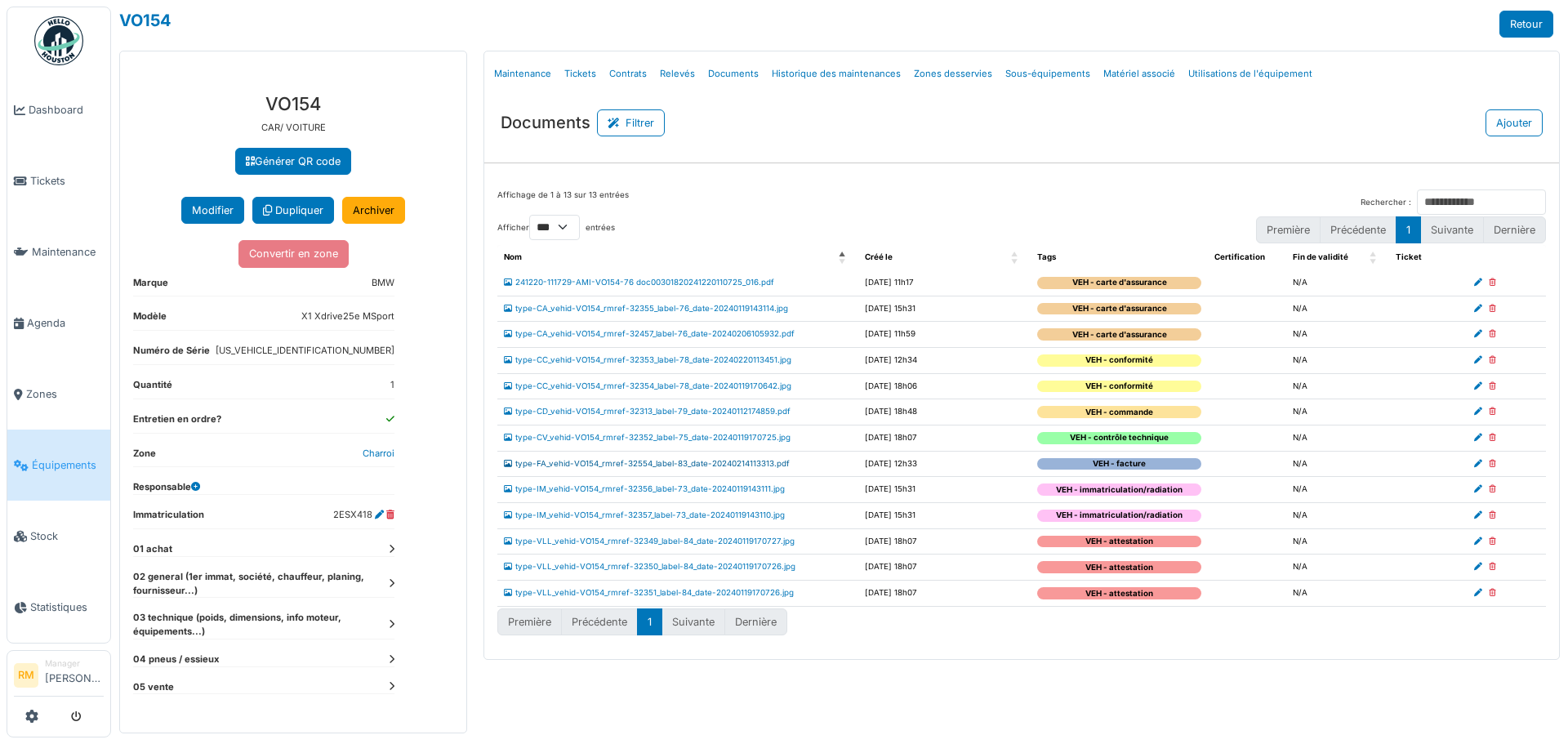
click at [766, 460] on link "type-FA_vehid-VO154_rmref-32554_label-83_date-20240214113313.pdf" at bounding box center [647, 463] width 286 height 9
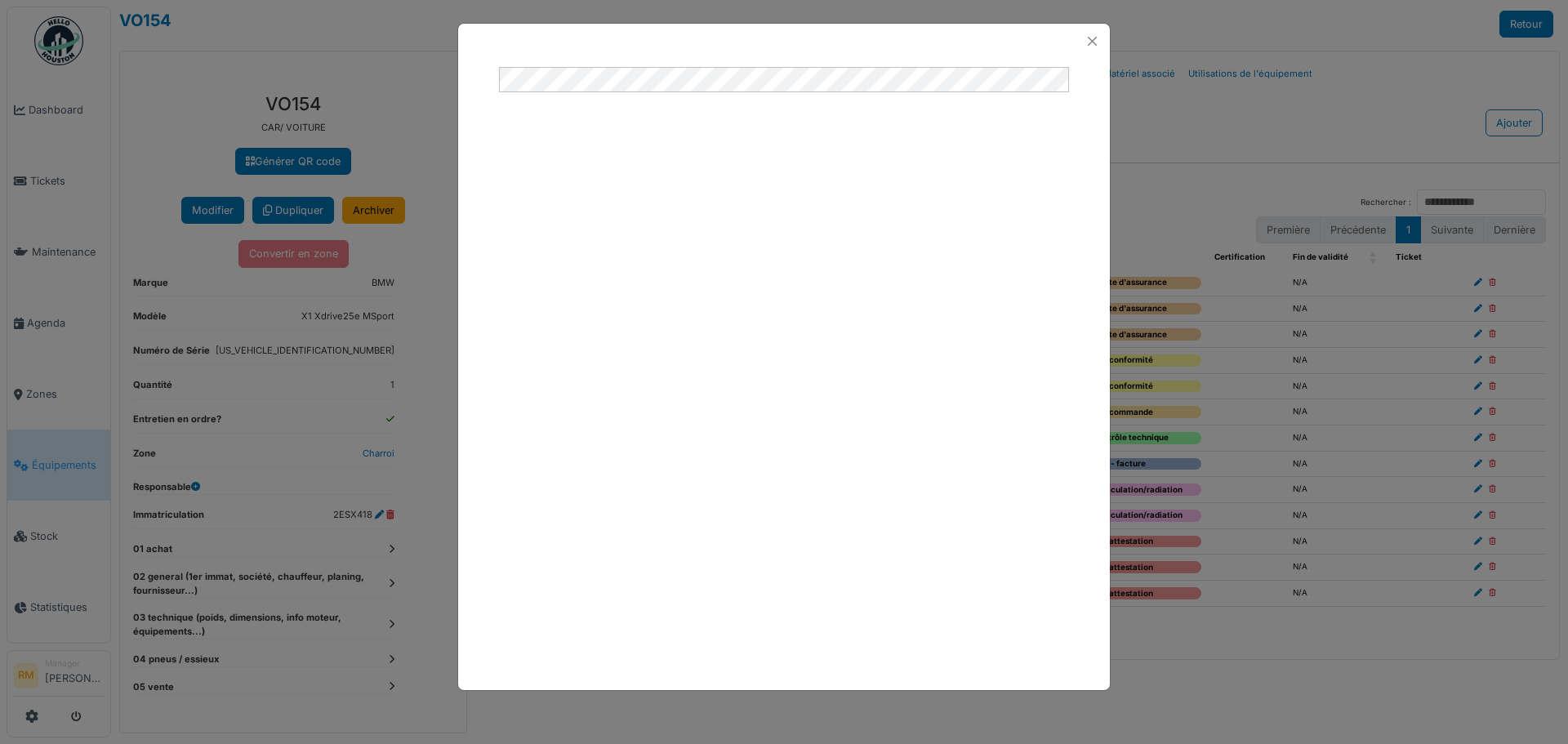
click at [543, 66] on div at bounding box center [784, 364] width 652 height 611
click at [1091, 41] on button "Close" at bounding box center [1092, 41] width 22 height 22
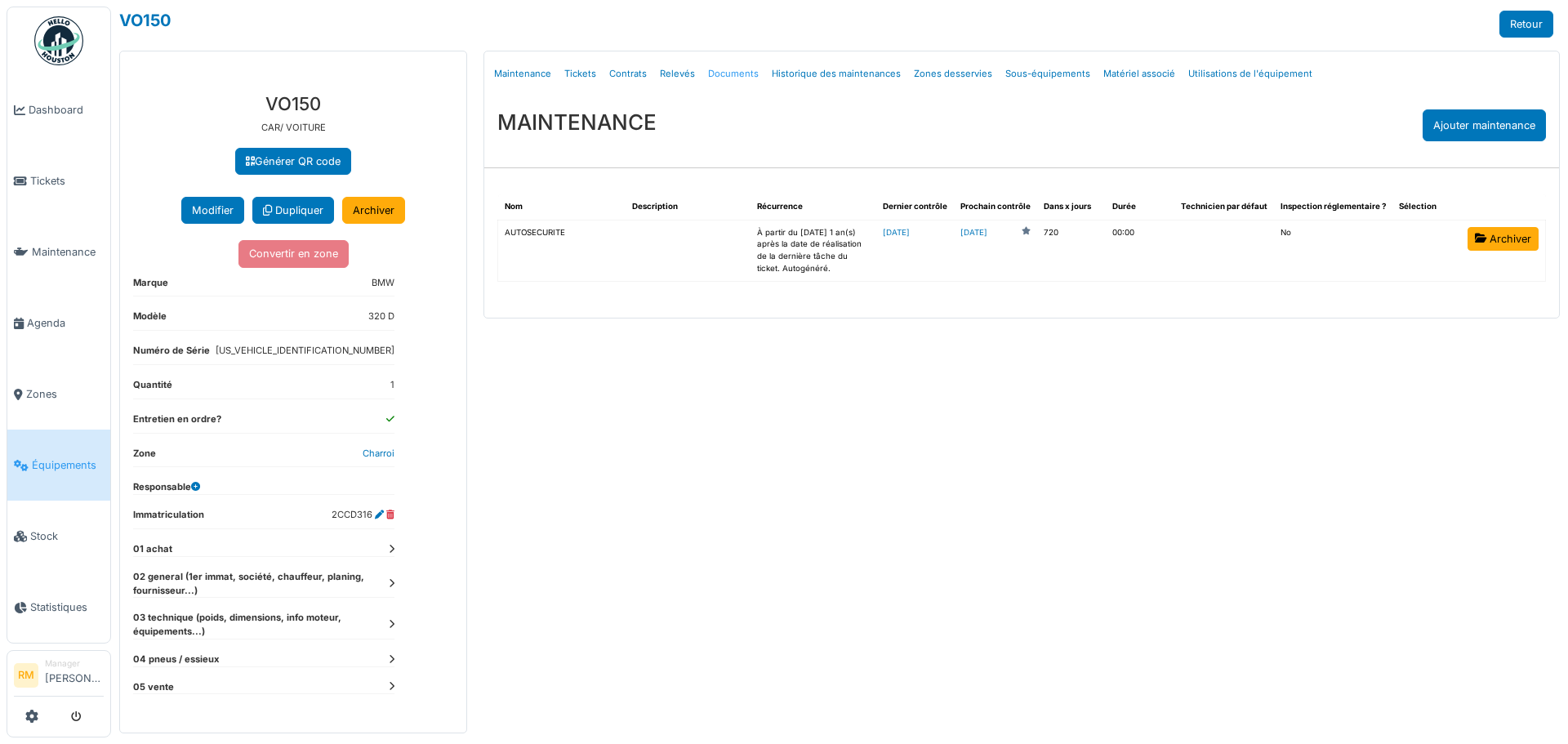
click at [702, 72] on link "Documents" at bounding box center [733, 73] width 64 height 38
select select "***"
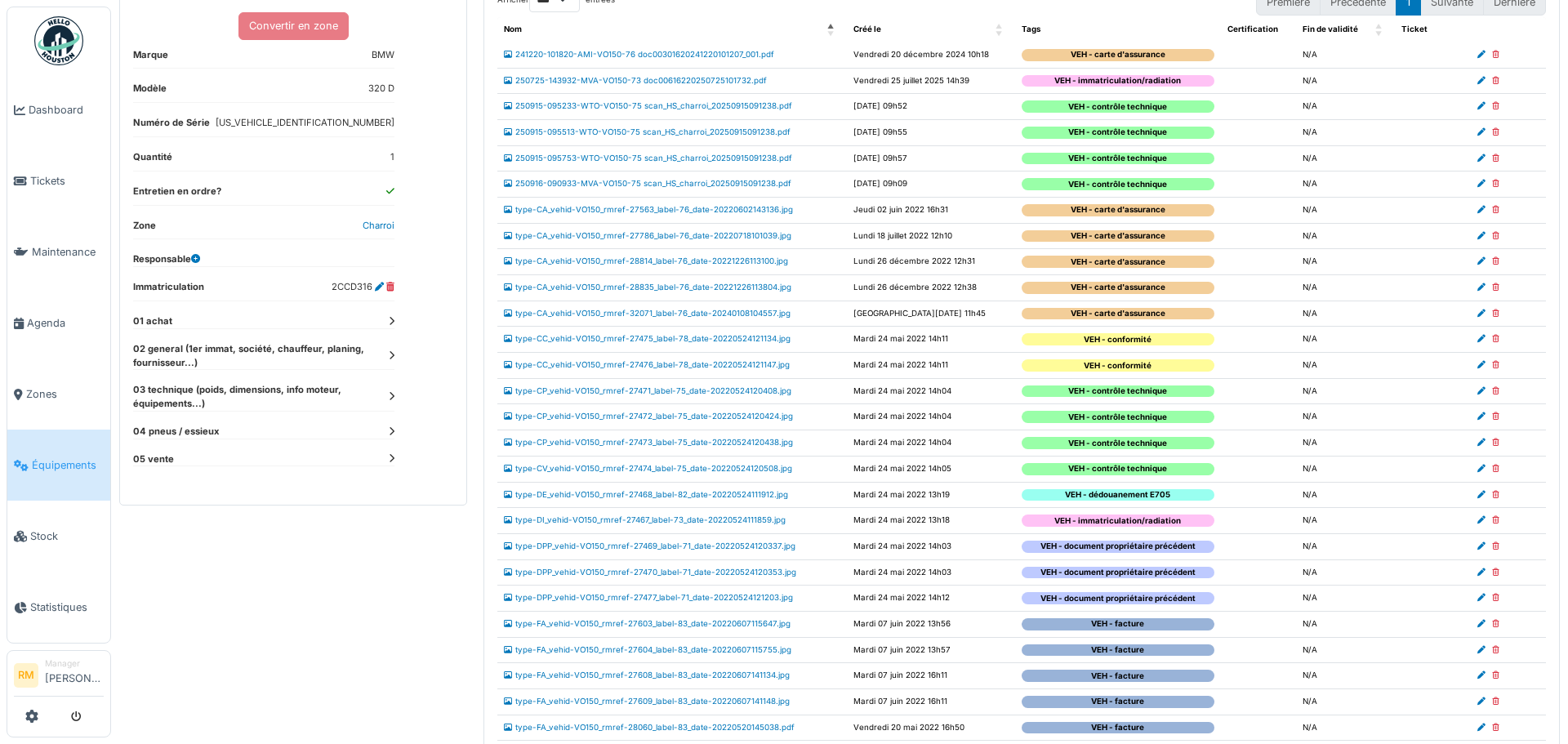
scroll to position [330, 0]
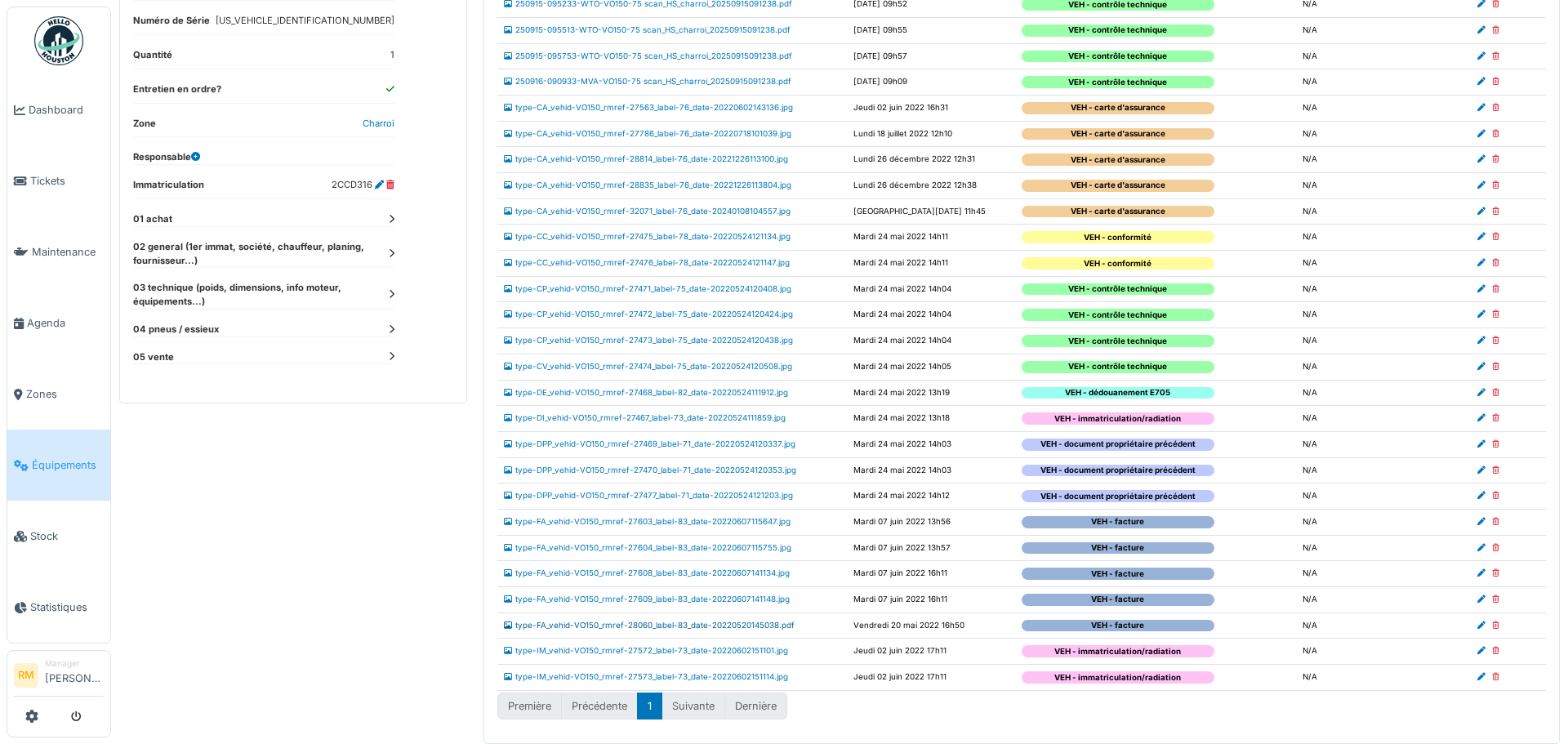
click at [762, 621] on link "type-FA_vehid-VO150_rmref-28060_label-83_date-20220520145038.pdf" at bounding box center [649, 625] width 291 height 9
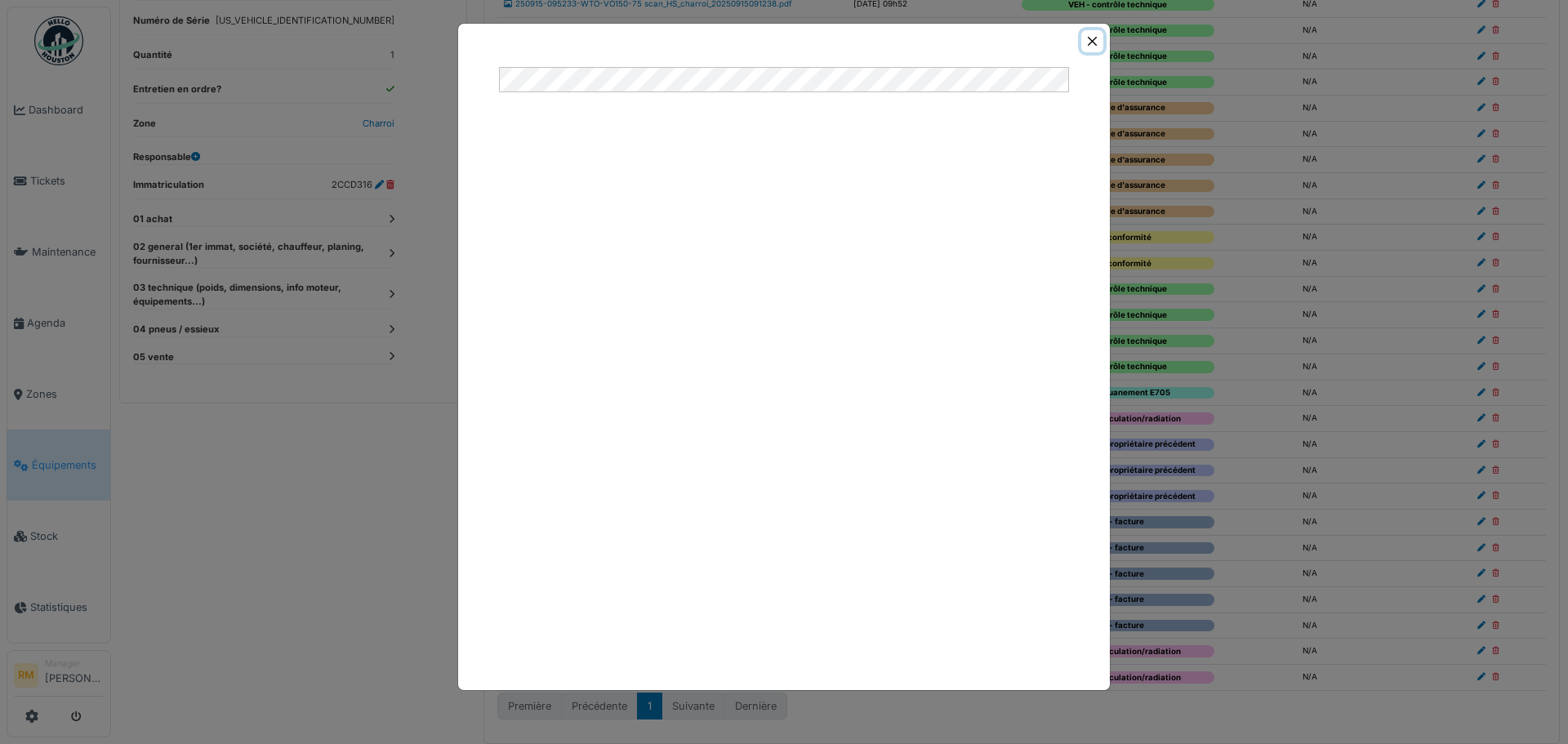
click at [1091, 41] on button "Close" at bounding box center [1092, 41] width 22 height 22
